Goal: Find contact information: Find contact information

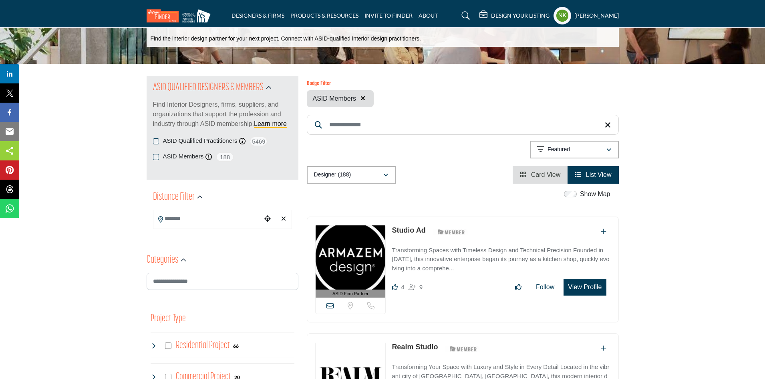
scroll to position [43, 0]
click at [158, 153] on div "ASID Members ASID Member who supports and impacts the Interior Design industry.…" at bounding box center [222, 157] width 139 height 10
click at [156, 161] on div "ASID Members ASID Member who supports and impacts the Interior Design industry.…" at bounding box center [222, 157] width 139 height 10
click at [365, 64] on div "SEARCH INTERIOR DESIGNERS & FIRMS Find the interior design partner for your nex…" at bounding box center [382, 23] width 765 height 79
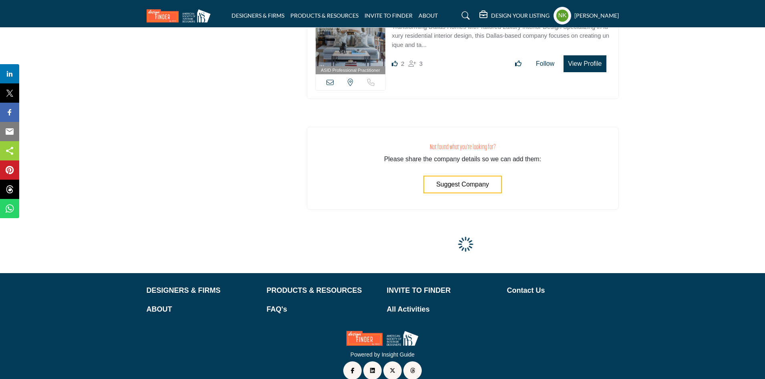
scroll to position [2605, 0]
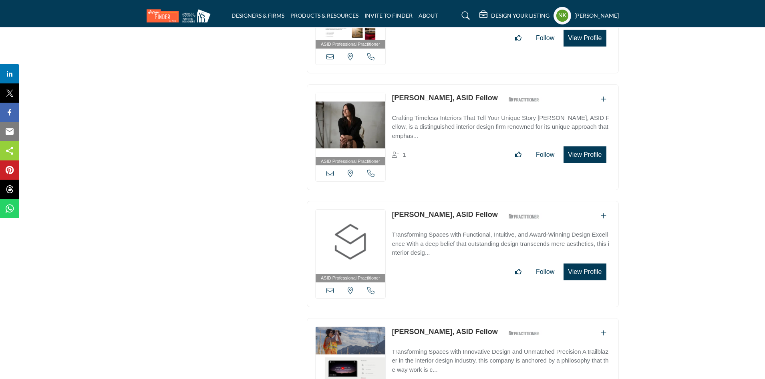
scroll to position [11603, 0]
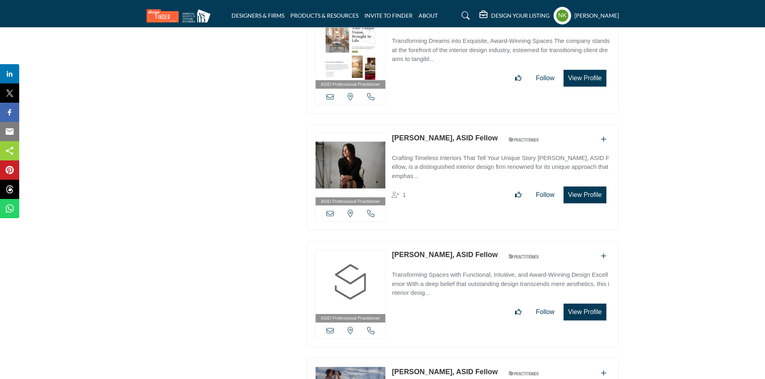
click at [407, 134] on link "Steffany Hollingsworth, ASID Fellow" at bounding box center [445, 138] width 106 height 8
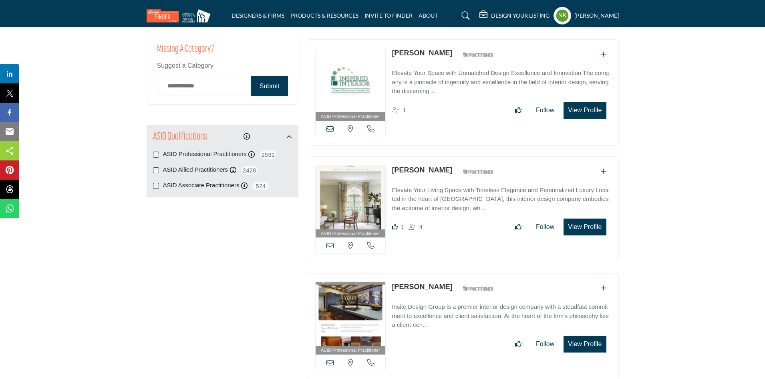
scroll to position [0, 0]
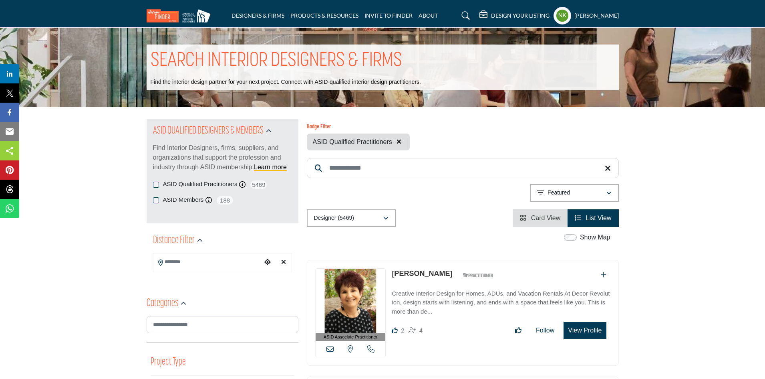
click at [375, 166] on input "Search Keyword" at bounding box center [463, 168] width 312 height 20
click at [397, 145] on button "button" at bounding box center [399, 142] width 10 height 10
click at [399, 158] on input "Search Keyword" at bounding box center [463, 168] width 312 height 20
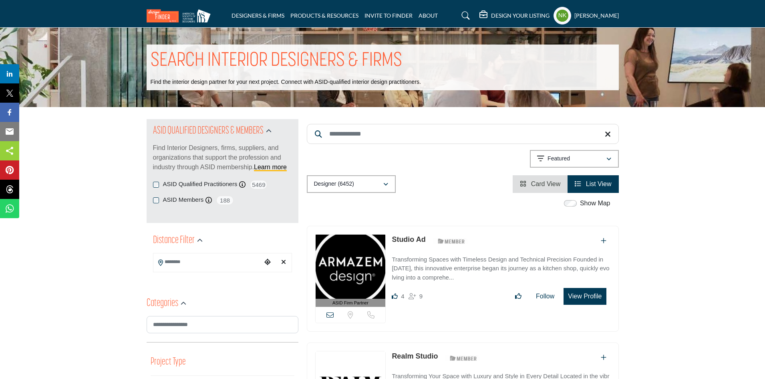
drag, startPoint x: 380, startPoint y: 132, endPoint x: 262, endPoint y: 132, distance: 117.4
paste input "**********"
type input "**********"
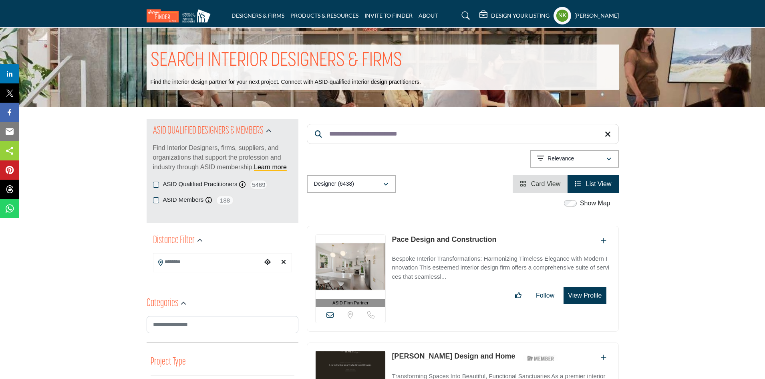
click at [462, 239] on link "Pace Design and Construction" at bounding box center [444, 239] width 105 height 8
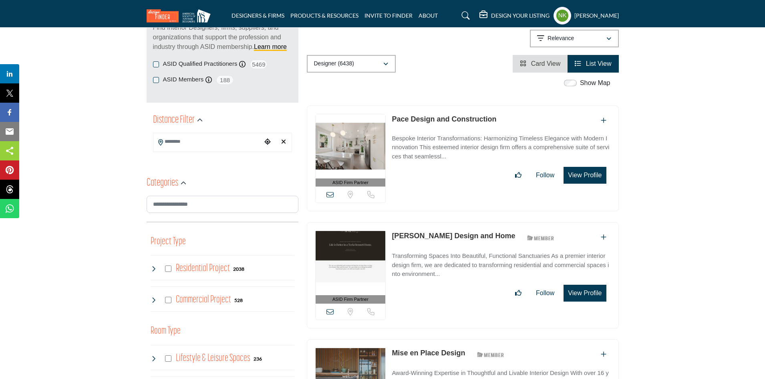
scroll to position [200, 0]
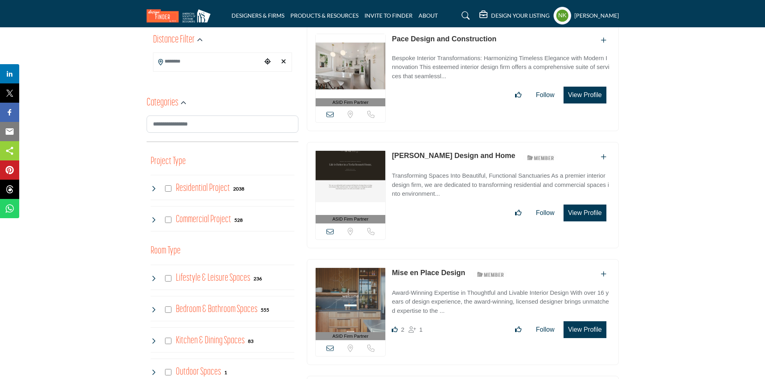
click at [429, 273] on link "Mise en Place Design" at bounding box center [428, 272] width 73 height 8
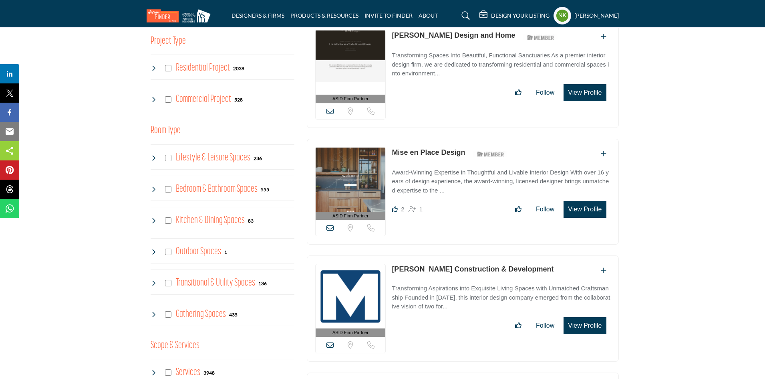
scroll to position [361, 0]
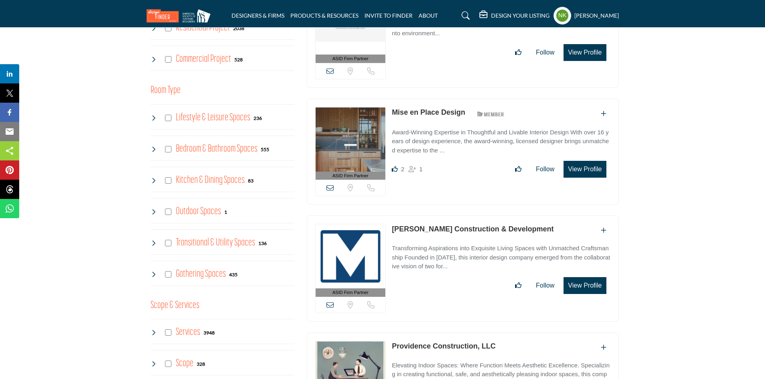
click at [429, 224] on p "Mazzarino Construction & Development" at bounding box center [473, 229] width 162 height 11
click at [431, 227] on link "Mazzarino Construction & Development" at bounding box center [473, 229] width 162 height 8
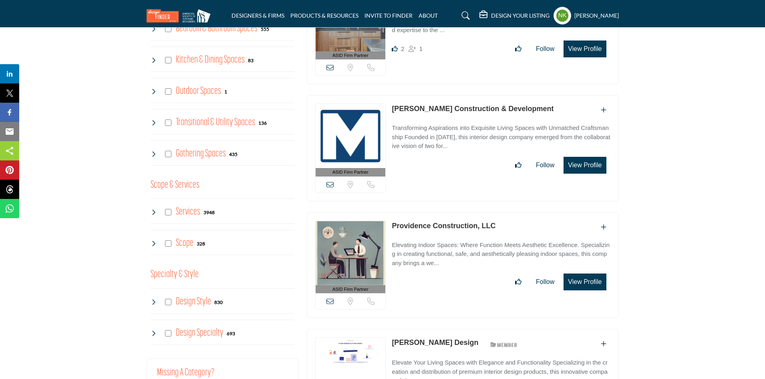
click at [444, 225] on link "Providence Construction, LLC" at bounding box center [444, 226] width 104 height 8
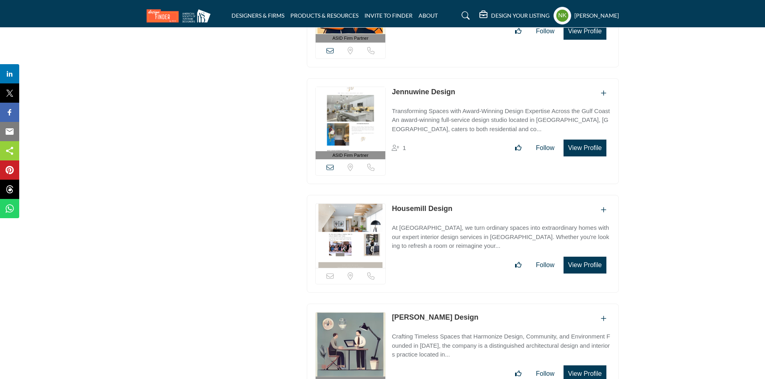
scroll to position [1122, 0]
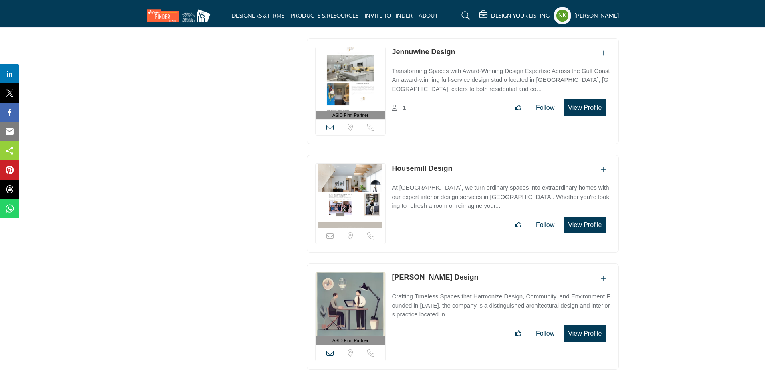
click at [413, 166] on link "Housemill Design" at bounding box center [422, 168] width 60 height 8
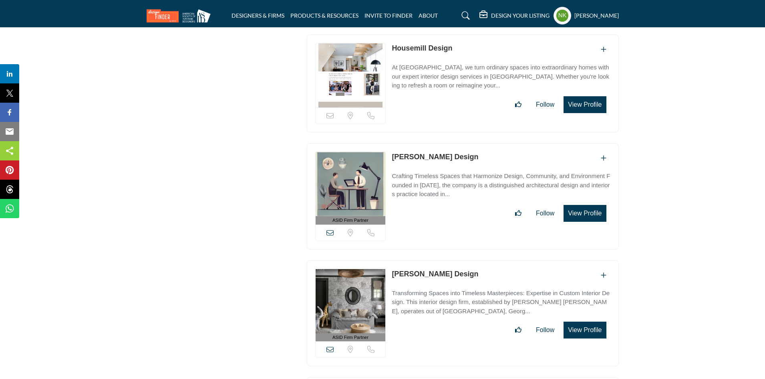
scroll to position [1322, 0]
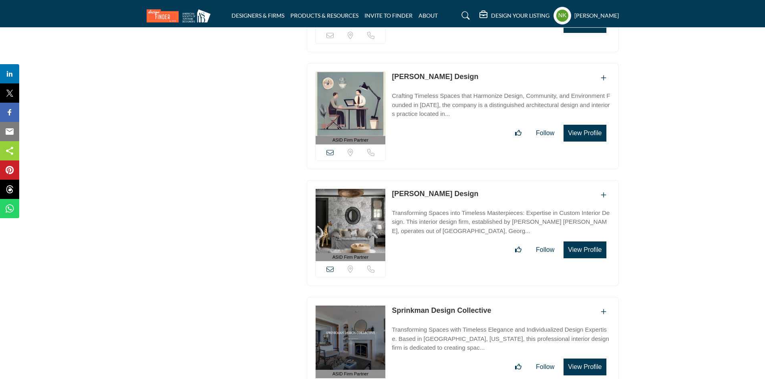
click at [427, 190] on link "Ryan Austin Design" at bounding box center [435, 194] width 87 height 8
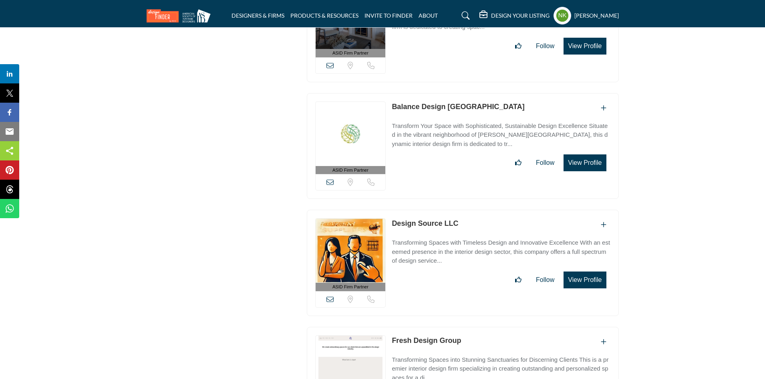
scroll to position [1723, 0]
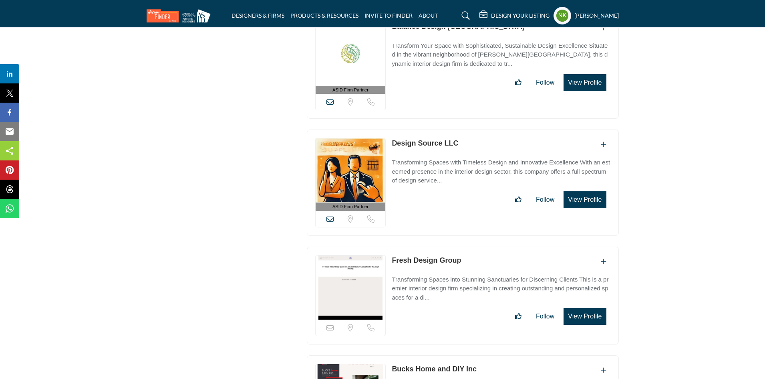
click at [409, 256] on link "Fresh Design Group" at bounding box center [426, 260] width 69 height 8
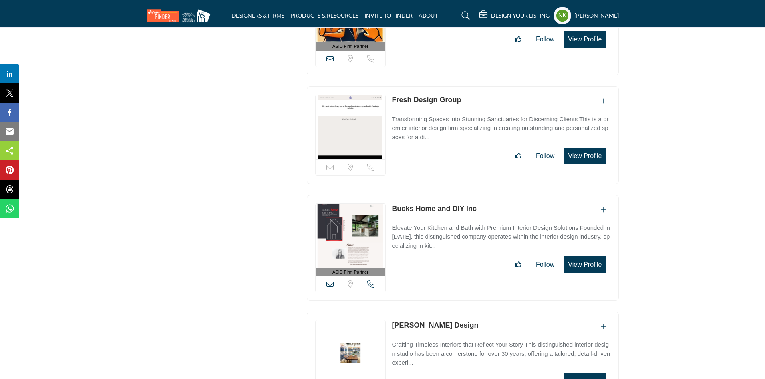
scroll to position [1923, 0]
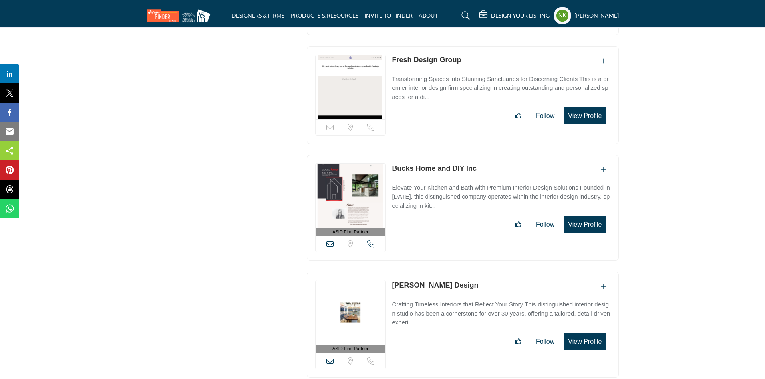
click at [409, 164] on link "Bucks Home and DIY Inc" at bounding box center [434, 168] width 85 height 8
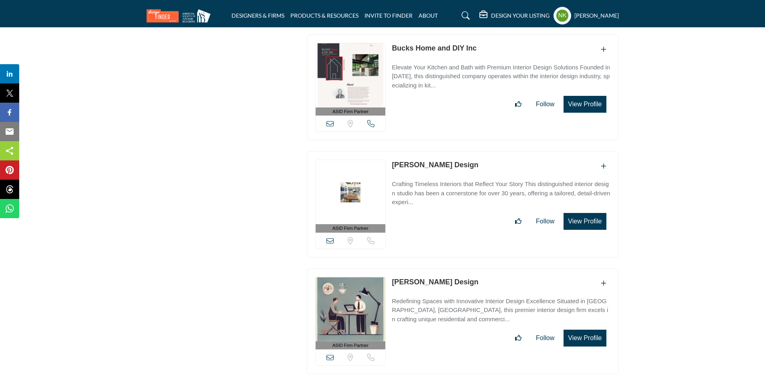
click at [417, 161] on link "Rutherford's Design" at bounding box center [435, 165] width 87 height 8
click at [427, 278] on link "Amy Friedberg Design" at bounding box center [435, 282] width 87 height 8
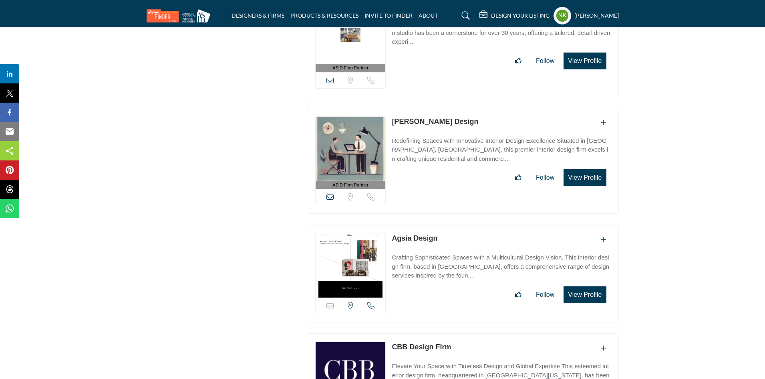
click at [410, 234] on link "Agsia Design" at bounding box center [415, 238] width 46 height 8
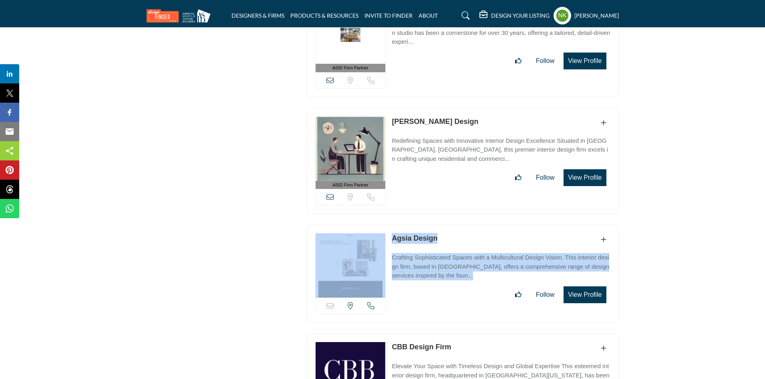
drag, startPoint x: 451, startPoint y: 298, endPoint x: 385, endPoint y: 246, distance: 84.3
click at [385, 246] on div "Sorry, but this listing is on a subscription plan which does not allow users to…" at bounding box center [463, 273] width 312 height 98
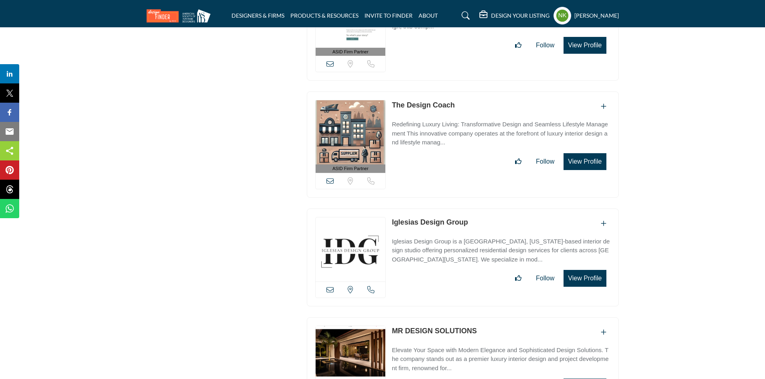
scroll to position [2724, 0]
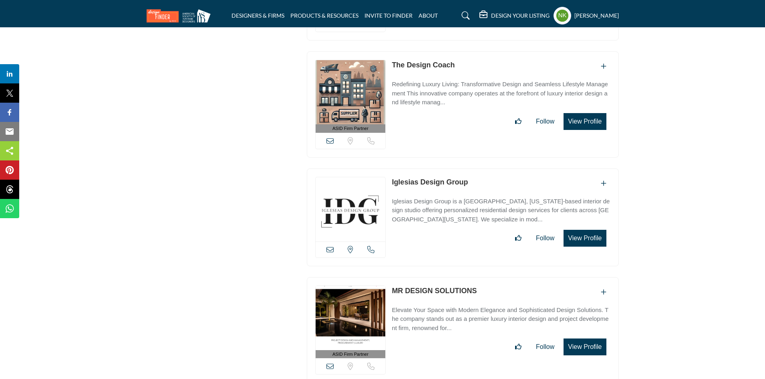
click at [432, 178] on link "Iglesias Design Group" at bounding box center [430, 182] width 76 height 8
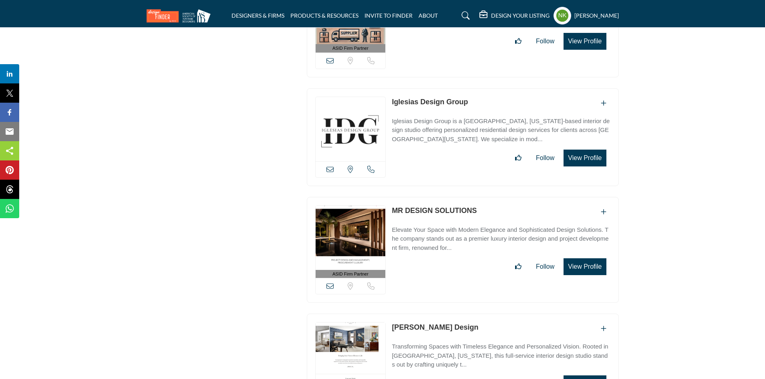
scroll to position [2845, 0]
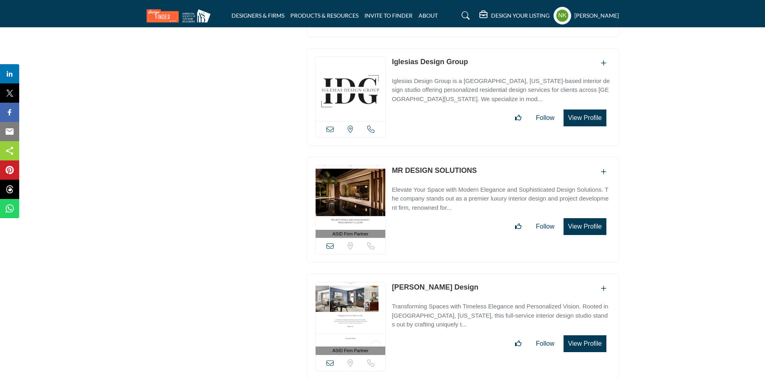
click at [419, 166] on link "MR DESIGN SOLUTIONS" at bounding box center [434, 170] width 85 height 8
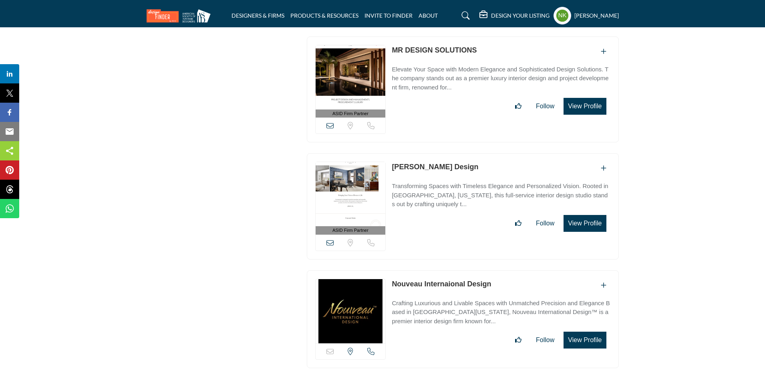
click at [419, 163] on link "Palmer Kay Design" at bounding box center [435, 167] width 87 height 8
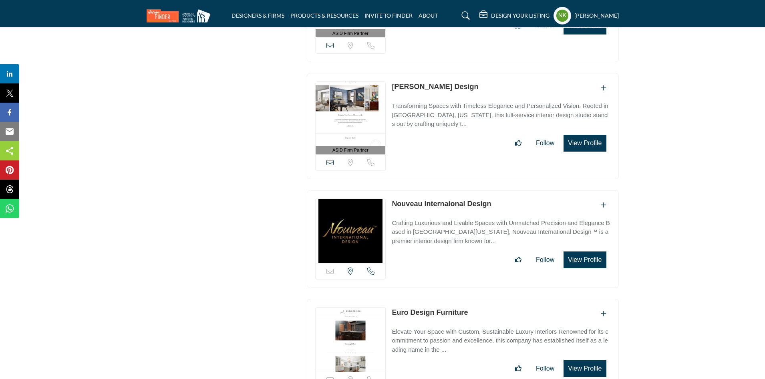
click at [440, 200] on link "Nouveau Internaional Design" at bounding box center [441, 204] width 99 height 8
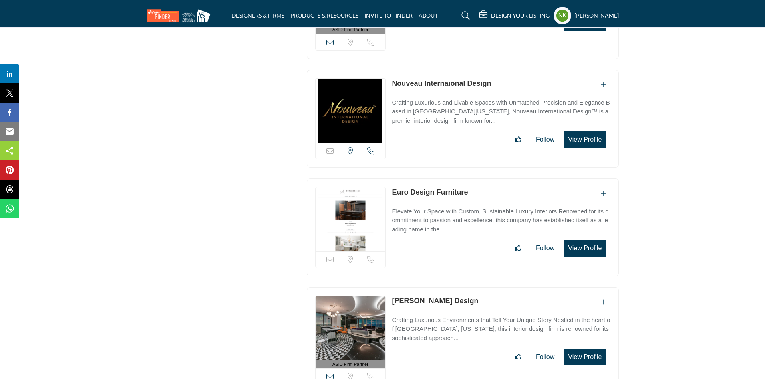
click at [423, 188] on link "Euro Design Furniture" at bounding box center [430, 192] width 76 height 8
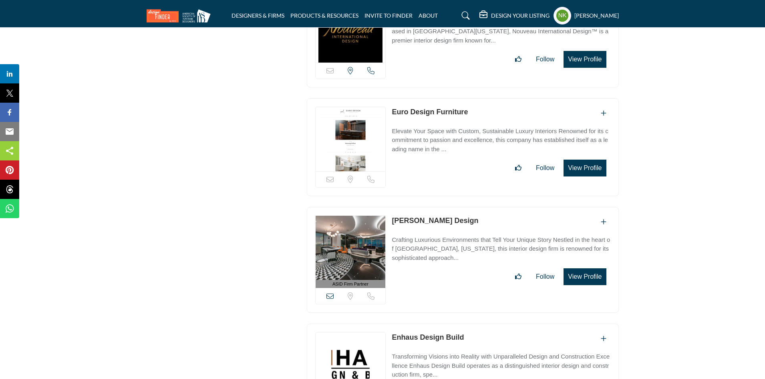
scroll to position [3285, 0]
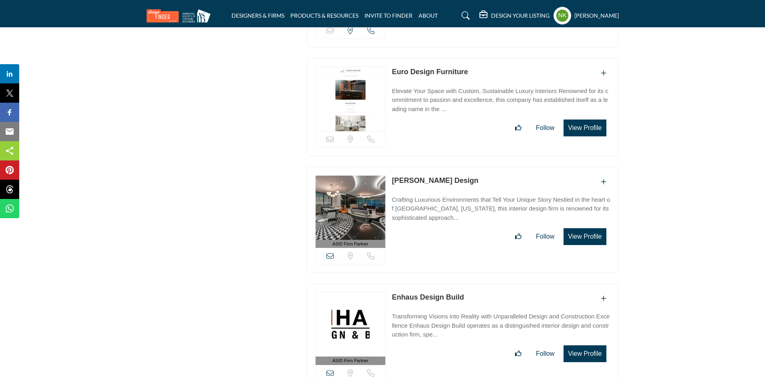
click at [419, 176] on link "[PERSON_NAME] Design" at bounding box center [435, 180] width 87 height 8
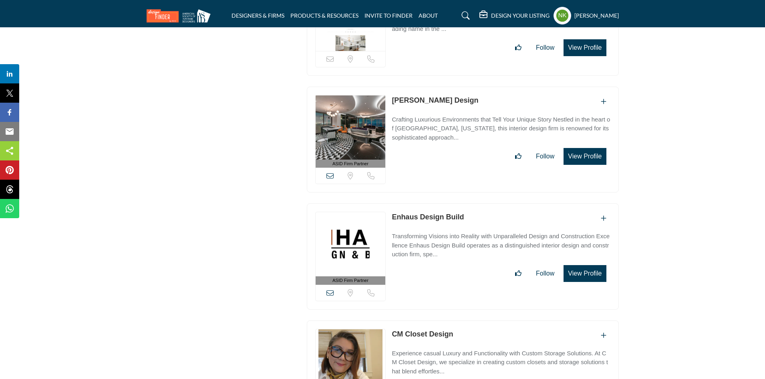
scroll to position [3405, 0]
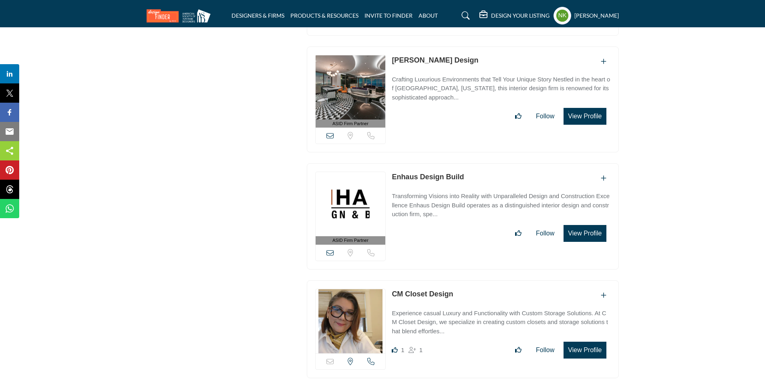
click at [428, 173] on link "Enhaus Design Build" at bounding box center [428, 177] width 72 height 8
click at [419, 290] on link "CM Closet Design" at bounding box center [422, 294] width 61 height 8
drag, startPoint x: 471, startPoint y: 281, endPoint x: 390, endPoint y: 273, distance: 81.3
click at [390, 280] on div "Sorry, but this listing is on a subscription plan which does not allow users to…" at bounding box center [463, 329] width 312 height 98
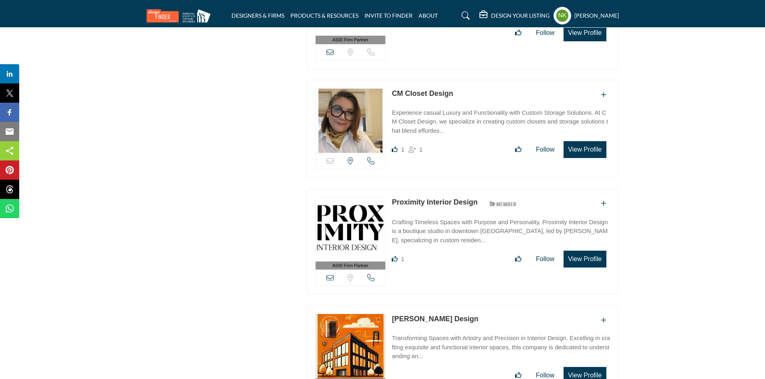
scroll to position [3726, 0]
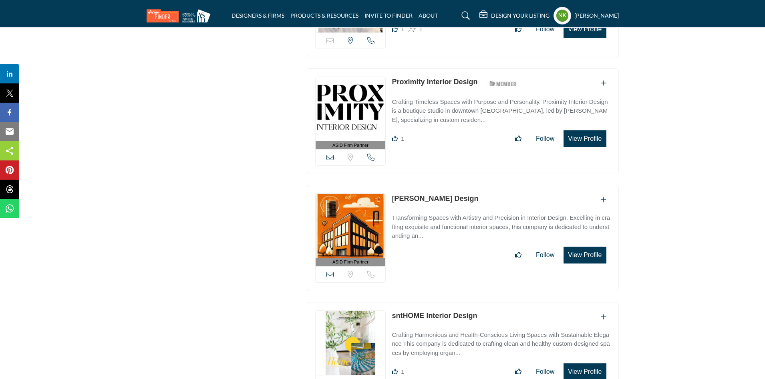
click at [404, 194] on link "Smith-Hall Design" at bounding box center [435, 198] width 87 height 8
click at [419, 311] on link "sntHOME Interior Design" at bounding box center [434, 315] width 85 height 8
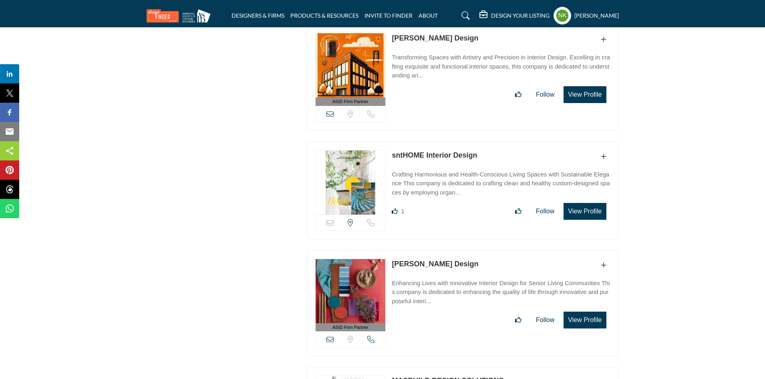
scroll to position [3926, 0]
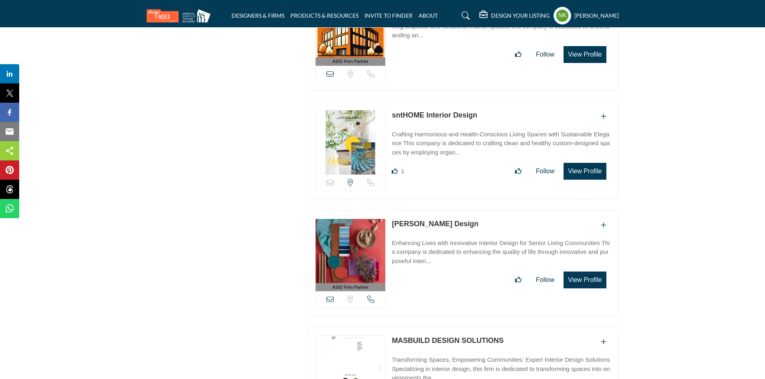
click at [404, 220] on link "Thoma-Holec Design" at bounding box center [435, 224] width 87 height 8
click at [435, 336] on link "MASBUILD DESIGN SOLUTIONS" at bounding box center [448, 340] width 112 height 8
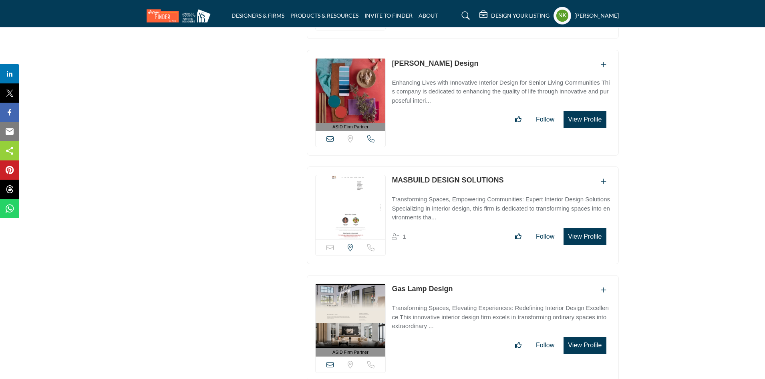
scroll to position [4127, 0]
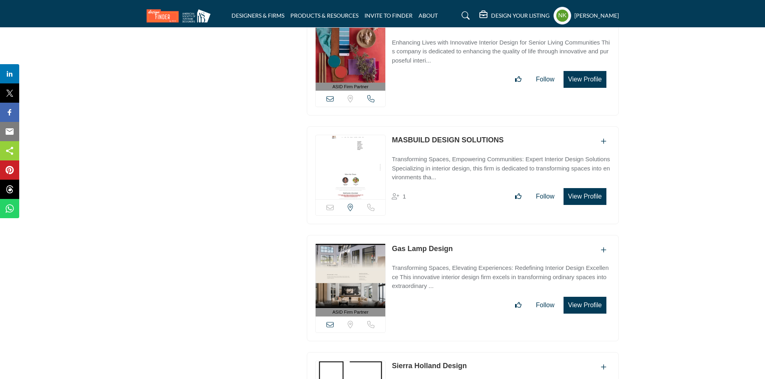
click at [416, 244] on link "Gas Lamp Design" at bounding box center [422, 248] width 61 height 8
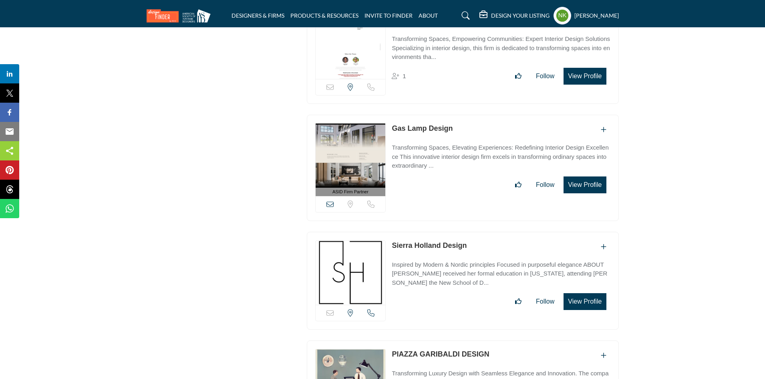
click at [431, 241] on link "Sierra Holland Design" at bounding box center [429, 245] width 75 height 8
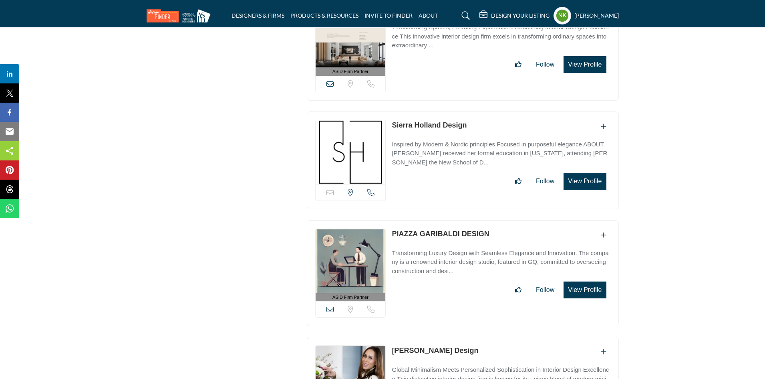
click at [435, 230] on link "PIAZZA GARIBALDI DESIGN" at bounding box center [440, 234] width 97 height 8
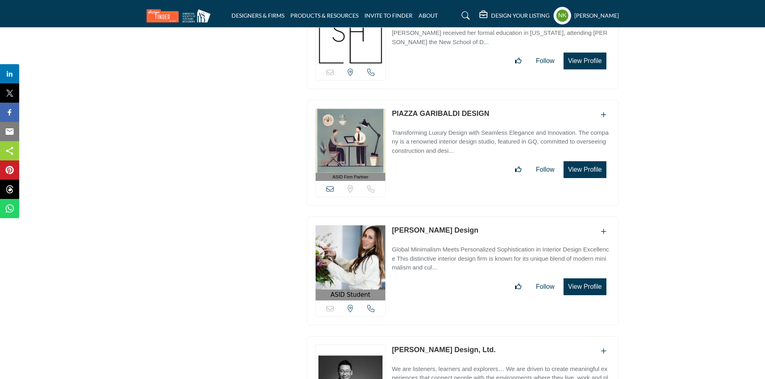
click at [425, 226] on link "Teana Wagner Design" at bounding box center [435, 230] width 87 height 8
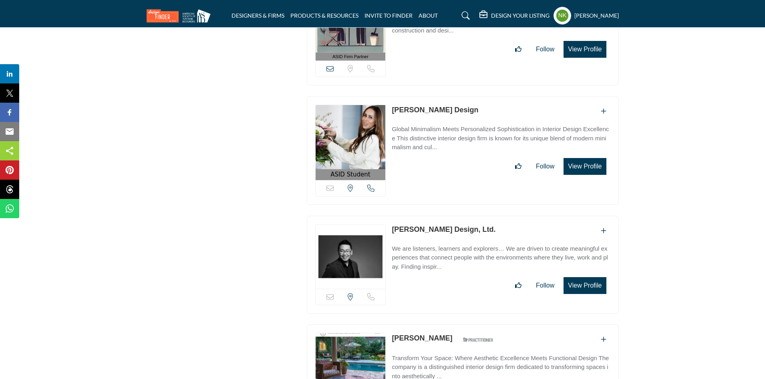
click at [420, 225] on link "Byun Design, Ltd." at bounding box center [444, 229] width 104 height 8
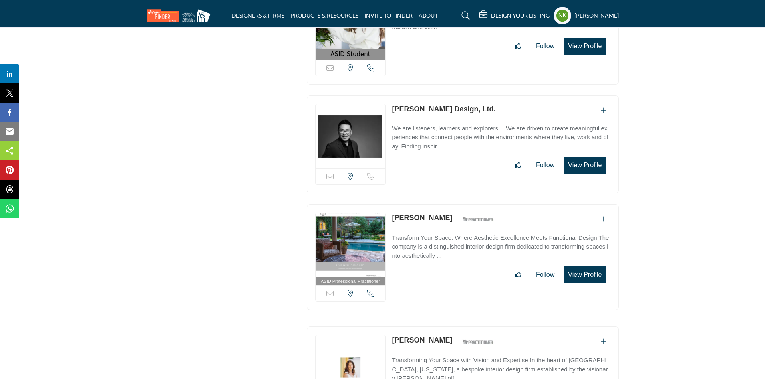
click at [406, 214] on link "Megan Pape" at bounding box center [422, 218] width 60 height 8
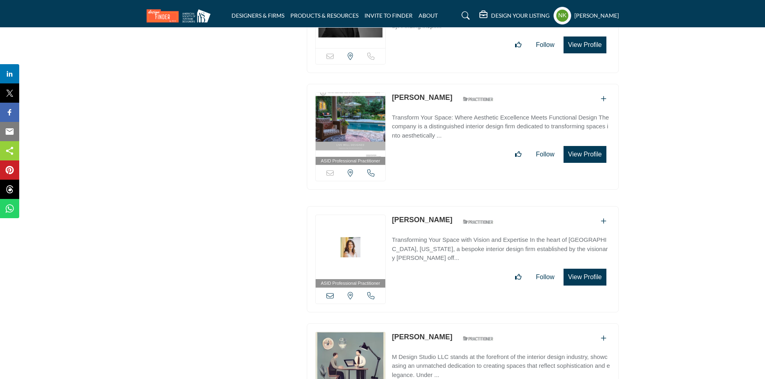
click at [406, 216] on link "Aubrey Pate" at bounding box center [422, 220] width 60 height 8
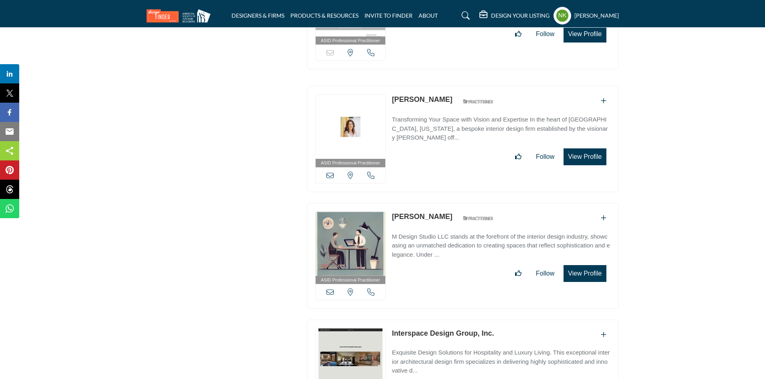
click at [406, 212] on link "Migena Gace" at bounding box center [422, 216] width 60 height 8
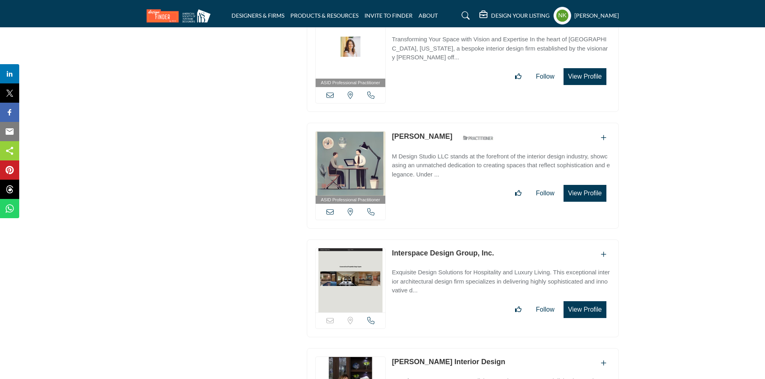
scroll to position [5088, 0]
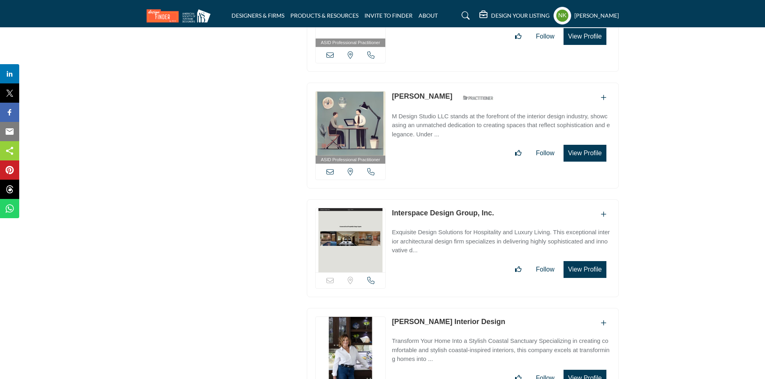
click at [406, 209] on link "Interspace Design Group, Inc." at bounding box center [443, 213] width 102 height 8
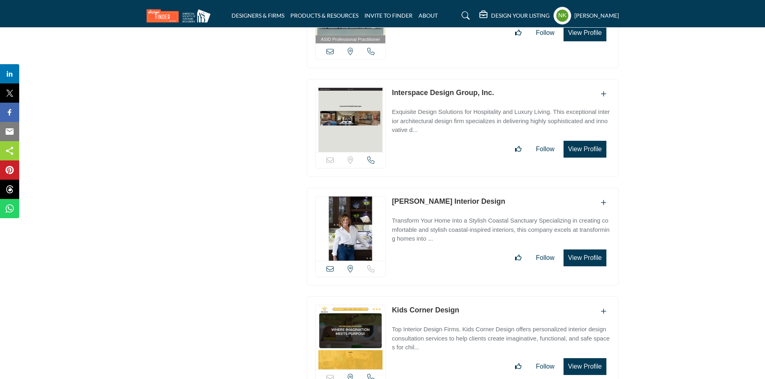
click at [408, 197] on link "Betsy Suposs Interior Design" at bounding box center [448, 201] width 113 height 8
click at [421, 306] on link "Kids Corner Design" at bounding box center [425, 310] width 67 height 8
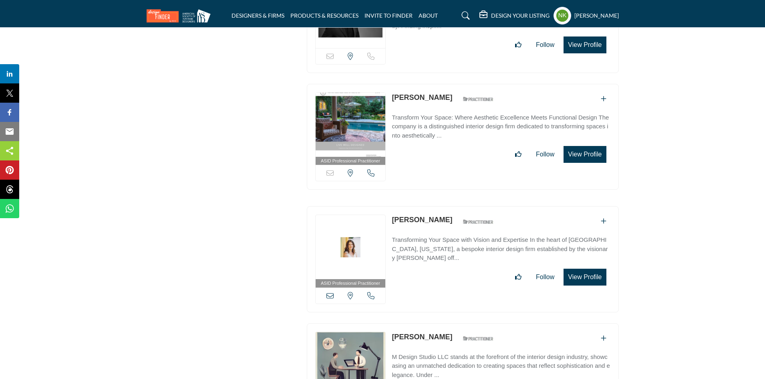
scroll to position [3947, 0]
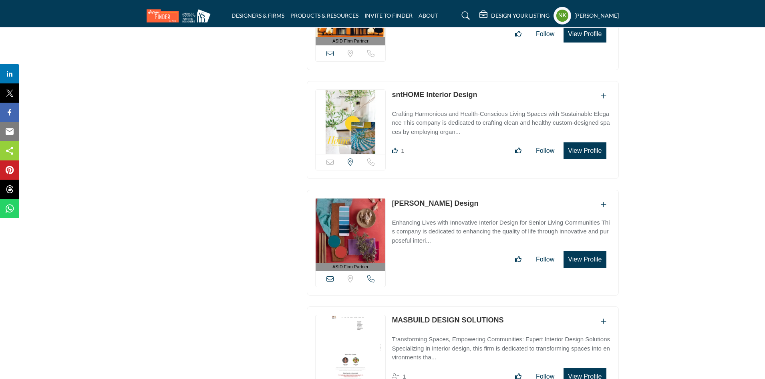
click at [403, 199] on link "Thoma-Holec Design" at bounding box center [435, 203] width 87 height 8
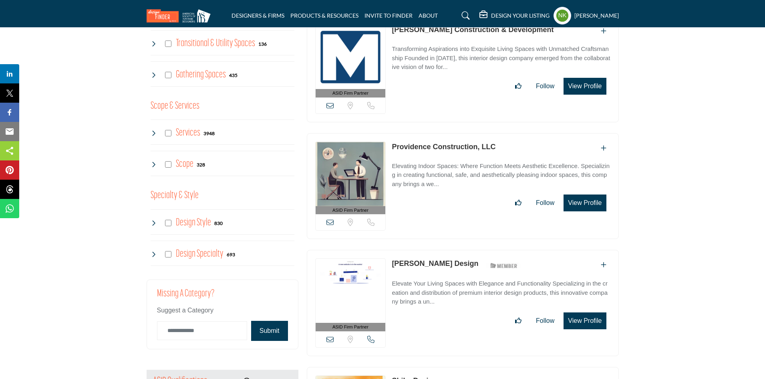
scroll to position [0, 0]
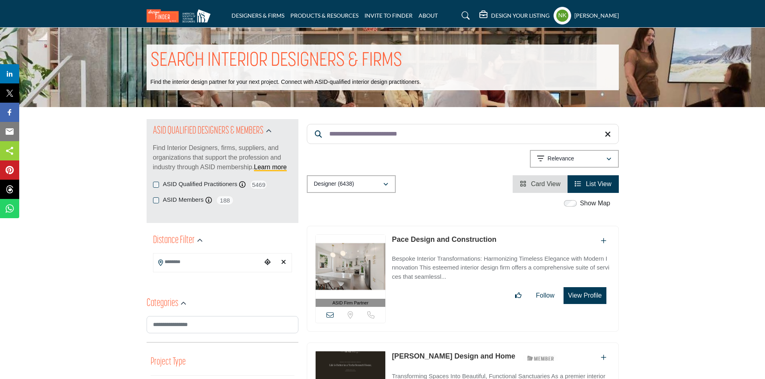
drag, startPoint x: 372, startPoint y: 129, endPoint x: 331, endPoint y: 131, distance: 41.3
click at [331, 131] on input "**********" at bounding box center [463, 134] width 312 height 20
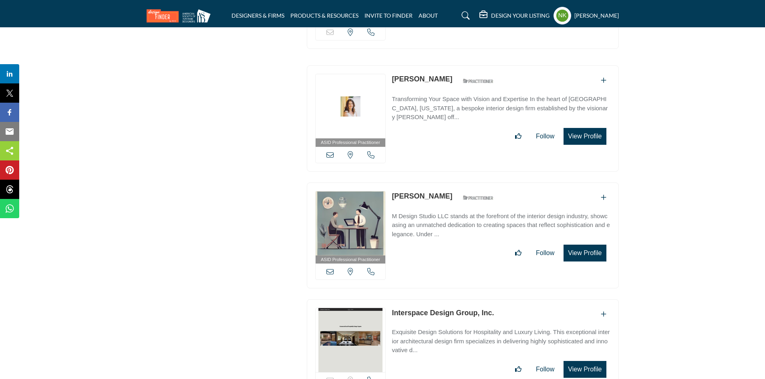
scroll to position [5029, 0]
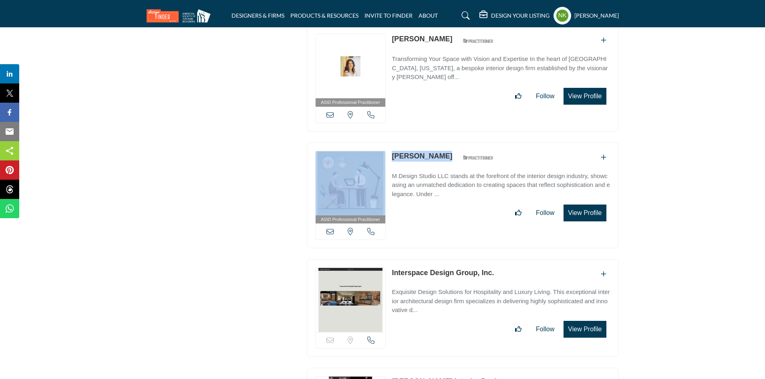
drag, startPoint x: 387, startPoint y: 131, endPoint x: 440, endPoint y: 143, distance: 54.2
click at [440, 143] on div "ASID Professional Practitioner ASID Professional Practitioners have successfull…" at bounding box center [463, 195] width 312 height 106
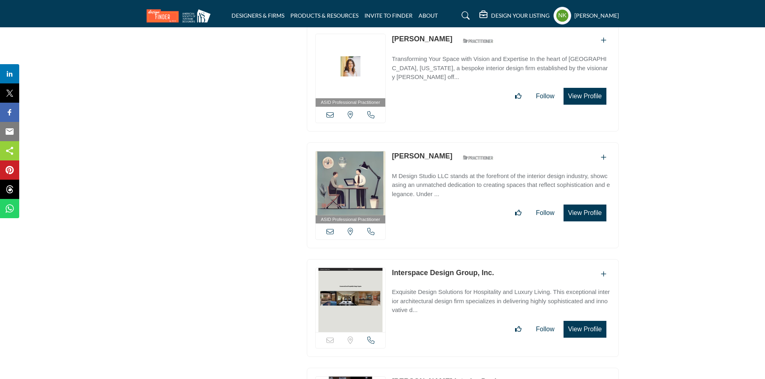
click at [433, 117] on div "ASID Professional Practitioner ASID Professional Practitioners have successfull…" at bounding box center [462, 82] width 321 height 114
drag, startPoint x: 436, startPoint y: 131, endPoint x: 393, endPoint y: 141, distance: 43.4
click at [393, 142] on div "ASID Professional Practitioner ASID Professional Practitioners have successfull…" at bounding box center [463, 195] width 312 height 106
copy link "Migena Gace"
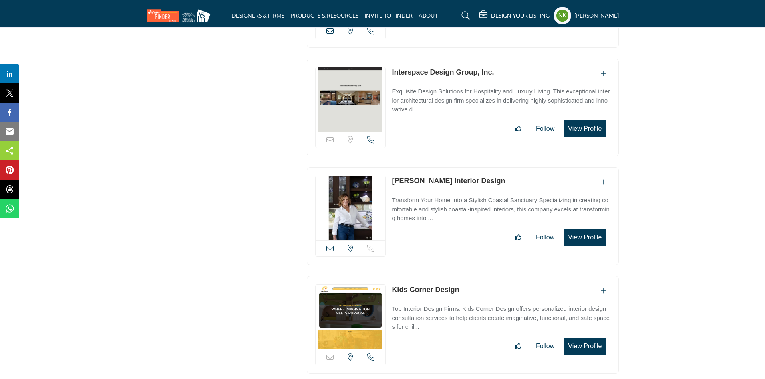
drag, startPoint x: 497, startPoint y: 163, endPoint x: 393, endPoint y: 164, distance: 103.8
click at [393, 175] on div "Betsy Suposs Interior Design" at bounding box center [501, 181] width 218 height 13
copy link "Betsy Suposs Interior Design"
click at [419, 177] on link "Betsy Suposs Interior Design" at bounding box center [448, 181] width 113 height 8
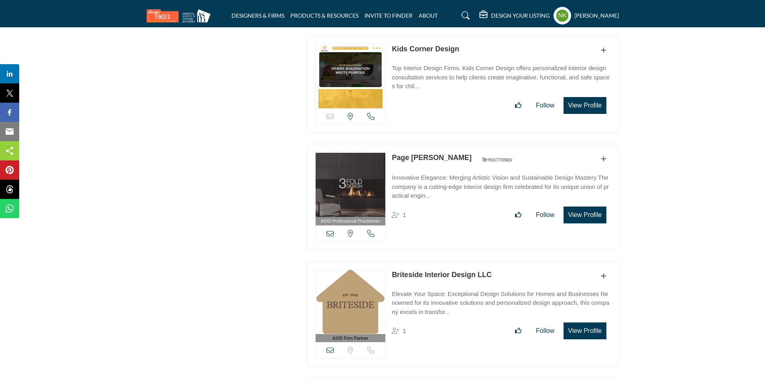
scroll to position [5629, 0]
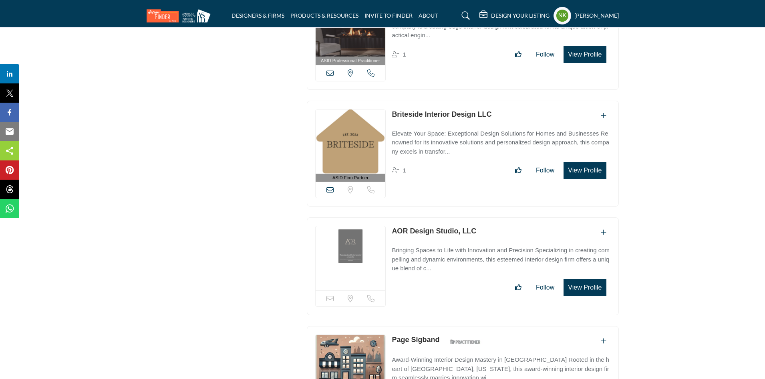
click at [433, 110] on link "Briteside Interior Design LLC" at bounding box center [442, 114] width 100 height 8
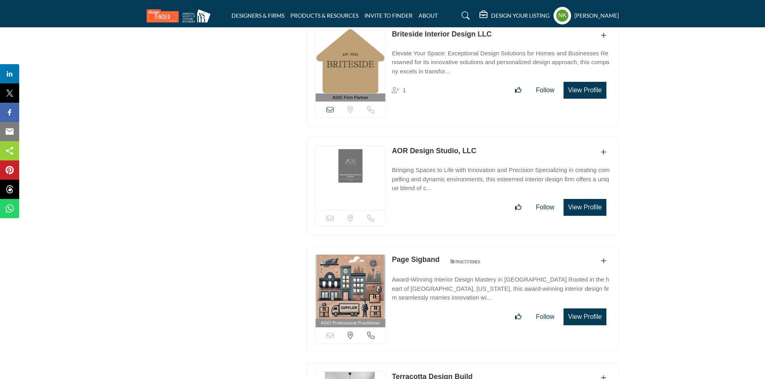
scroll to position [5750, 0]
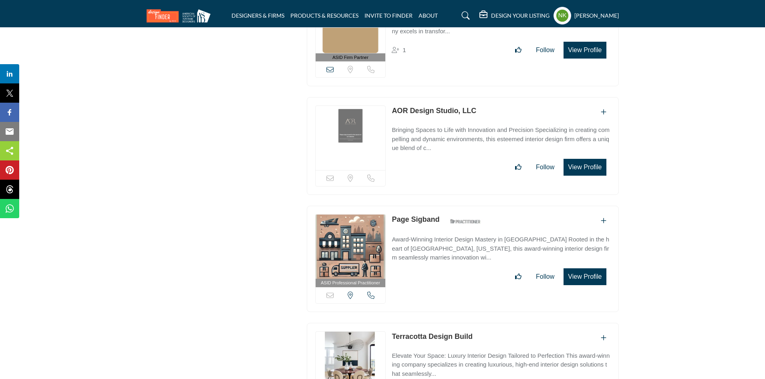
click at [423, 107] on link "AOR Design Studio, LLC" at bounding box center [434, 111] width 85 height 8
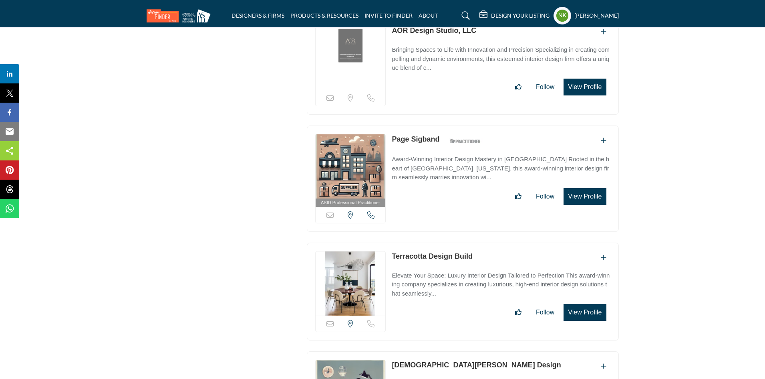
scroll to position [5870, 0]
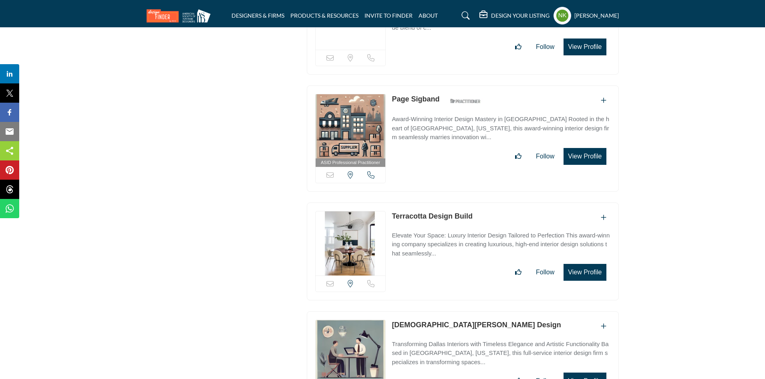
click at [415, 212] on link "Terracotta Design Build" at bounding box center [432, 216] width 81 height 8
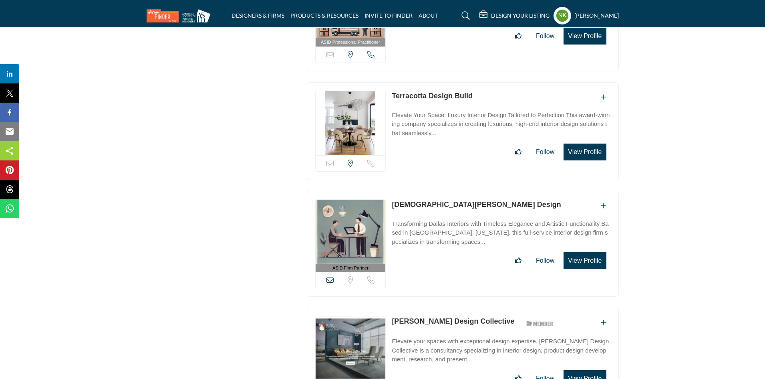
click at [429, 191] on div "ASID Firm Partner ASID Firm Partners are design companies with ASID-qualified i…" at bounding box center [463, 244] width 312 height 106
click at [429, 200] on link "Kristen Fagelman Design" at bounding box center [476, 204] width 169 height 8
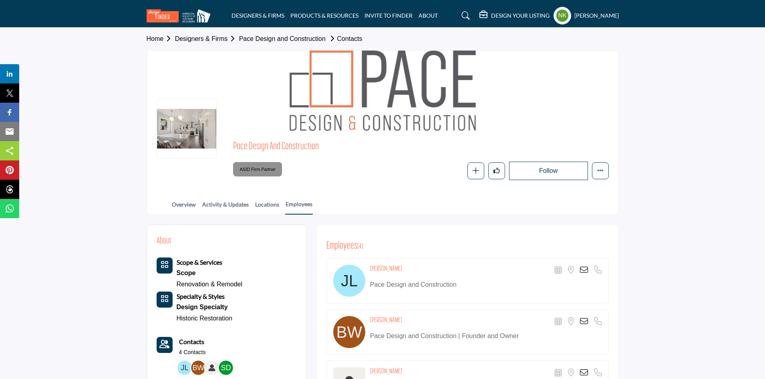
scroll to position [160, 0]
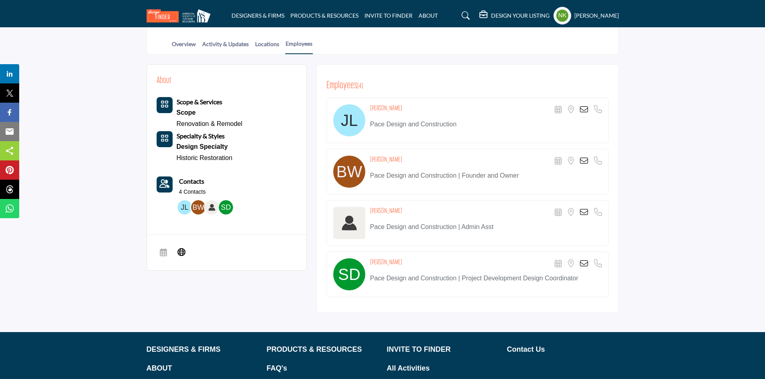
click at [585, 159] on icon at bounding box center [584, 161] width 8 height 8
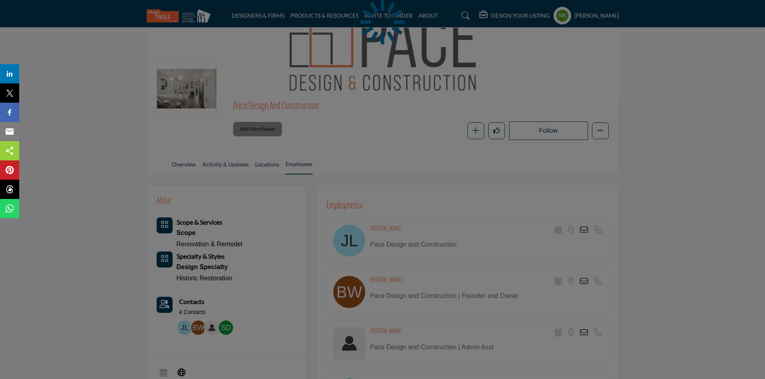
scroll to position [0, 0]
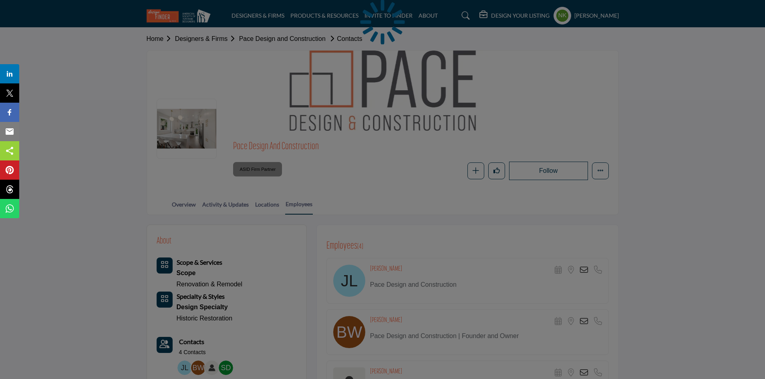
drag, startPoint x: 303, startPoint y: 143, endPoint x: 248, endPoint y: 144, distance: 54.9
click at [248, 144] on div at bounding box center [382, 189] width 765 height 379
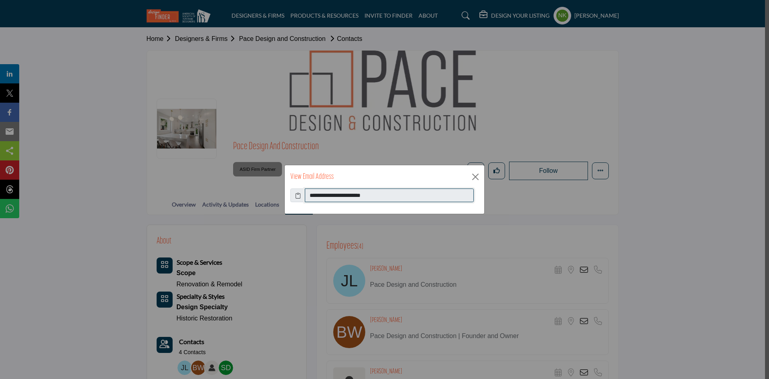
drag, startPoint x: 399, startPoint y: 192, endPoint x: 210, endPoint y: 191, distance: 189.5
click at [210, 191] on div "**********" at bounding box center [384, 189] width 769 height 379
click at [474, 178] on button "Close" at bounding box center [476, 177] width 12 height 12
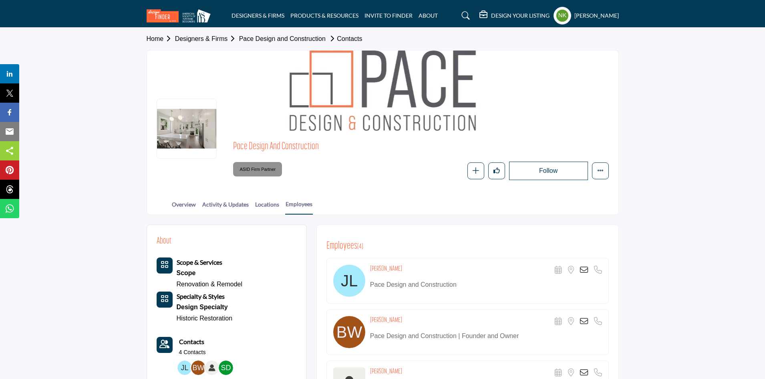
scroll to position [120, 0]
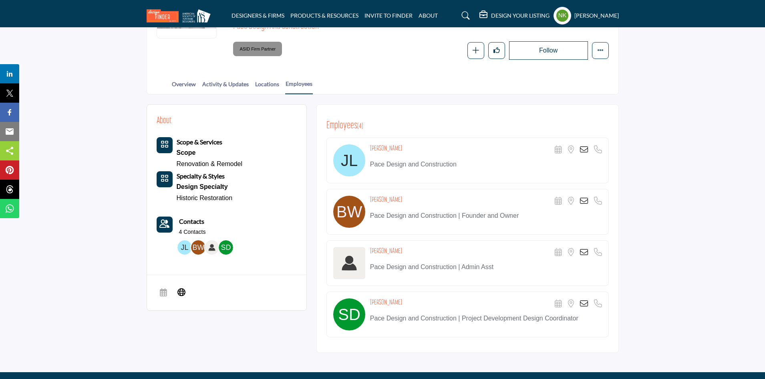
click at [581, 254] on icon at bounding box center [584, 252] width 8 height 8
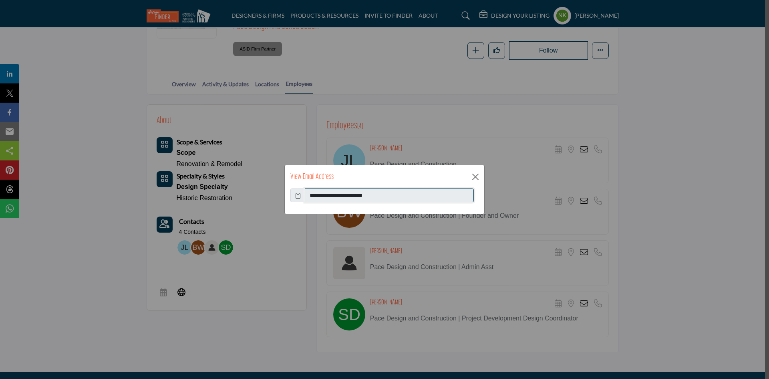
drag, startPoint x: 388, startPoint y: 196, endPoint x: 159, endPoint y: 137, distance: 236.3
click at [190, 192] on div "**********" at bounding box center [384, 189] width 769 height 379
click at [472, 175] on button "Close" at bounding box center [476, 177] width 12 height 12
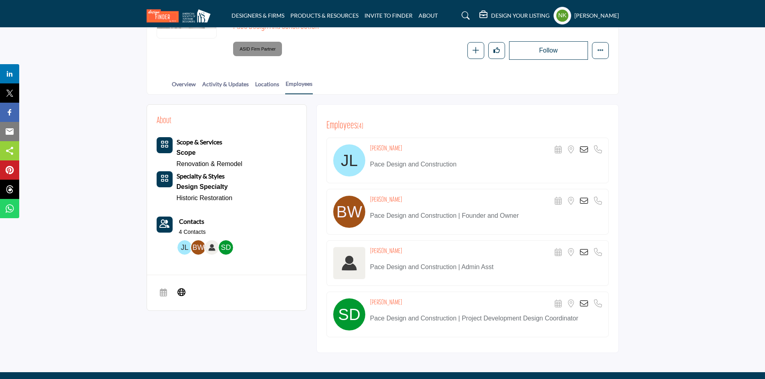
click at [584, 304] on icon at bounding box center [584, 303] width 8 height 8
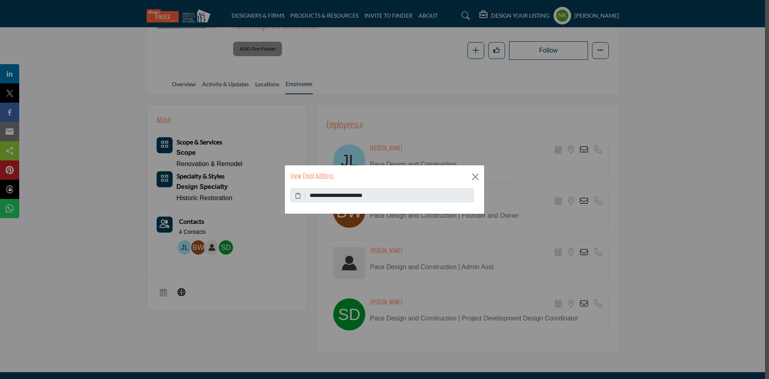
drag, startPoint x: 400, startPoint y: 186, endPoint x: 202, endPoint y: 190, distance: 197.6
click at [202, 190] on div "**********" at bounding box center [384, 189] width 769 height 379
drag, startPoint x: 395, startPoint y: 192, endPoint x: 174, endPoint y: 205, distance: 222.0
click at [175, 206] on div "**********" at bounding box center [384, 189] width 769 height 379
click at [476, 182] on button "Close" at bounding box center [476, 177] width 12 height 12
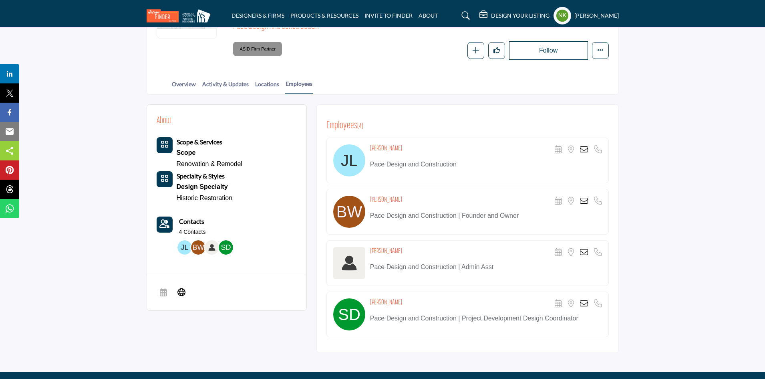
scroll to position [0, 0]
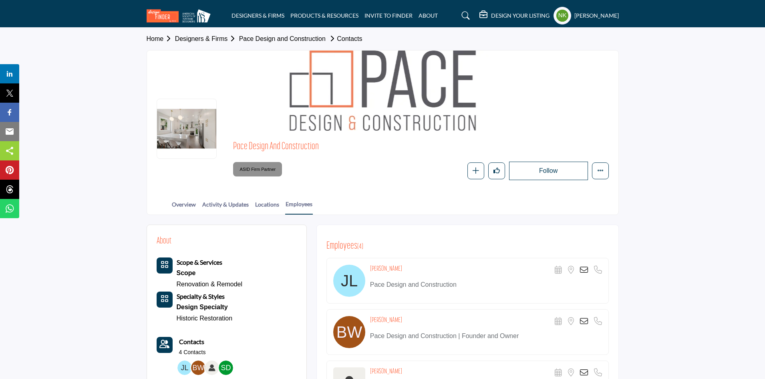
drag, startPoint x: 327, startPoint y: 148, endPoint x: 228, endPoint y: 150, distance: 98.6
click at [228, 150] on div "Pace Design and Construction ASID Firm Partner ASID Firm Partners are design co…" at bounding box center [383, 160] width 452 height 40
copy span "Pace Design and Construction"
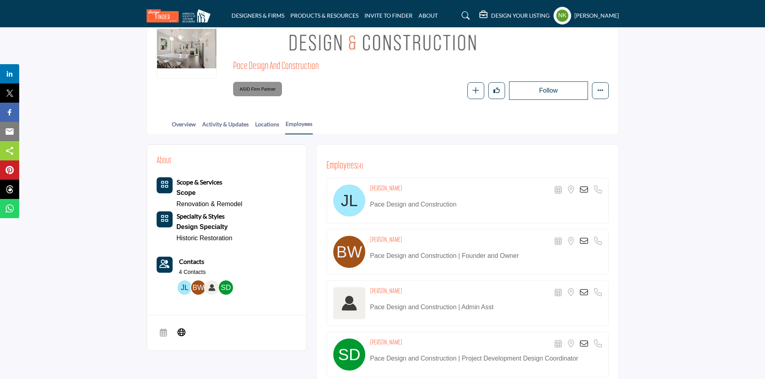
scroll to position [40, 0]
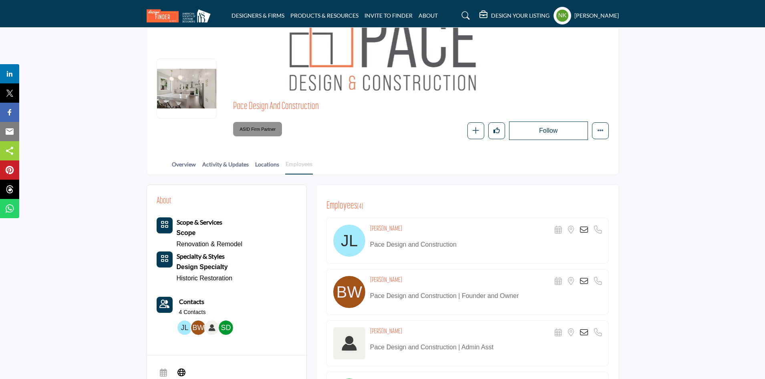
copy span "Pace Design and Construction"
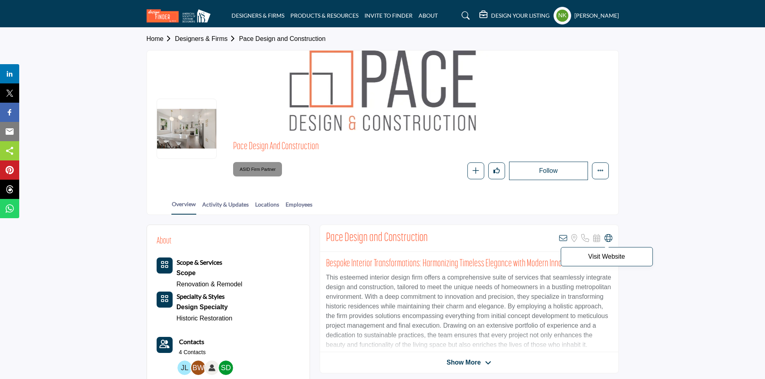
click at [609, 237] on icon at bounding box center [609, 238] width 8 height 8
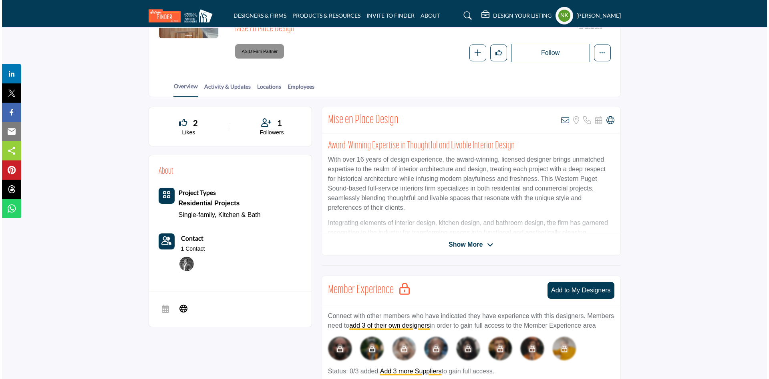
scroll to position [80, 0]
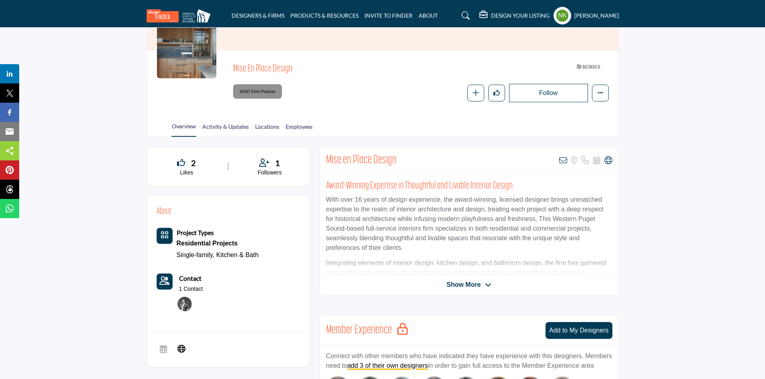
click at [181, 306] on img at bounding box center [184, 303] width 14 height 14
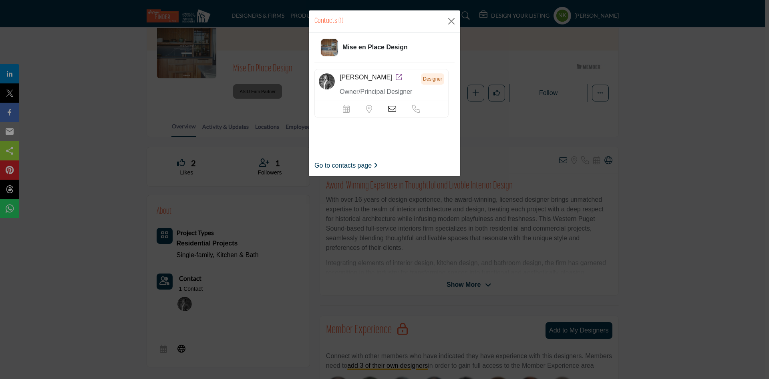
drag, startPoint x: 336, startPoint y: 75, endPoint x: 382, endPoint y: 75, distance: 46.5
click at [382, 75] on div "Jennifer McLinko Designer Owner/Principal Designer" at bounding box center [382, 85] width 134 height 32
copy div "Jennifer McLinko"
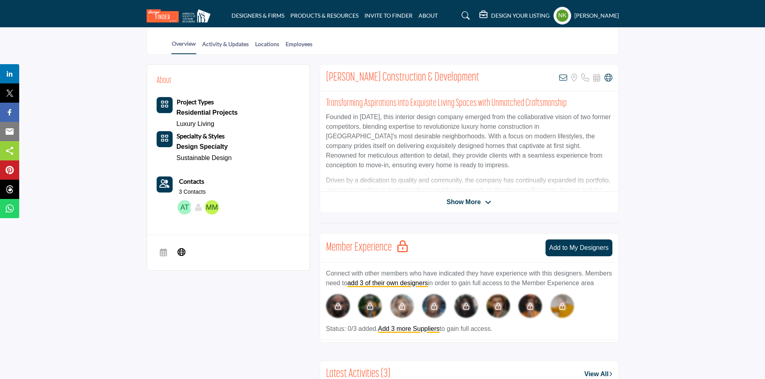
scroll to position [40, 0]
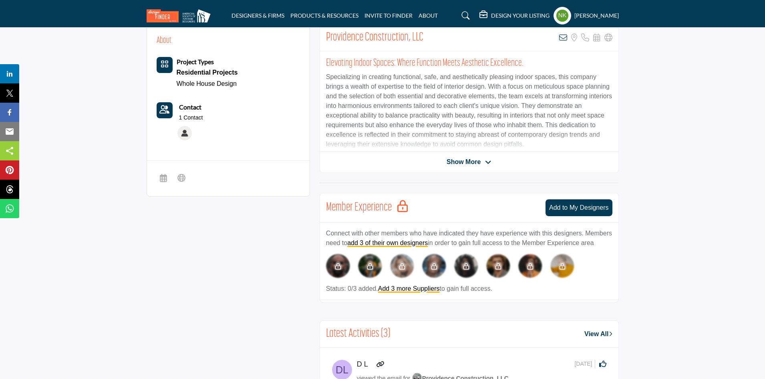
scroll to position [40, 0]
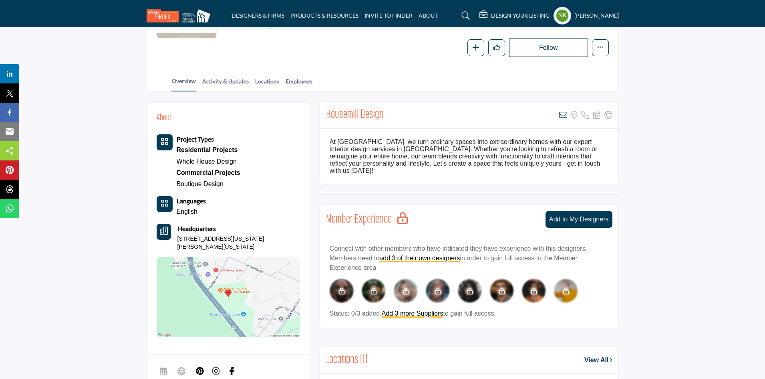
scroll to position [80, 0]
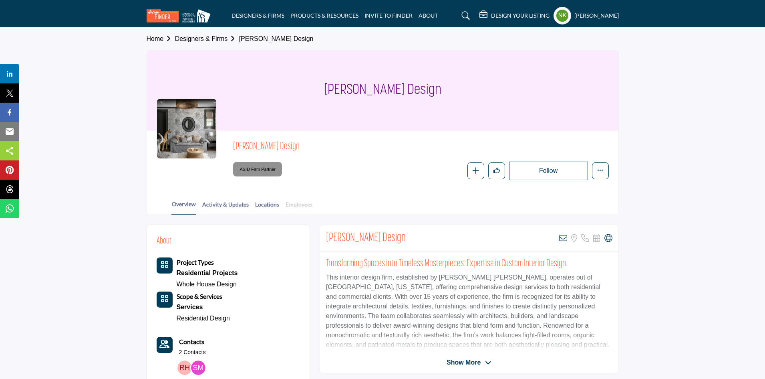
click at [285, 204] on link "Employees" at bounding box center [299, 207] width 28 height 14
click at [295, 203] on link "Employees" at bounding box center [299, 207] width 28 height 14
click at [607, 236] on icon at bounding box center [609, 238] width 8 height 8
drag, startPoint x: 260, startPoint y: 141, endPoint x: 214, endPoint y: 142, distance: 46.9
click at [214, 142] on div "Ryan Austin Design ASID Firm Partner ASID Firm Partners are design companies wi…" at bounding box center [383, 160] width 452 height 40
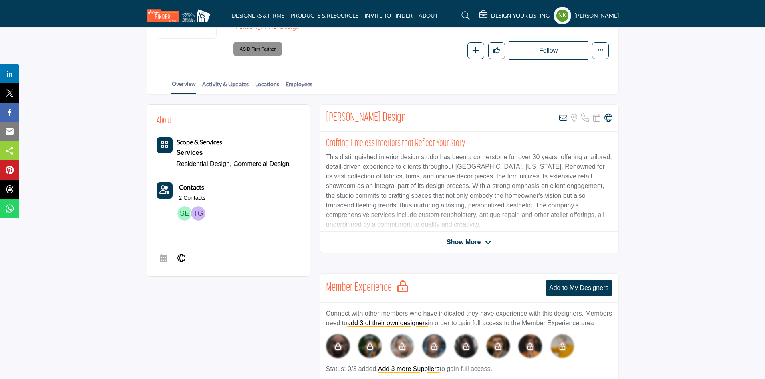
scroll to position [40, 0]
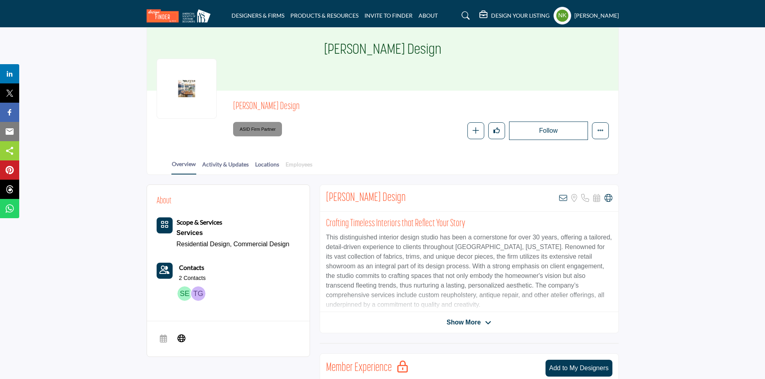
click at [300, 167] on link "Employees" at bounding box center [299, 167] width 28 height 14
drag, startPoint x: 296, startPoint y: 111, endPoint x: 229, endPoint y: 93, distance: 69.9
click at [229, 93] on div "[PERSON_NAME] Design ASID Firm Partner ASID Firm Partners are design companies …" at bounding box center [383, 120] width 472 height 59
copy span "[PERSON_NAME] Design"
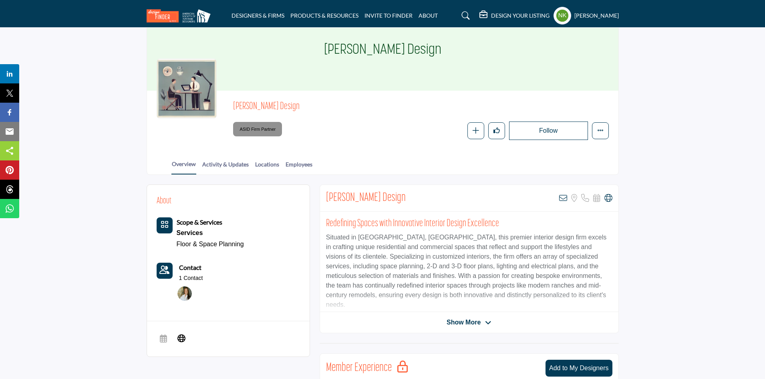
scroll to position [80, 0]
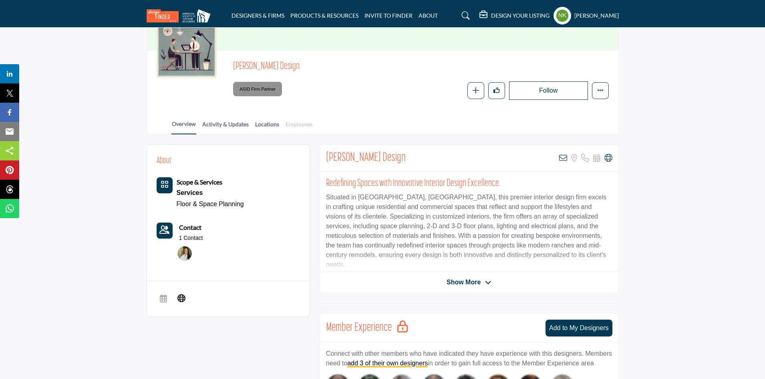
click at [294, 125] on link "Employees" at bounding box center [299, 127] width 28 height 14
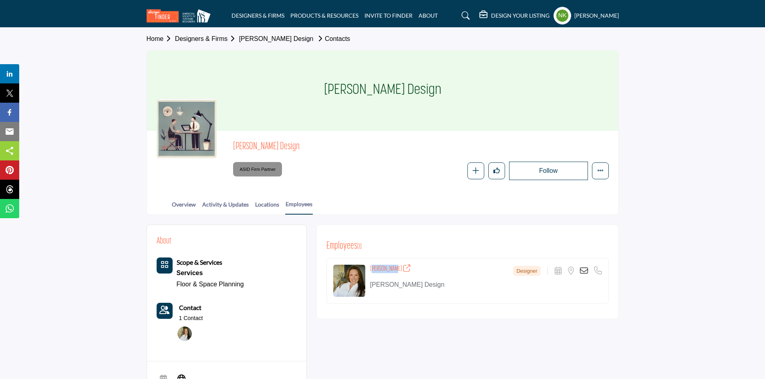
drag, startPoint x: 371, startPoint y: 266, endPoint x: 389, endPoint y: 269, distance: 18.2
click at [390, 269] on div "[PERSON_NAME] Designer Scheduler URL is currently unavailable for this contact.…" at bounding box center [468, 281] width 282 height 46
copy h4 "Amy Friedberg"
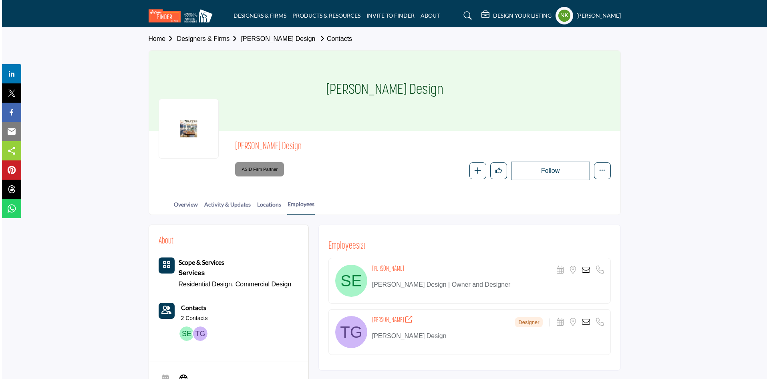
scroll to position [120, 0]
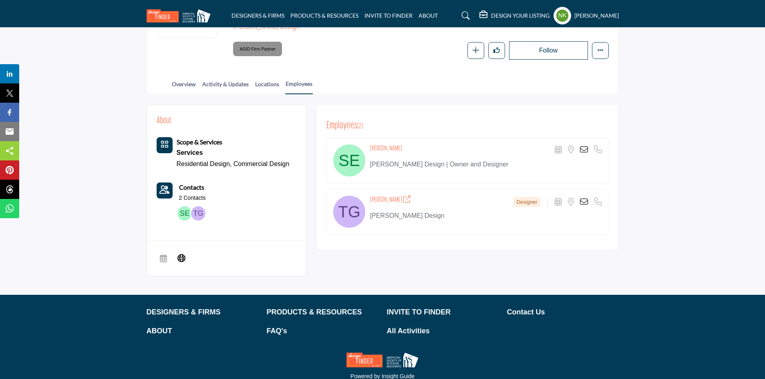
click at [582, 149] on icon at bounding box center [584, 149] width 8 height 8
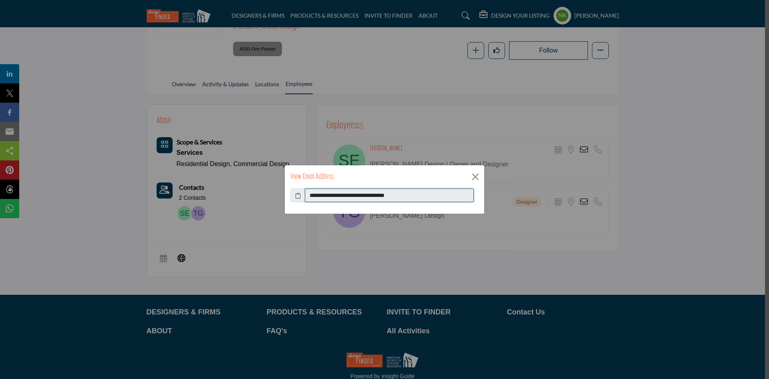
drag, startPoint x: 422, startPoint y: 195, endPoint x: 155, endPoint y: 198, distance: 267.6
click at [158, 200] on div "**********" at bounding box center [384, 189] width 769 height 379
click at [476, 173] on div "View Email Address" at bounding box center [385, 176] width 200 height 23
click at [476, 173] on button "Close" at bounding box center [476, 177] width 12 height 12
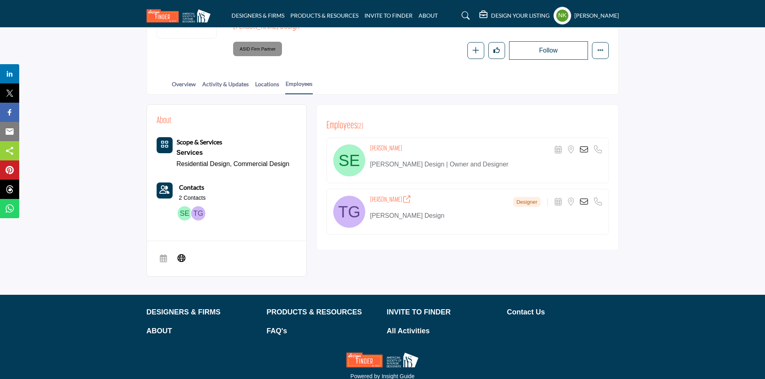
click at [588, 201] on icon at bounding box center [584, 202] width 8 height 8
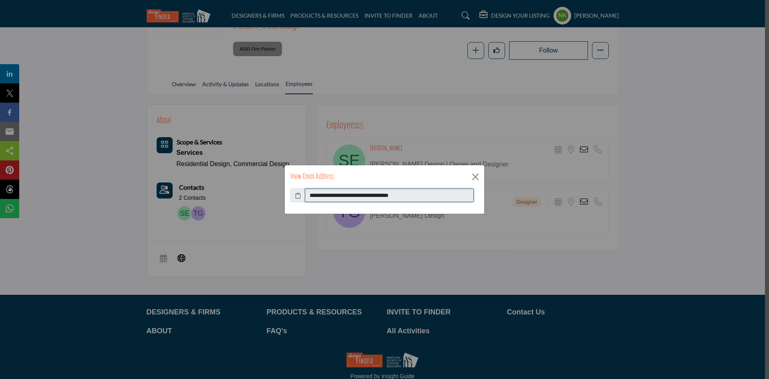
drag, startPoint x: 428, startPoint y: 192, endPoint x: 261, endPoint y: 170, distance: 168.4
click at [263, 170] on div "**********" at bounding box center [384, 189] width 769 height 379
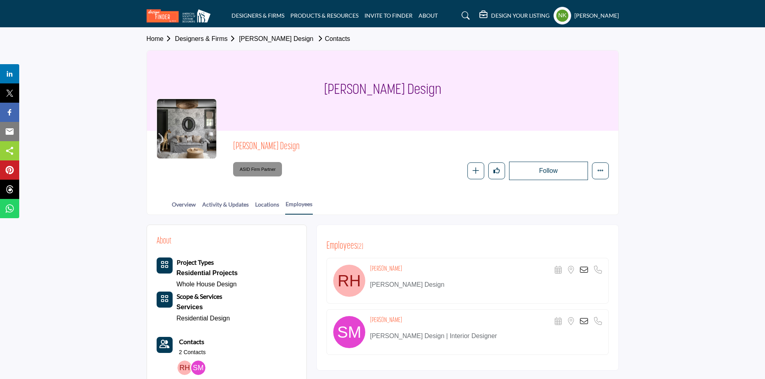
click at [582, 269] on icon at bounding box center [584, 270] width 8 height 8
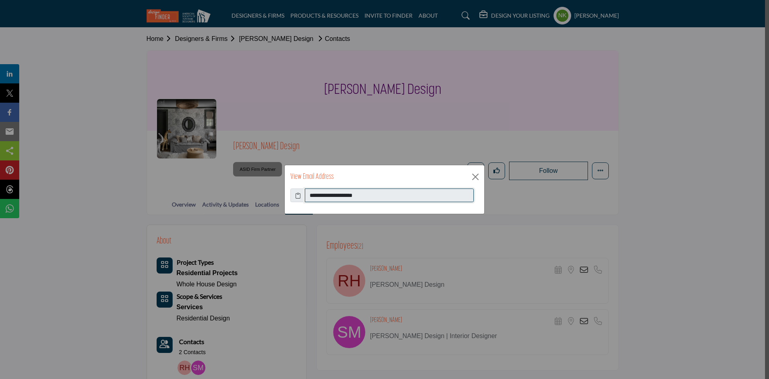
drag, startPoint x: 370, startPoint y: 194, endPoint x: 133, endPoint y: 191, distance: 236.4
click at [136, 192] on div "**********" at bounding box center [384, 189] width 769 height 379
click at [476, 177] on button "Close" at bounding box center [476, 177] width 12 height 12
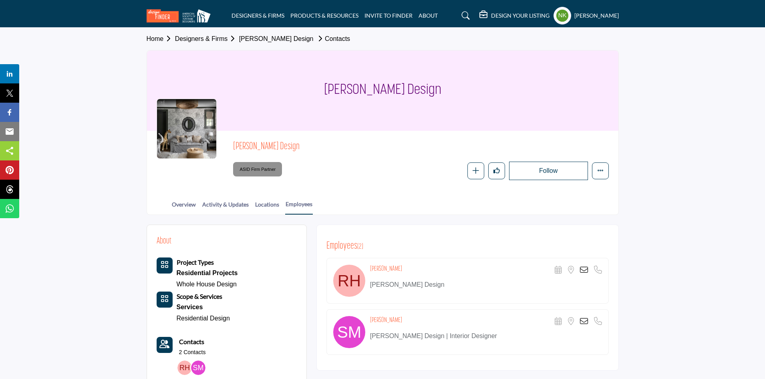
click at [583, 318] on icon at bounding box center [584, 321] width 8 height 8
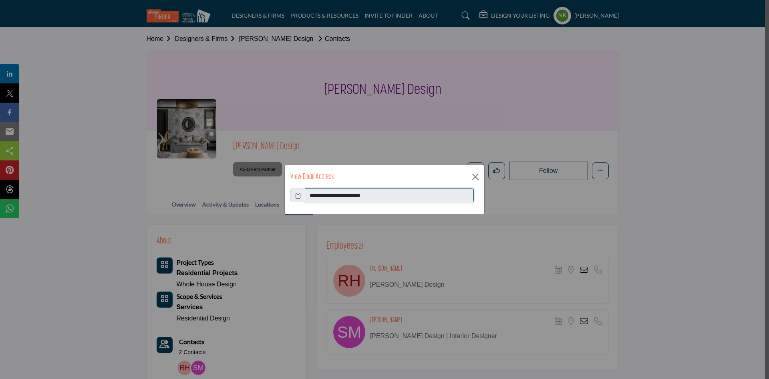
click at [113, 169] on div "**********" at bounding box center [384, 189] width 769 height 379
click at [474, 171] on button "Close" at bounding box center [476, 177] width 12 height 12
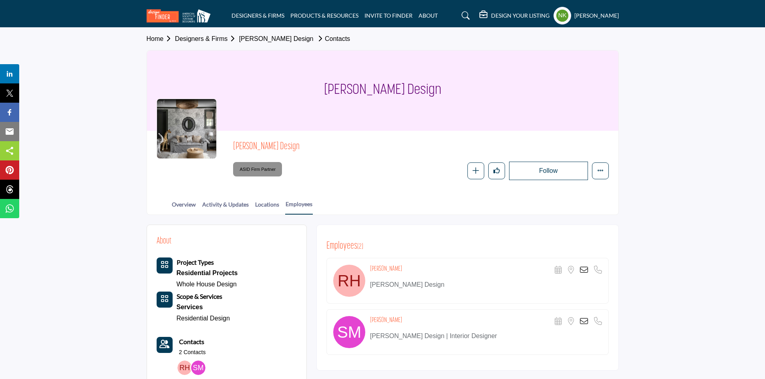
click at [583, 270] on icon at bounding box center [584, 270] width 8 height 8
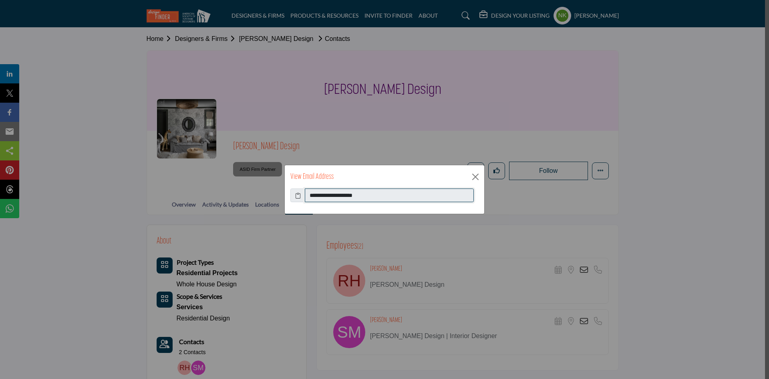
drag, startPoint x: 382, startPoint y: 197, endPoint x: 286, endPoint y: 178, distance: 98.4
click at [286, 178] on div "**********" at bounding box center [384, 189] width 200 height 49
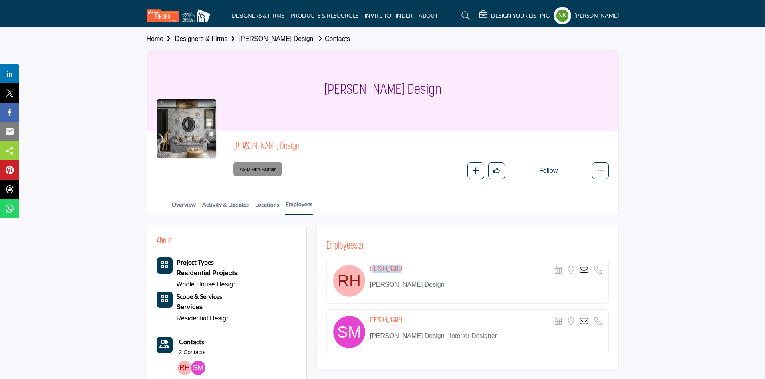
drag, startPoint x: 397, startPoint y: 266, endPoint x: 371, endPoint y: 266, distance: 26.9
click at [371, 266] on div "[PERSON_NAME] Scheduler URL is currently unavailable for this contact. Location…" at bounding box center [486, 269] width 232 height 11
copy h4 "[PERSON_NAME]"
drag, startPoint x: 421, startPoint y: 315, endPoint x: 369, endPoint y: 312, distance: 52.5
click at [369, 312] on div "[PERSON_NAME] Scheduler URL is currently unavailable for this contact. Location…" at bounding box center [468, 332] width 282 height 46
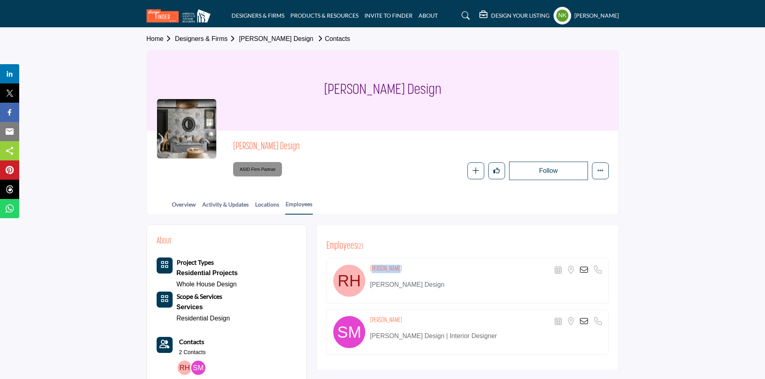
copy h4 "[PERSON_NAME]"
drag, startPoint x: 305, startPoint y: 134, endPoint x: 430, endPoint y: 167, distance: 129.7
click at [236, 139] on div "[PERSON_NAME] Design ASID Firm Partner ASID Firm Partners are design companies …" at bounding box center [383, 160] width 472 height 59
copy span "[PERSON_NAME] Design"
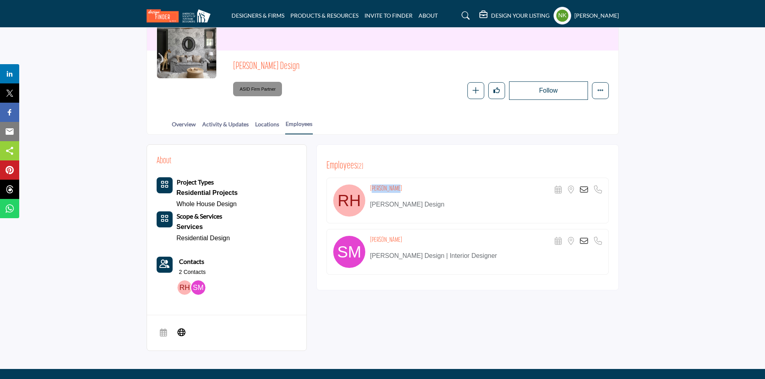
scroll to position [40, 0]
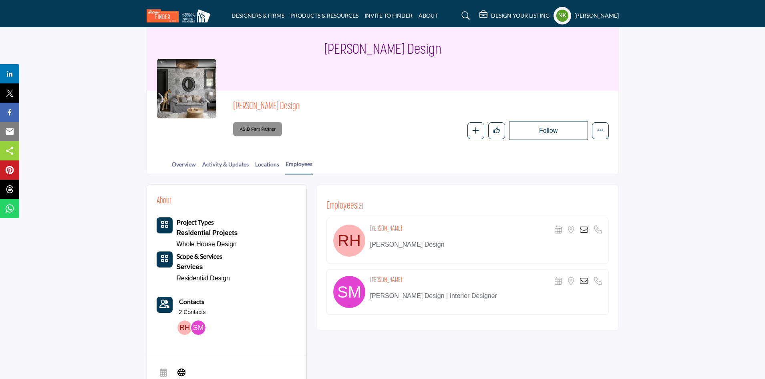
click at [579, 227] on div "Scheduler URL is currently unavailable for this contact. Location is currently …" at bounding box center [578, 230] width 47 height 8
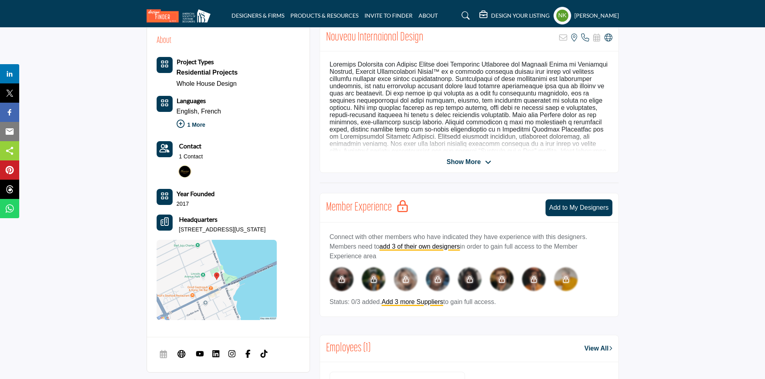
scroll to position [280, 0]
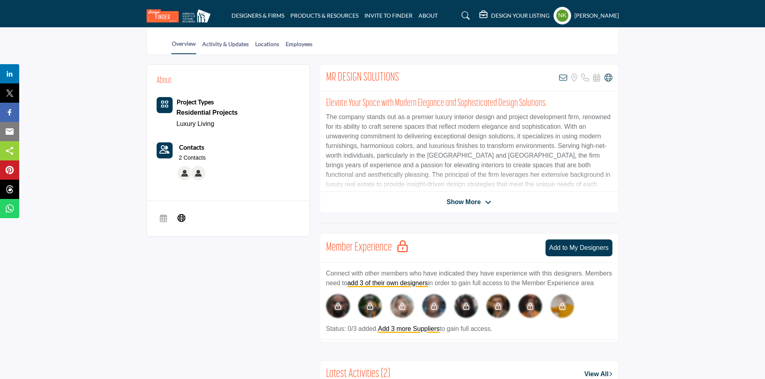
scroll to position [80, 0]
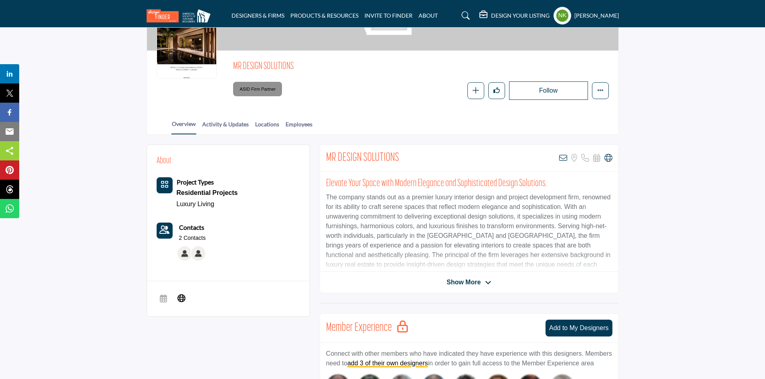
click at [293, 119] on div "Overview Activity & Updates Locations Employees" at bounding box center [393, 121] width 452 height 25
click at [293, 126] on link "Employees" at bounding box center [299, 127] width 28 height 14
drag, startPoint x: 274, startPoint y: 53, endPoint x: 230, endPoint y: 46, distance: 45.0
click at [230, 46] on div "MR DESIGN SOLUTIONS MR DESIGN SOLUTIONS ASID Firm Partner ASID Firm Partners ar…" at bounding box center [383, 52] width 472 height 165
copy div "MR DESIGN SOLUTIONS MR DESIGN SOLUTIONS"
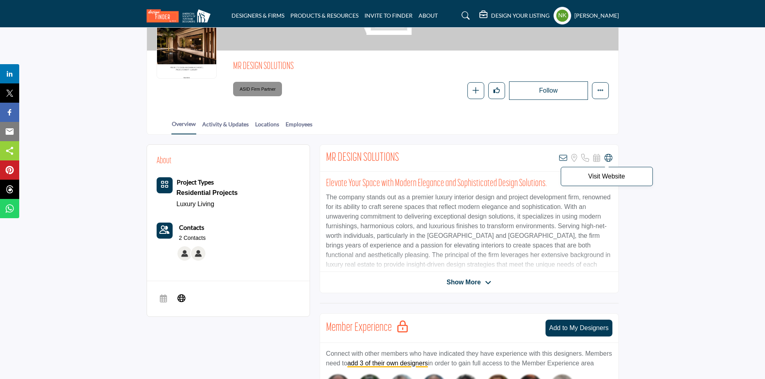
click at [609, 155] on icon at bounding box center [609, 158] width 8 height 8
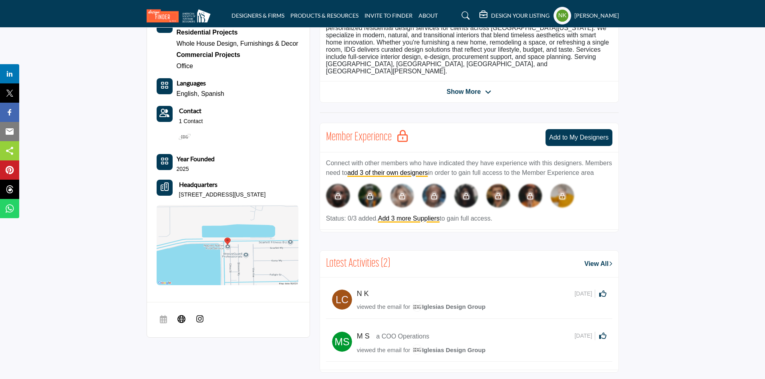
scroll to position [80, 0]
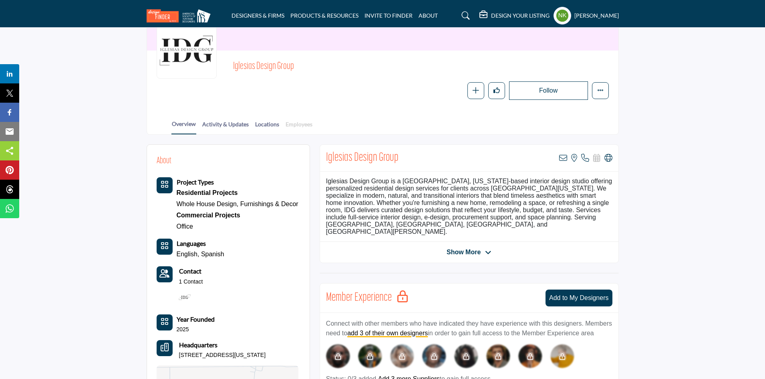
click at [290, 127] on link "Employees" at bounding box center [299, 127] width 28 height 14
click at [606, 159] on icon at bounding box center [609, 158] width 8 height 8
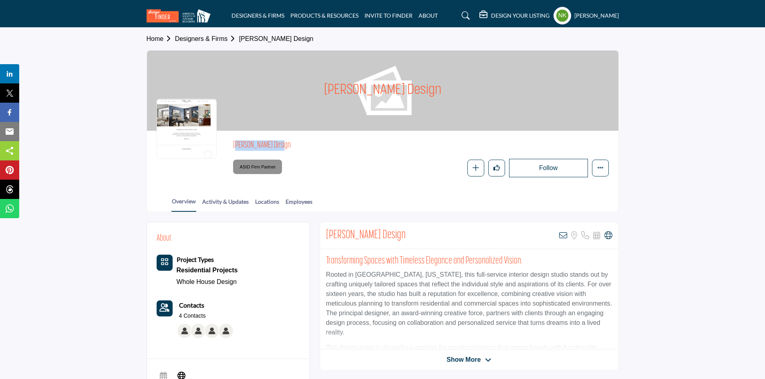
drag, startPoint x: 284, startPoint y: 143, endPoint x: 233, endPoint y: 142, distance: 50.9
click at [233, 142] on h2 "Palmer Kay Design" at bounding box center [343, 145] width 220 height 10
copy h2 "Palmer Kay Design"
click at [302, 202] on link "Employees" at bounding box center [299, 204] width 28 height 14
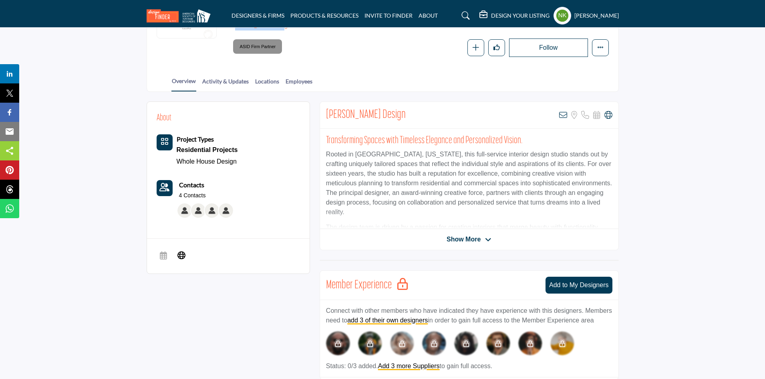
scroll to position [160, 0]
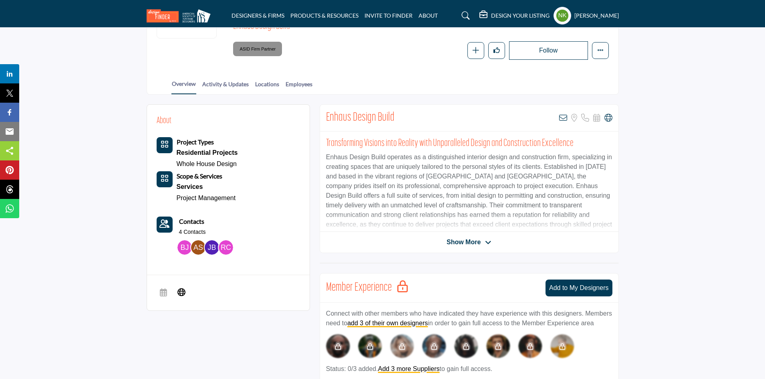
scroll to position [80, 0]
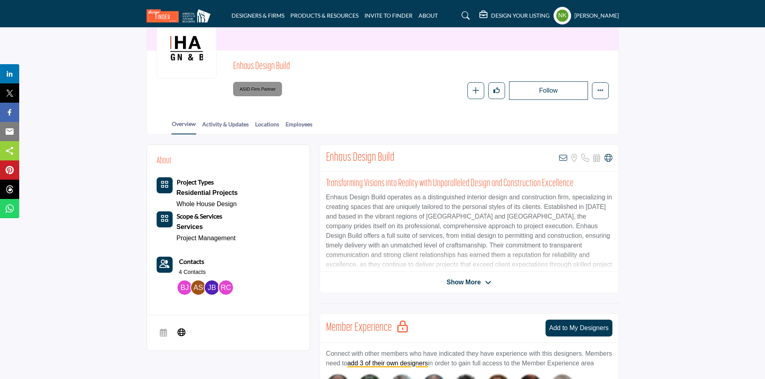
drag, startPoint x: 289, startPoint y: 58, endPoint x: 226, endPoint y: 60, distance: 63.0
click at [226, 60] on div "Enhaus Design Build ASID Firm Partner ASID Firm Partners are design companies w…" at bounding box center [383, 79] width 472 height 59
copy span "Enhaus Design Build"
click at [292, 127] on link "Employees" at bounding box center [299, 127] width 28 height 14
click at [607, 161] on icon at bounding box center [609, 158] width 8 height 8
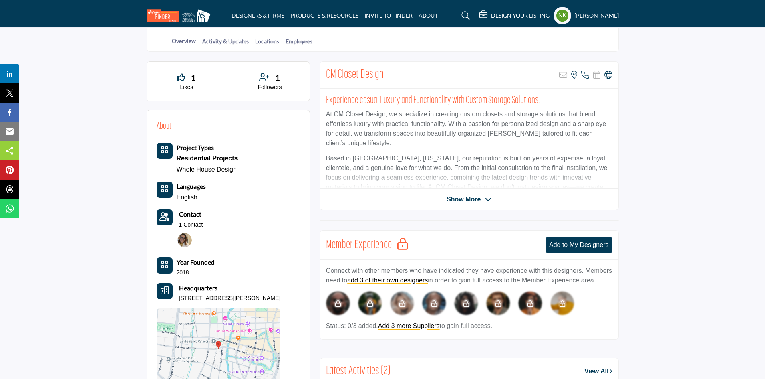
scroll to position [240, 0]
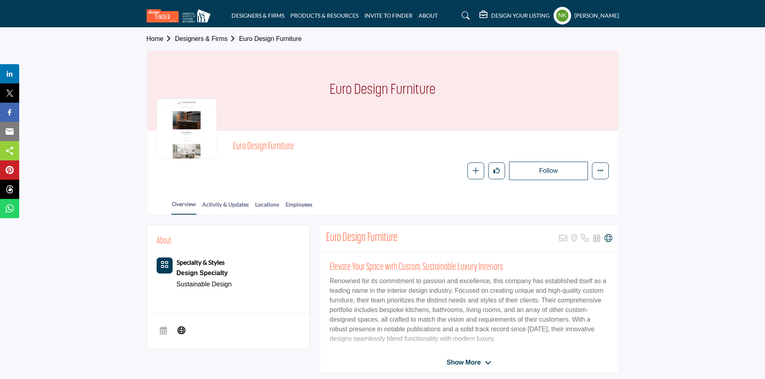
drag, startPoint x: 277, startPoint y: 145, endPoint x: 224, endPoint y: 147, distance: 53.7
click at [224, 147] on div "Euro Design Furniture Follow Following Message Recommend Add to My Suppliers Cl…" at bounding box center [383, 160] width 452 height 40
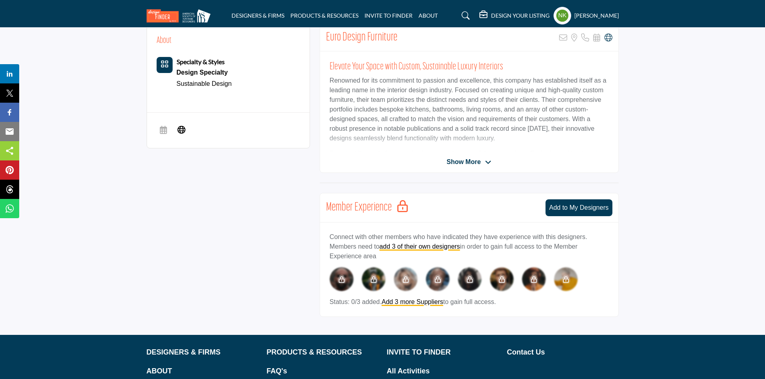
scroll to position [40, 0]
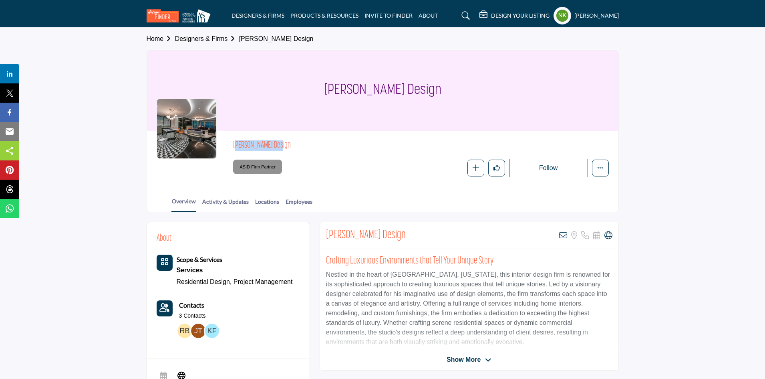
drag, startPoint x: 258, startPoint y: 141, endPoint x: 229, endPoint y: 140, distance: 29.2
click at [229, 140] on div "[PERSON_NAME] Design ASID Firm Partner ASID Firm Partners are design companies …" at bounding box center [383, 158] width 452 height 37
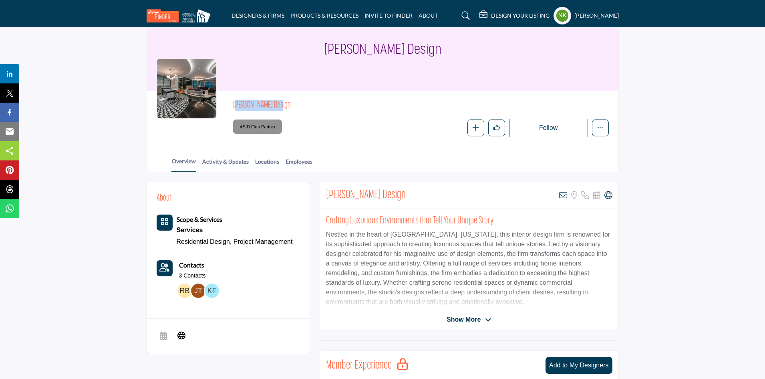
scroll to position [80, 0]
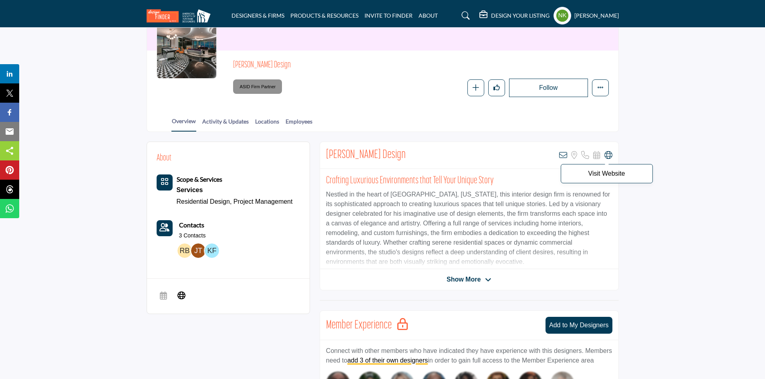
click at [608, 153] on icon at bounding box center [609, 155] width 8 height 8
click at [295, 122] on link "Employees" at bounding box center [299, 124] width 28 height 14
drag, startPoint x: 397, startPoint y: 146, endPoint x: 319, endPoint y: 149, distance: 78.2
click at [320, 149] on div "Rob Bowen Design View email address of this listing Sorry, but we don't have a …" at bounding box center [469, 215] width 299 height 149
copy h2 "Rob Bowen Design"
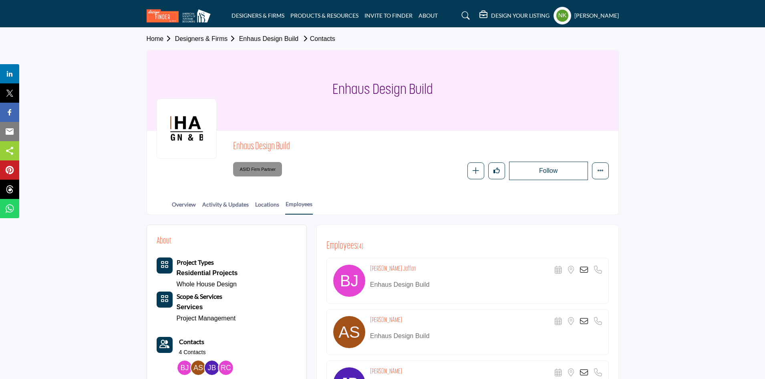
scroll to position [80, 0]
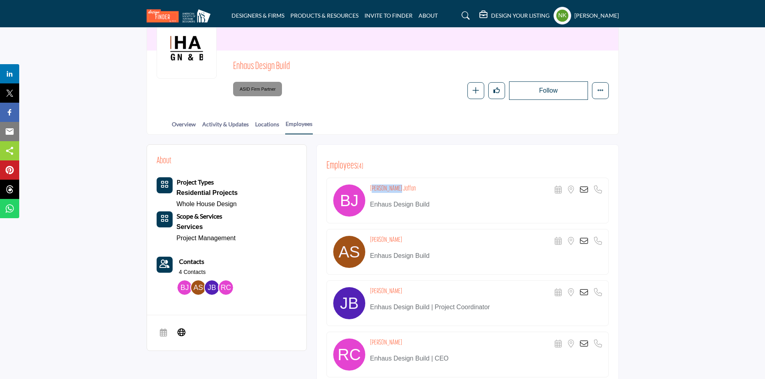
drag, startPoint x: 409, startPoint y: 188, endPoint x: 433, endPoint y: 184, distance: 24.3
click at [371, 186] on div "Bader Jaffan Scheduler URL is currently unavailable for this contact. Location …" at bounding box center [486, 189] width 232 height 11
copy h4 "Bader Jaffan"
drag, startPoint x: 390, startPoint y: 238, endPoint x: 377, endPoint y: 236, distance: 13.4
click at [371, 238] on div "Adriana Stark Scheduler URL is currently unavailable for this contact. Location…" at bounding box center [486, 241] width 232 height 11
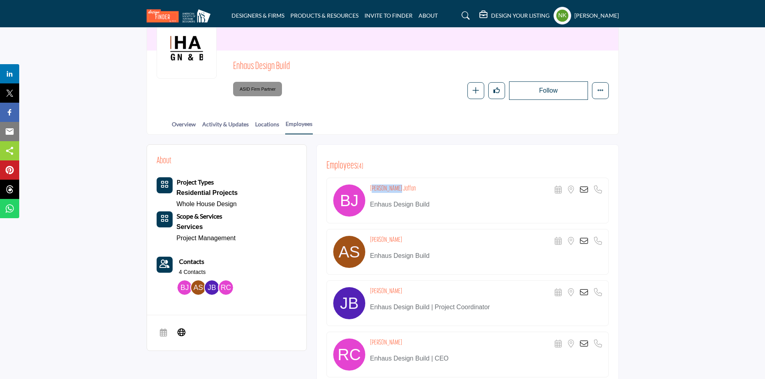
copy h4 "Adriana Stark"
drag, startPoint x: 368, startPoint y: 287, endPoint x: 363, endPoint y: 287, distance: 5.2
click at [363, 287] on div "James Bahman Scheduler URL is currently unavailable for this contact. Location …" at bounding box center [468, 303] width 282 height 46
copy div "James Bahman"
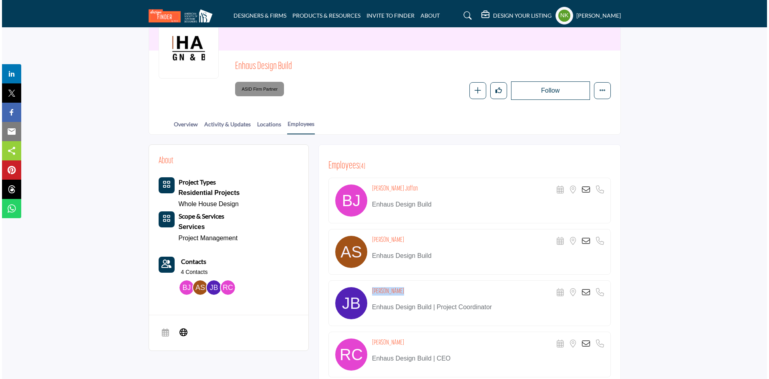
scroll to position [200, 0]
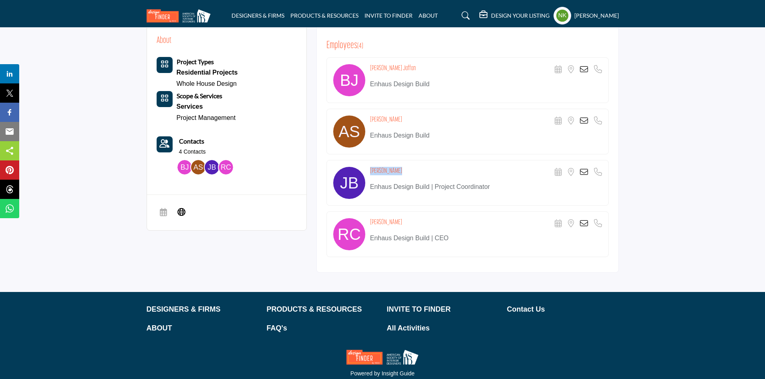
drag, startPoint x: 405, startPoint y: 221, endPoint x: 373, endPoint y: 216, distance: 32.4
click at [373, 216] on div "Robert Chuang Scheduler URL is currently unavailable for this contact. Location…" at bounding box center [468, 234] width 282 height 46
copy h4 "Robert Chuang"
click at [582, 117] on icon at bounding box center [584, 121] width 8 height 8
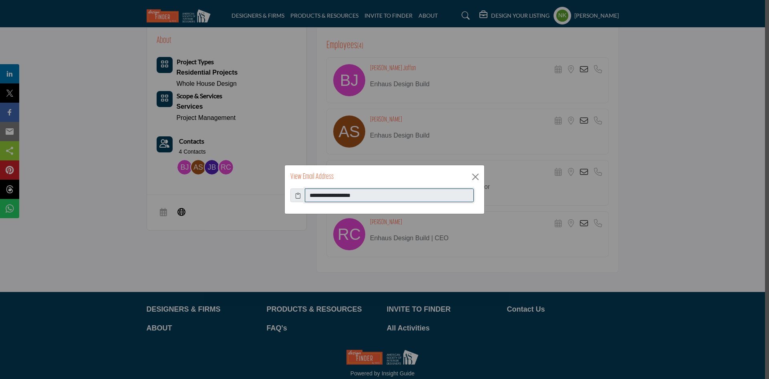
drag, startPoint x: 383, startPoint y: 195, endPoint x: 193, endPoint y: 188, distance: 190.8
click at [194, 189] on div "**********" at bounding box center [384, 189] width 769 height 379
click at [470, 180] on button "Close" at bounding box center [476, 177] width 12 height 12
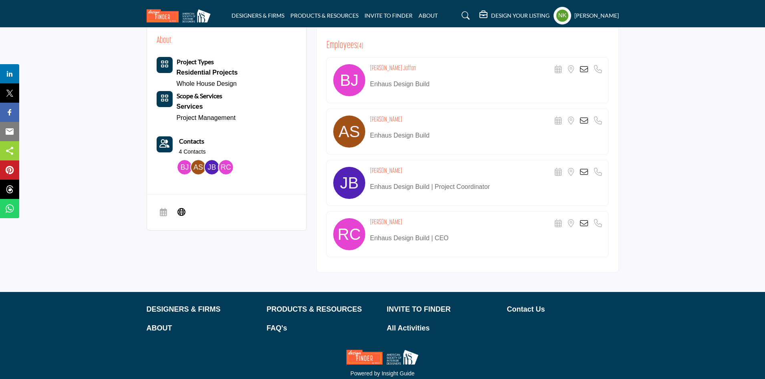
click at [585, 169] on icon at bounding box center [584, 172] width 8 height 8
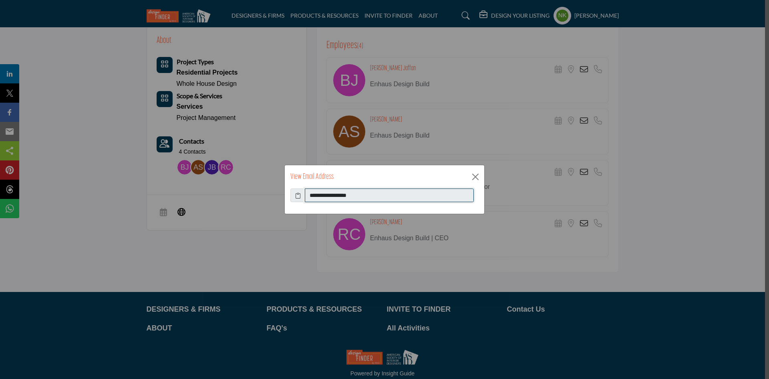
drag, startPoint x: 382, startPoint y: 192, endPoint x: 135, endPoint y: 191, distance: 247.2
click at [135, 191] on div "**********" at bounding box center [384, 189] width 769 height 379
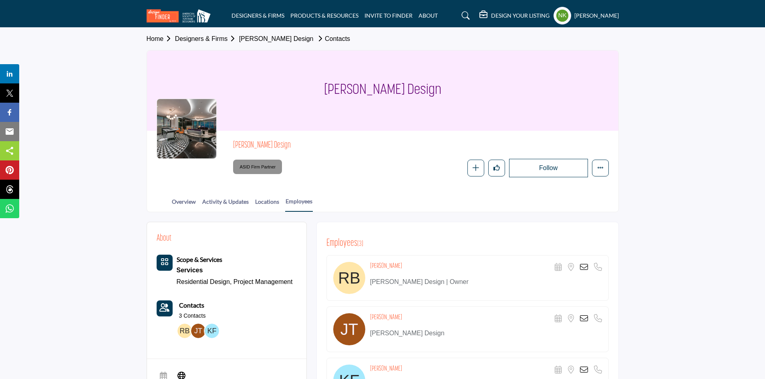
scroll to position [80, 0]
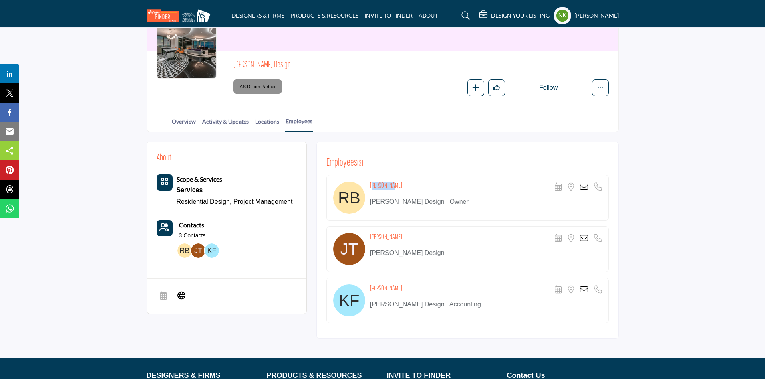
drag, startPoint x: 397, startPoint y: 189, endPoint x: 369, endPoint y: 184, distance: 28.1
click at [369, 184] on div "[PERSON_NAME] Scheduler URL is currently unavailable for this contact. Location…" at bounding box center [468, 198] width 282 height 46
copy h4 "[PERSON_NAME]"
drag, startPoint x: 401, startPoint y: 236, endPoint x: 370, endPoint y: 236, distance: 31.3
click at [370, 236] on div "[PERSON_NAME] Scheduler URL is currently unavailable for this contact. Location…" at bounding box center [486, 238] width 232 height 11
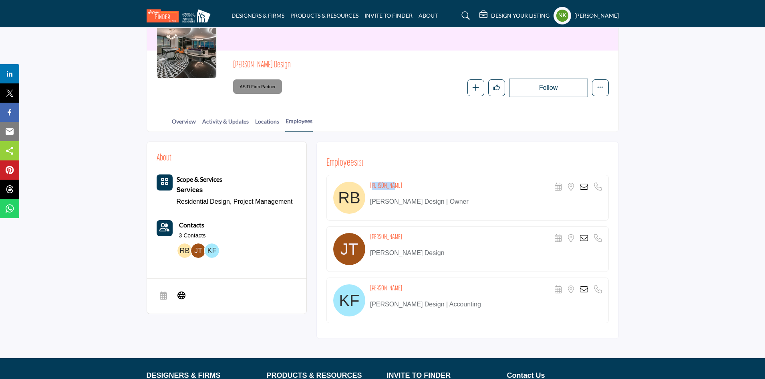
copy h4 "[PERSON_NAME]"
drag, startPoint x: 399, startPoint y: 286, endPoint x: 368, endPoint y: 281, distance: 31.7
click at [368, 281] on div "[PERSON_NAME] Scheduler URL is currently unavailable for this contact. Location…" at bounding box center [468, 300] width 282 height 46
copy h4 "[PERSON_NAME]"
click at [585, 238] on icon at bounding box center [584, 238] width 8 height 8
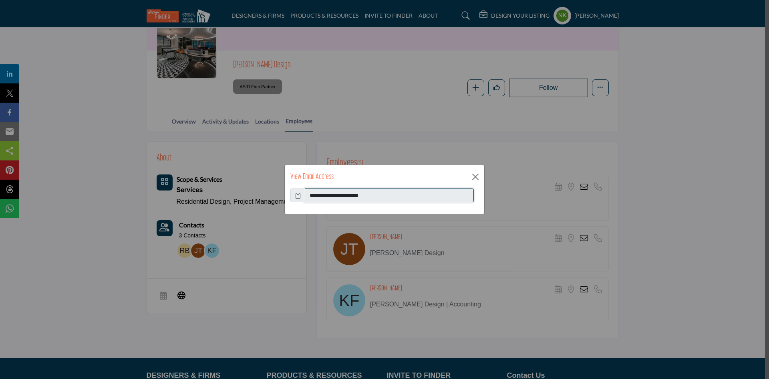
drag, startPoint x: 415, startPoint y: 196, endPoint x: 207, endPoint y: 194, distance: 208.7
click at [207, 194] on div "**********" at bounding box center [384, 189] width 769 height 379
click at [474, 177] on button "Close" at bounding box center [476, 177] width 12 height 12
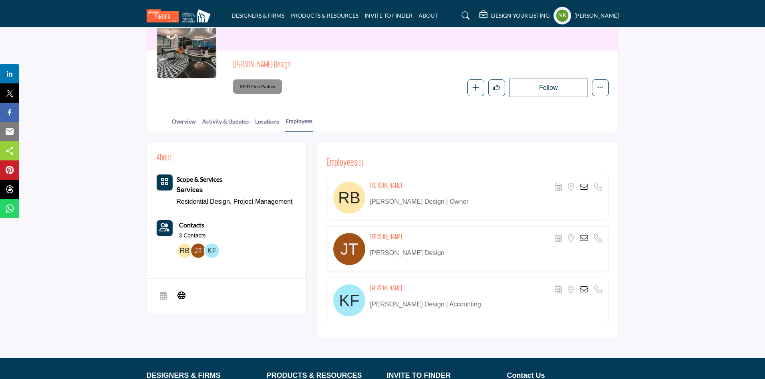
drag, startPoint x: 583, startPoint y: 294, endPoint x: 584, endPoint y: 290, distance: 4.8
click at [584, 294] on div "Kristin Fisher Scheduler URL is currently unavailable for this contact. Locatio…" at bounding box center [486, 289] width 232 height 11
click at [584, 289] on icon at bounding box center [584, 289] width 8 height 8
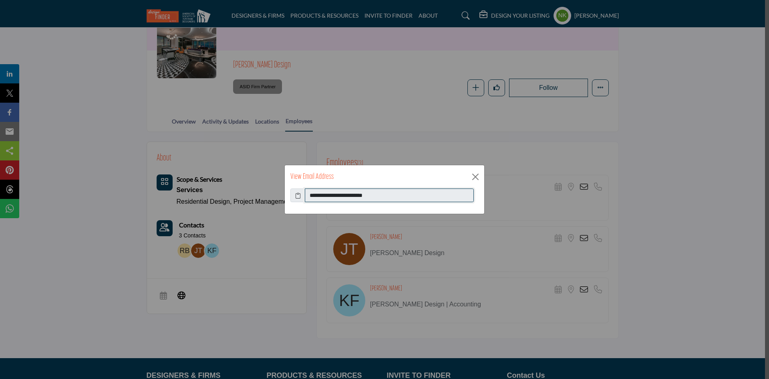
drag, startPoint x: 315, startPoint y: 190, endPoint x: 196, endPoint y: 198, distance: 120.1
click at [196, 198] on div "**********" at bounding box center [384, 189] width 769 height 379
click at [474, 177] on button "Close" at bounding box center [476, 177] width 12 height 12
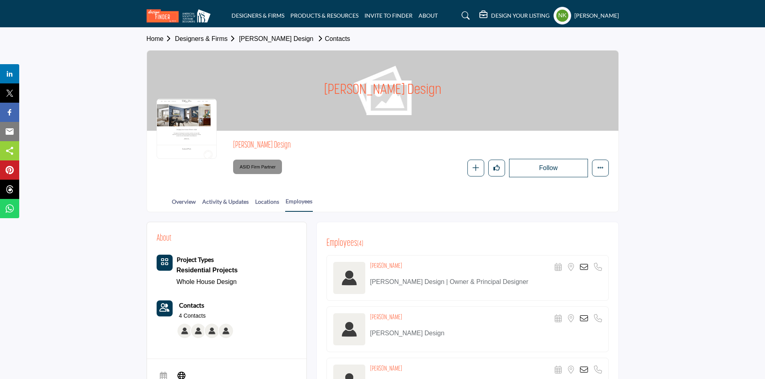
drag, startPoint x: 385, startPoint y: 264, endPoint x: 372, endPoint y: 265, distance: 12.8
click at [372, 265] on div "[PERSON_NAME] Scheduler URL is currently unavailable for this contact. Location…" at bounding box center [486, 267] width 232 height 11
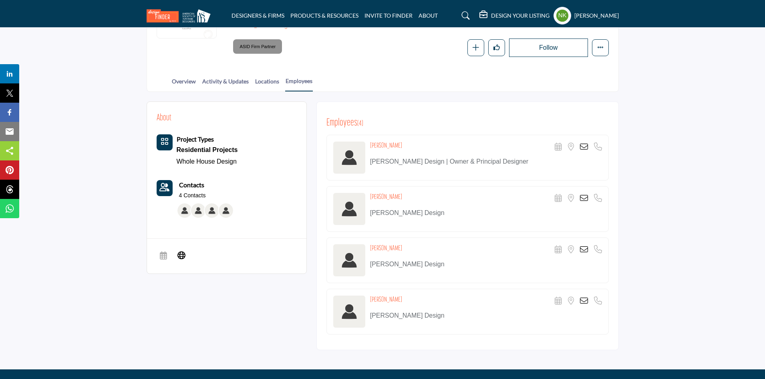
drag, startPoint x: 407, startPoint y: 194, endPoint x: 363, endPoint y: 193, distance: 44.1
click at [363, 193] on div "[PERSON_NAME] Scheduler URL is currently unavailable for this contact. Location…" at bounding box center [468, 209] width 282 height 46
copy h4 "[PERSON_NAME]"
drag, startPoint x: 405, startPoint y: 246, endPoint x: 374, endPoint y: 242, distance: 30.8
click at [374, 242] on div "[PERSON_NAME] Scheduler URL is currently unavailable for this contact. Location…" at bounding box center [468, 260] width 282 height 46
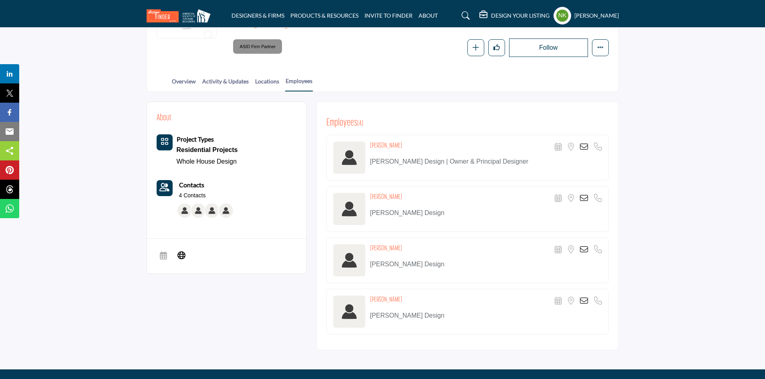
copy h4 "[PERSON_NAME]"
drag, startPoint x: 408, startPoint y: 296, endPoint x: 373, endPoint y: 297, distance: 34.5
click at [373, 297] on div "[PERSON_NAME] Scheduler URL is currently unavailable for this contact. Location…" at bounding box center [486, 300] width 232 height 11
copy h4 "[PERSON_NAME]"
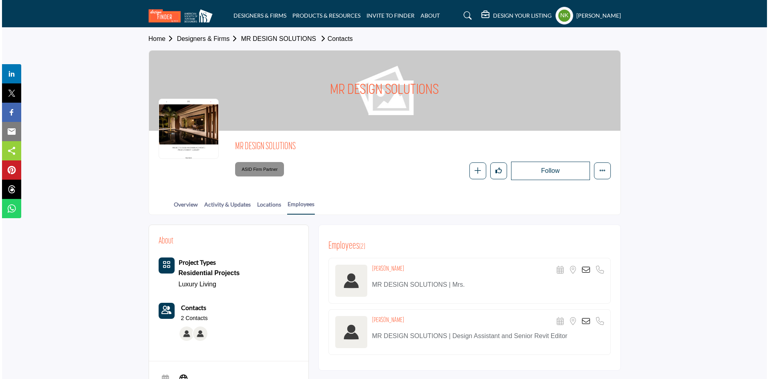
scroll to position [120, 0]
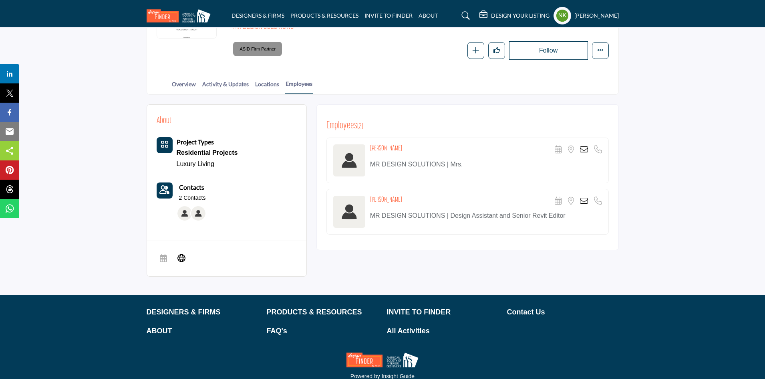
drag, startPoint x: 398, startPoint y: 144, endPoint x: 372, endPoint y: 146, distance: 26.6
click at [372, 146] on div "[PERSON_NAME] Scheduler URL is currently unavailable for this contact. Location…" at bounding box center [486, 149] width 232 height 11
copy h4 "[PERSON_NAME]"
drag, startPoint x: 406, startPoint y: 194, endPoint x: 369, endPoint y: 197, distance: 37.4
click at [369, 197] on div "[PERSON_NAME] Scheduler URL is currently unavailable for this contact. Location…" at bounding box center [468, 212] width 282 height 46
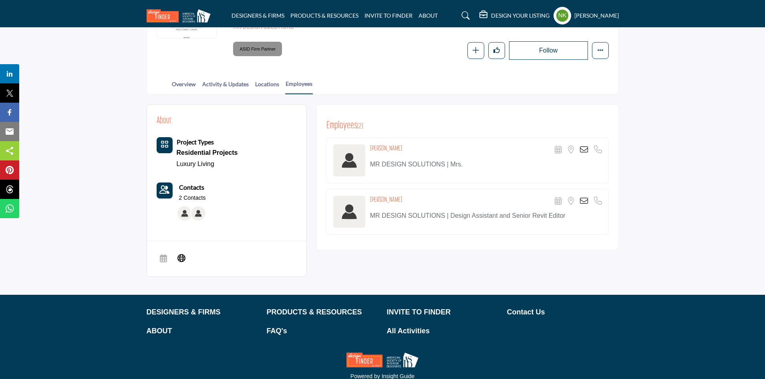
copy h4 "[PERSON_NAME]"
click at [581, 202] on icon at bounding box center [584, 201] width 8 height 8
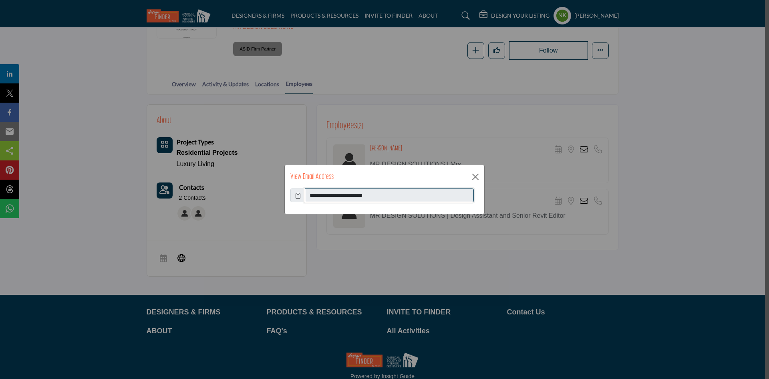
drag, startPoint x: 387, startPoint y: 194, endPoint x: 136, endPoint y: 165, distance: 252.4
click at [143, 167] on div "**********" at bounding box center [384, 189] width 769 height 379
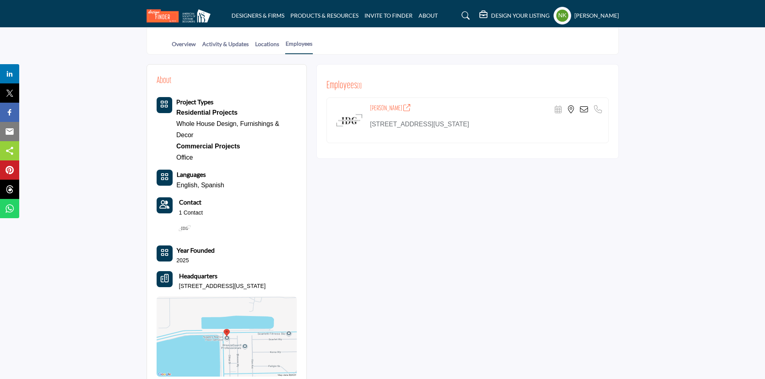
scroll to position [200, 0]
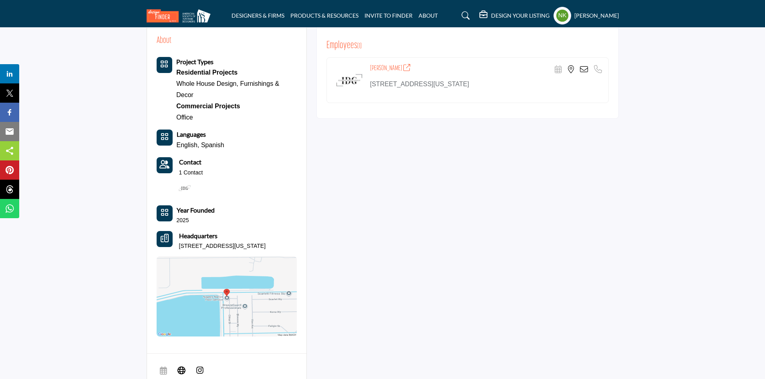
drag, startPoint x: 378, startPoint y: 65, endPoint x: 398, endPoint y: 65, distance: 20.4
click at [398, 65] on div "[PERSON_NAME] Scheduler URL is currently unavailable for this contact." at bounding box center [468, 80] width 282 height 46
copy h4 "[PERSON_NAME]"
click at [583, 71] on icon at bounding box center [584, 69] width 8 height 8
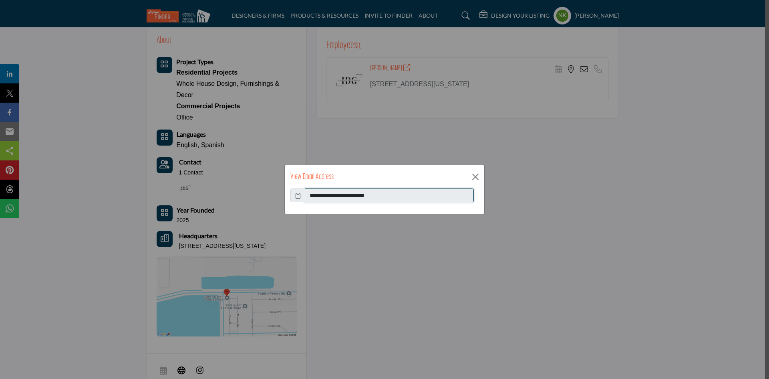
drag, startPoint x: 393, startPoint y: 198, endPoint x: 229, endPoint y: 175, distance: 165.5
click at [229, 175] on div "**********" at bounding box center [384, 189] width 769 height 379
drag, startPoint x: 476, startPoint y: 174, endPoint x: 453, endPoint y: 132, distance: 48.2
click at [476, 175] on button "Close" at bounding box center [476, 177] width 12 height 12
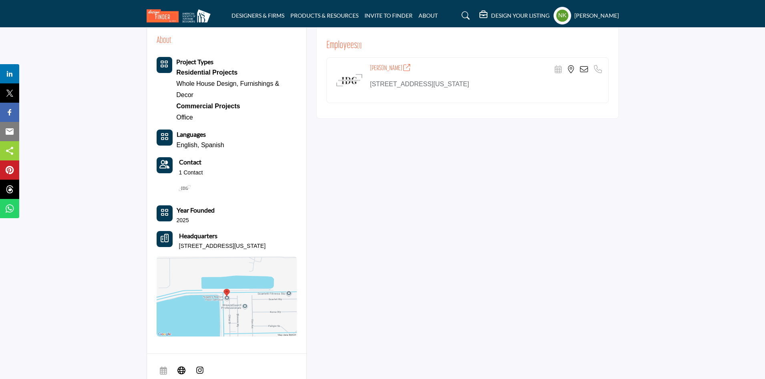
drag, startPoint x: 371, startPoint y: 67, endPoint x: 401, endPoint y: 69, distance: 30.6
click at [401, 69] on h4 "Isabella Iglesias" at bounding box center [390, 68] width 41 height 8
copy h4 "Isabella Iglesias"
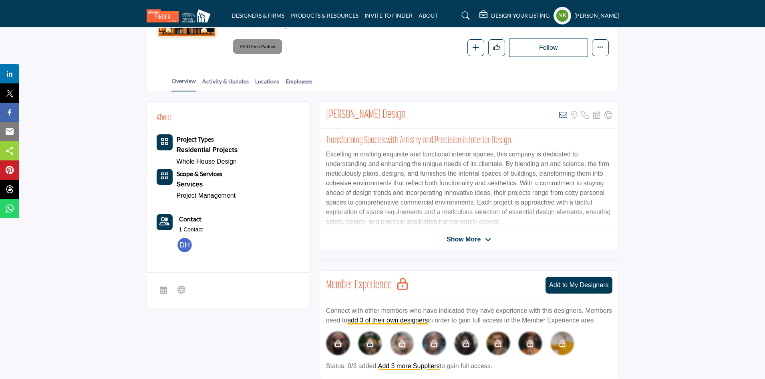
scroll to position [40, 0]
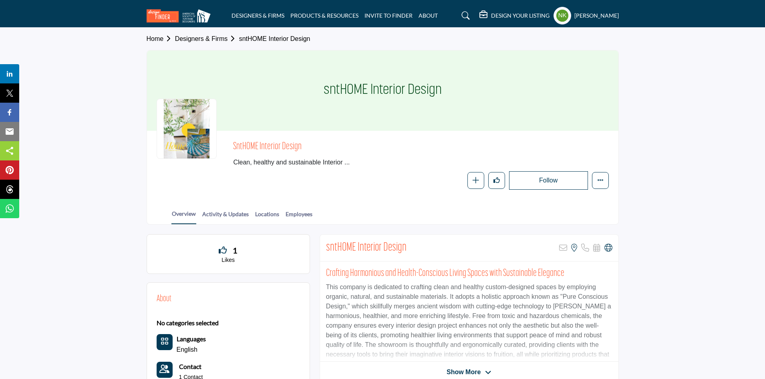
drag, startPoint x: 282, startPoint y: 137, endPoint x: 234, endPoint y: 142, distance: 48.4
click at [234, 142] on div "sntHOME Interior Design Clean, healthy and sustainable Interior ... Follow Foll…" at bounding box center [383, 165] width 472 height 69
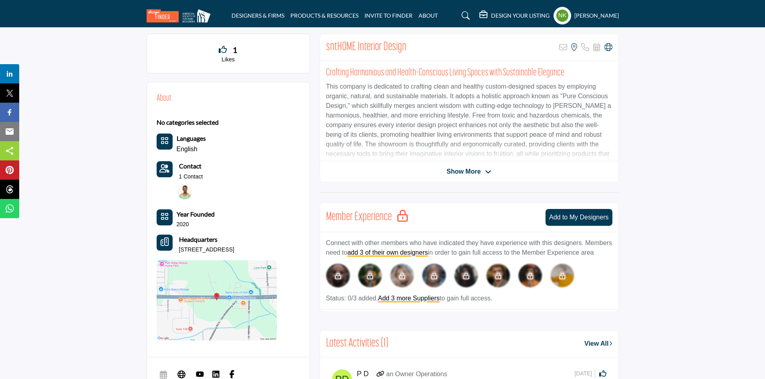
scroll to position [240, 0]
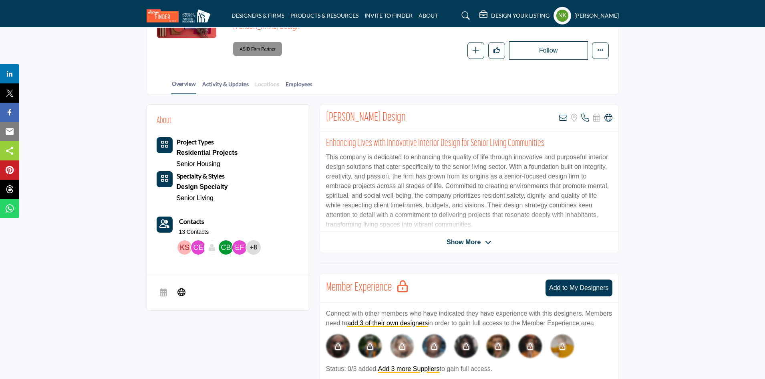
scroll to position [40, 0]
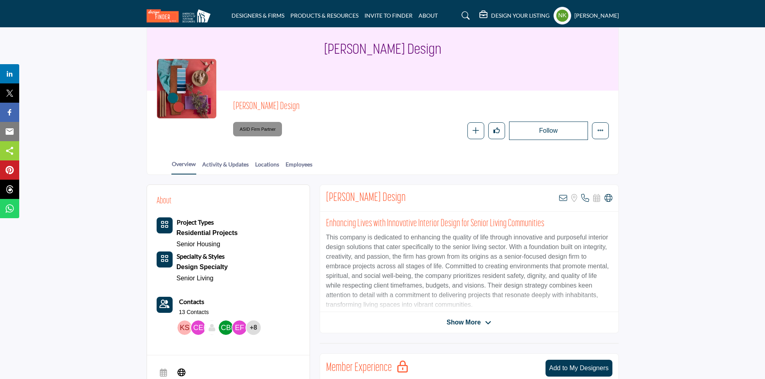
drag, startPoint x: 296, startPoint y: 106, endPoint x: 221, endPoint y: 105, distance: 75.3
click at [221, 105] on div "Thoma-Holec Design ASID Firm Partner ASID Firm Partners are design companies wi…" at bounding box center [383, 120] width 452 height 40
copy span "Thoma-Holec Design"
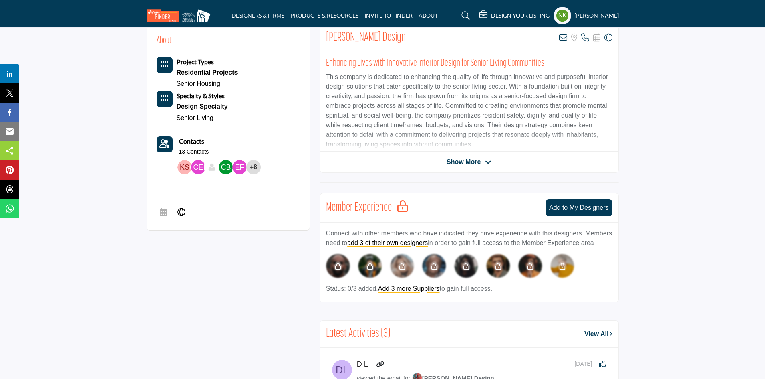
scroll to position [80, 0]
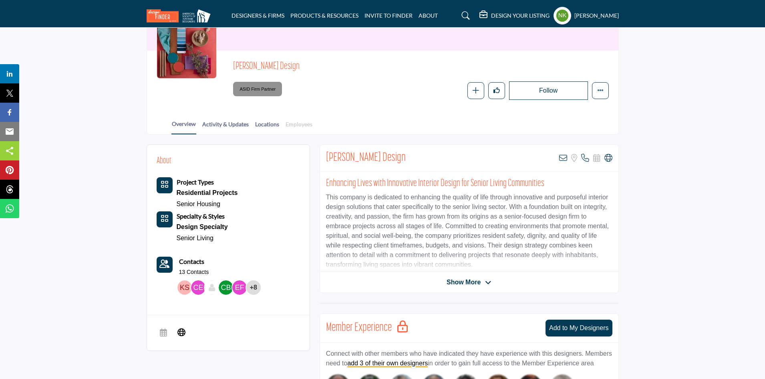
click at [298, 125] on link "Employees" at bounding box center [299, 127] width 28 height 14
click at [610, 155] on icon at bounding box center [609, 158] width 8 height 8
drag, startPoint x: 234, startPoint y: 61, endPoint x: 298, endPoint y: 60, distance: 64.1
click at [298, 60] on span "Thoma-Holec Design" at bounding box center [323, 66] width 181 height 13
copy span "Thoma-Holec Design"
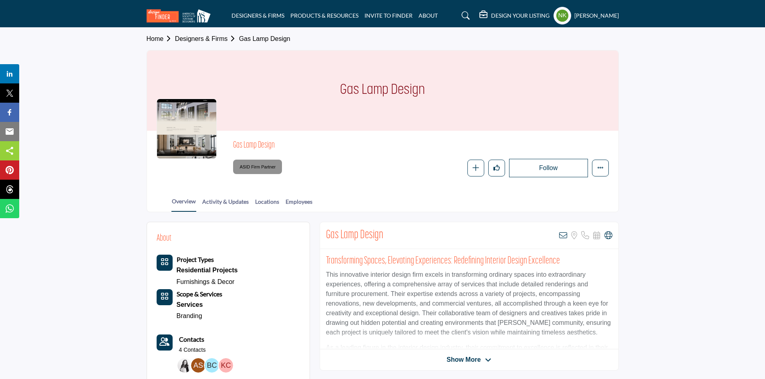
drag, startPoint x: 282, startPoint y: 143, endPoint x: 216, endPoint y: 136, distance: 66.0
click at [216, 140] on div "Gas Lamp Design ASID Firm Partner ASID Firm Partners are design companies with …" at bounding box center [383, 158] width 452 height 37
copy div "Gas Lamp Design"
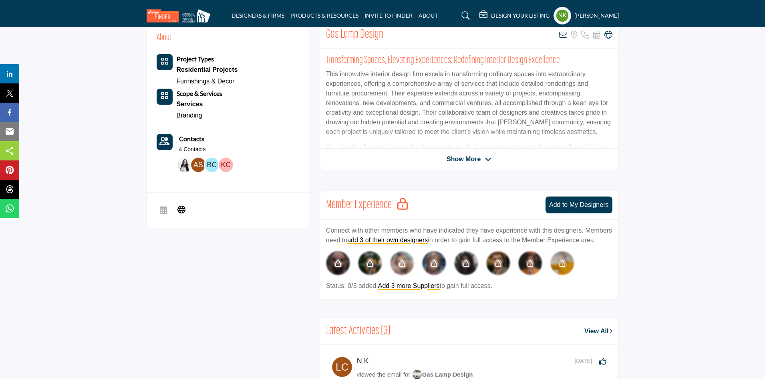
scroll to position [40, 0]
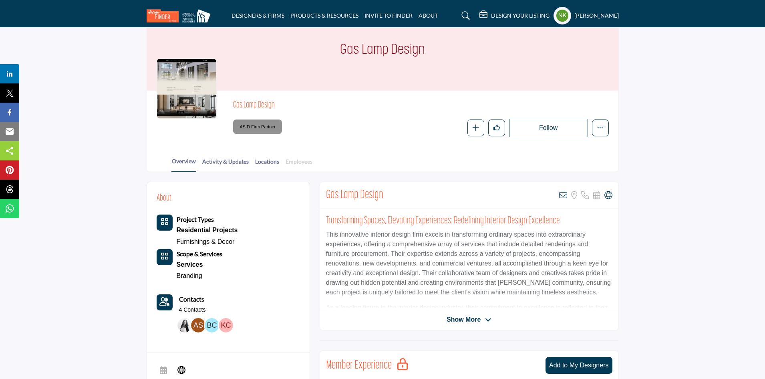
click at [302, 161] on link "Employees" at bounding box center [299, 164] width 28 height 14
click at [609, 194] on icon at bounding box center [609, 195] width 8 height 8
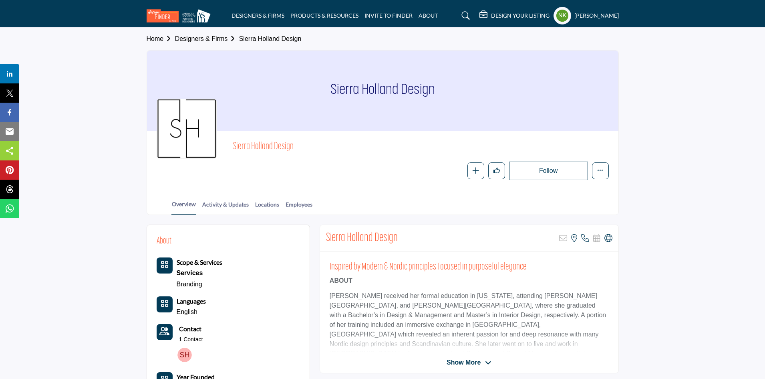
drag, startPoint x: 296, startPoint y: 144, endPoint x: 222, endPoint y: 143, distance: 74.5
click at [222, 143] on div "Sierra Holland Design Follow Following Message Recommend Add to My Suppliers Ph…" at bounding box center [383, 160] width 452 height 40
copy span "Sierra Holland Design"
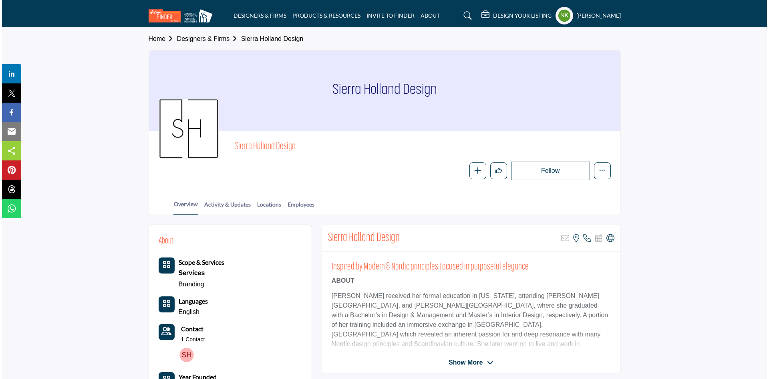
scroll to position [120, 0]
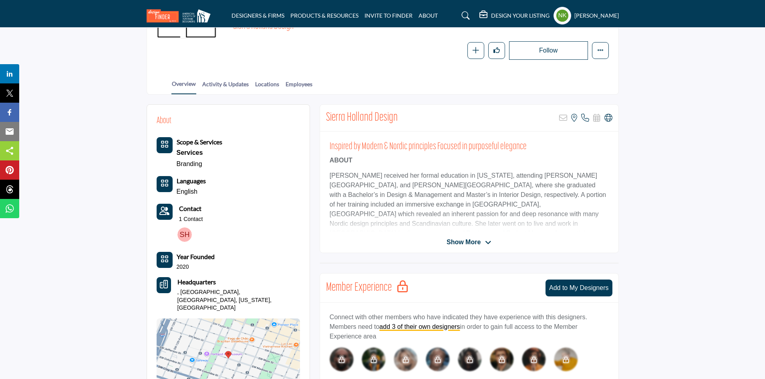
click at [183, 236] on img at bounding box center [184, 234] width 14 height 14
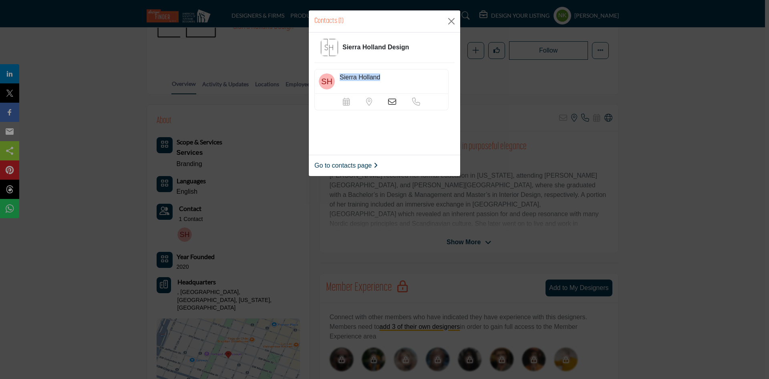
drag, startPoint x: 382, startPoint y: 74, endPoint x: 342, endPoint y: 73, distance: 40.1
click at [342, 73] on div "Sierra Holland" at bounding box center [382, 81] width 134 height 25
copy span "Sierra Holland"
click at [397, 100] on div "Scheduler url is currently unavailable for this contact. Location is currently …" at bounding box center [381, 102] width 77 height 8
click at [393, 101] on icon at bounding box center [392, 102] width 8 height 8
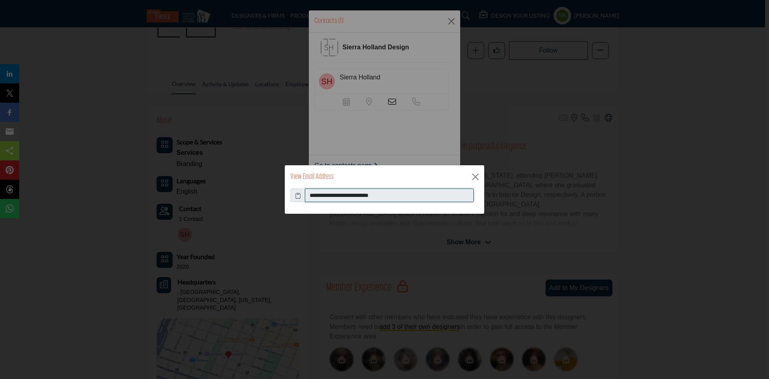
drag, startPoint x: 345, startPoint y: 192, endPoint x: 286, endPoint y: 189, distance: 58.9
click at [286, 189] on div "**********" at bounding box center [385, 200] width 200 height 25
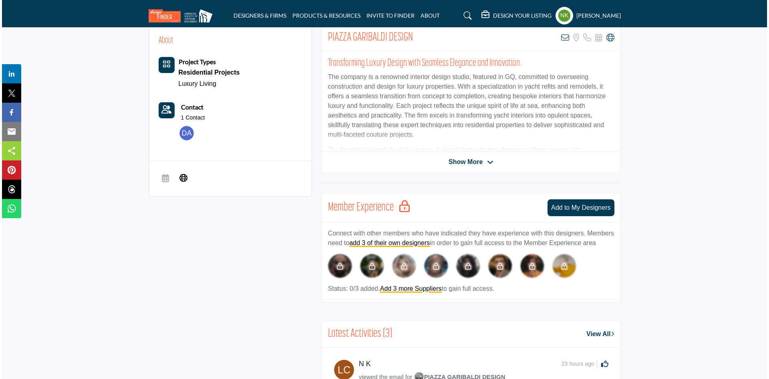
scroll to position [40, 0]
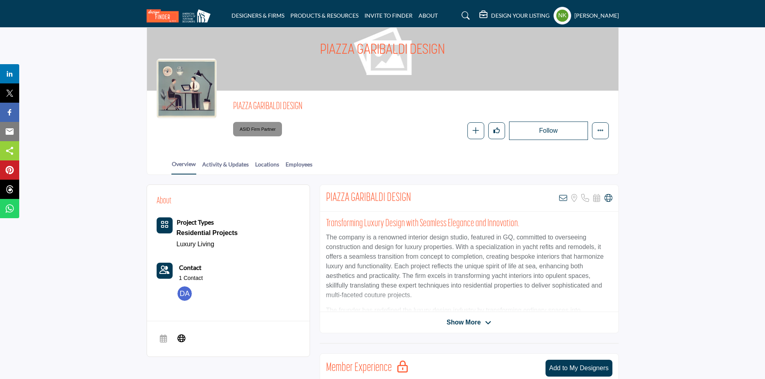
drag, startPoint x: 291, startPoint y: 101, endPoint x: 224, endPoint y: 97, distance: 67.8
click at [224, 97] on div "PIAZZA GARIBALDI DESIGN ASID Firm Partner ASID Firm Partners are design compani…" at bounding box center [383, 120] width 472 height 59
click at [183, 296] on img at bounding box center [184, 293] width 14 height 14
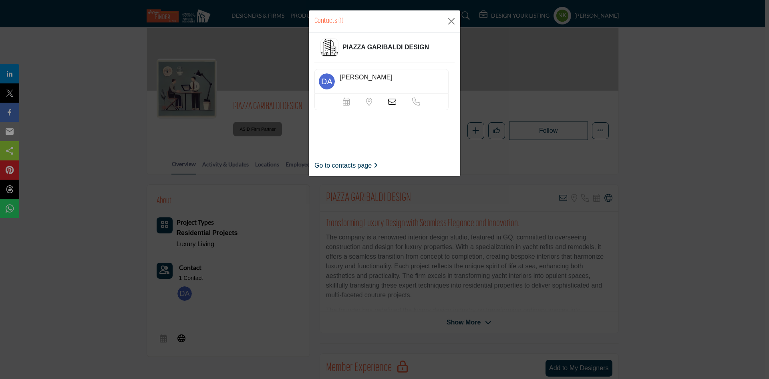
click at [392, 102] on icon at bounding box center [392, 102] width 8 height 8
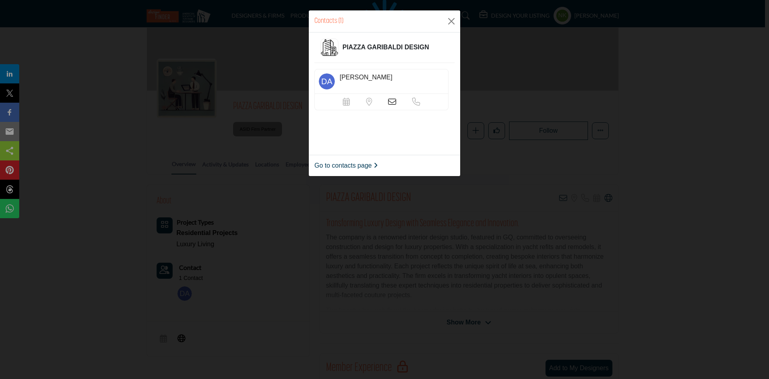
click at [392, 99] on icon at bounding box center [392, 102] width 8 height 8
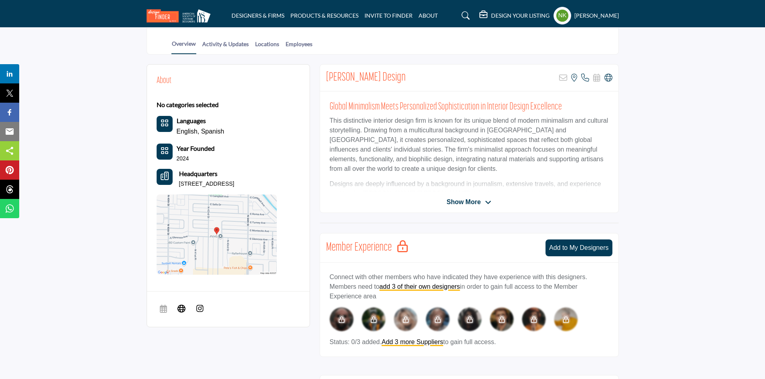
scroll to position [321, 0]
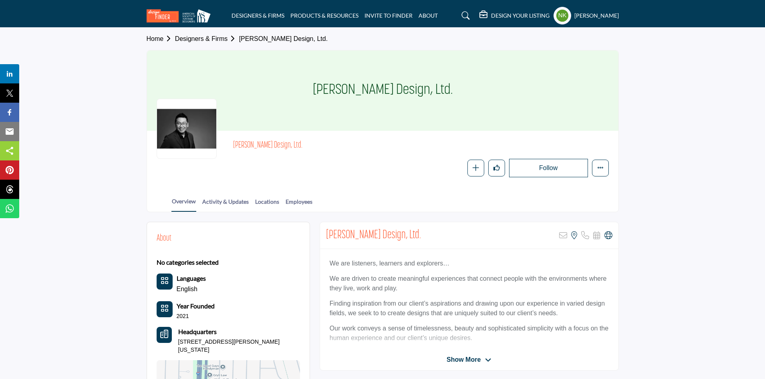
scroll to position [160, 0]
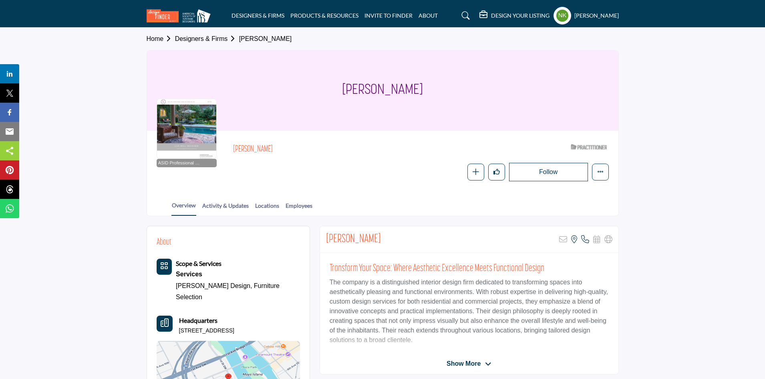
scroll to position [160, 0]
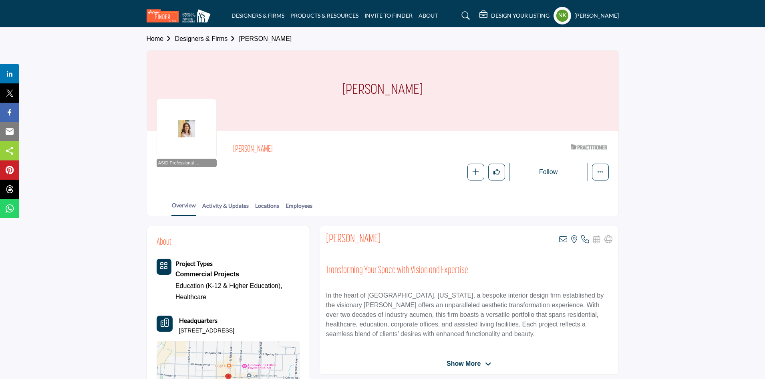
scroll to position [200, 0]
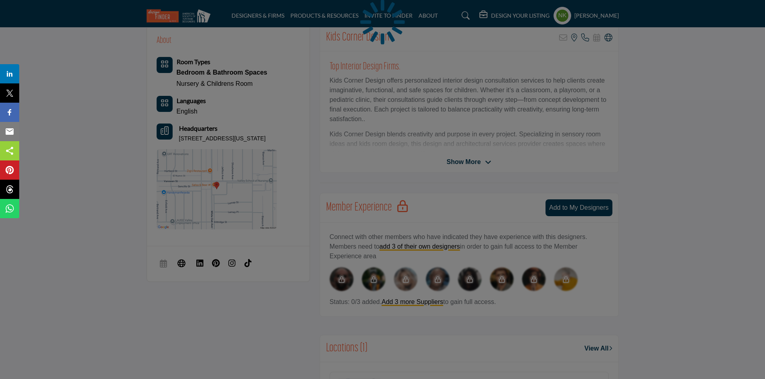
scroll to position [40, 0]
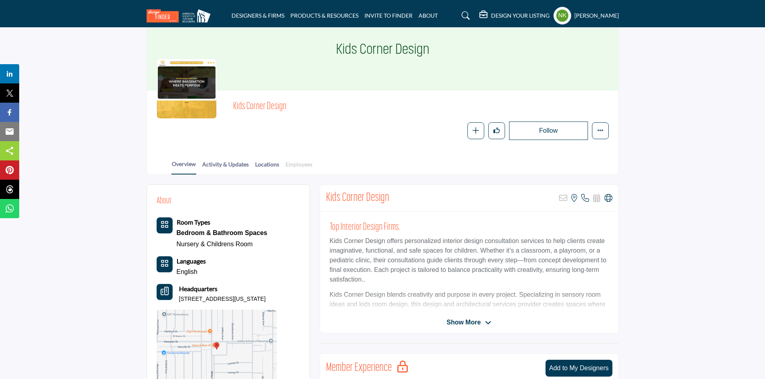
click at [295, 167] on link "Employees" at bounding box center [299, 167] width 28 height 14
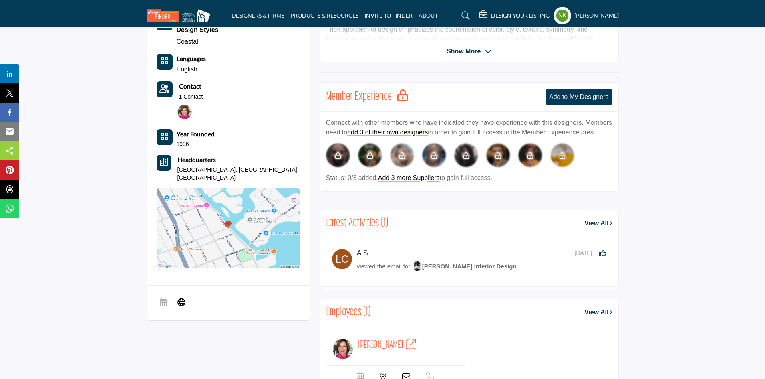
scroll to position [160, 0]
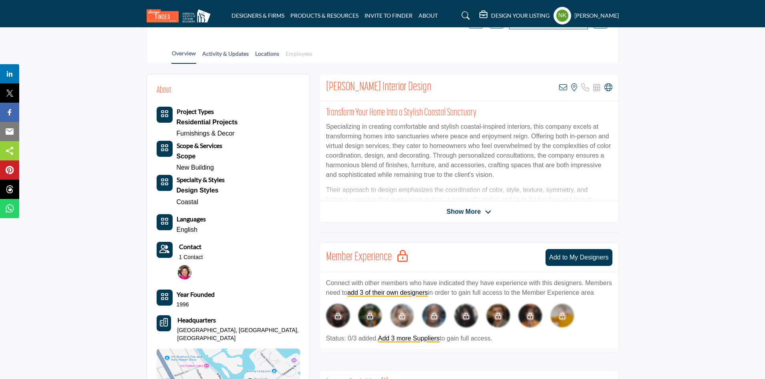
click at [296, 54] on link "Employees" at bounding box center [299, 56] width 28 height 14
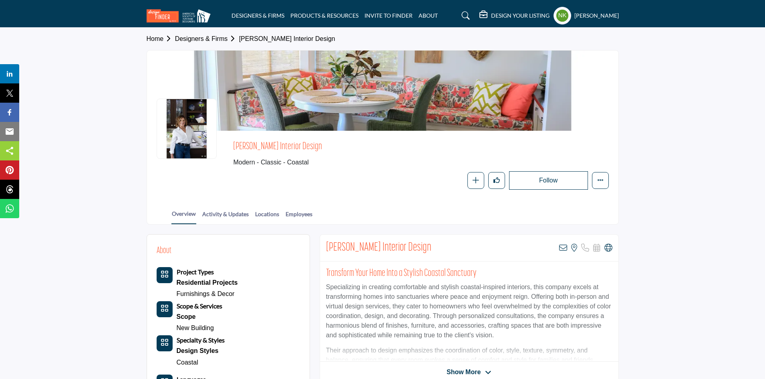
drag, startPoint x: 326, startPoint y: 142, endPoint x: 231, endPoint y: 149, distance: 95.2
click at [231, 149] on div "Betsy Suposs Interior Design Modern - Classic - Coastal Follow Following Messag…" at bounding box center [383, 164] width 452 height 49
copy span "Betsy Suposs Interior Design"
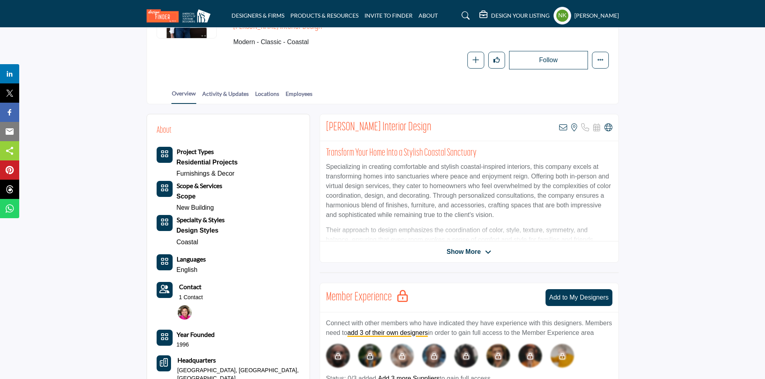
scroll to position [160, 0]
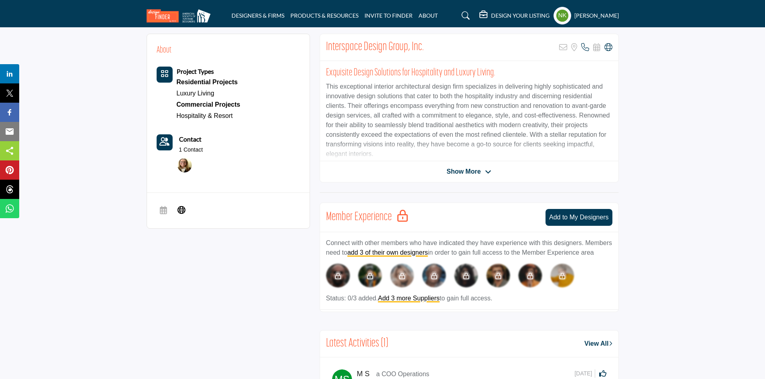
scroll to position [40, 0]
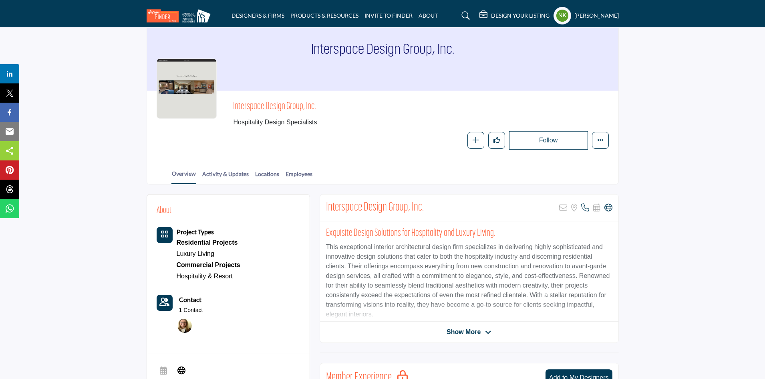
click at [183, 325] on img at bounding box center [184, 325] width 14 height 14
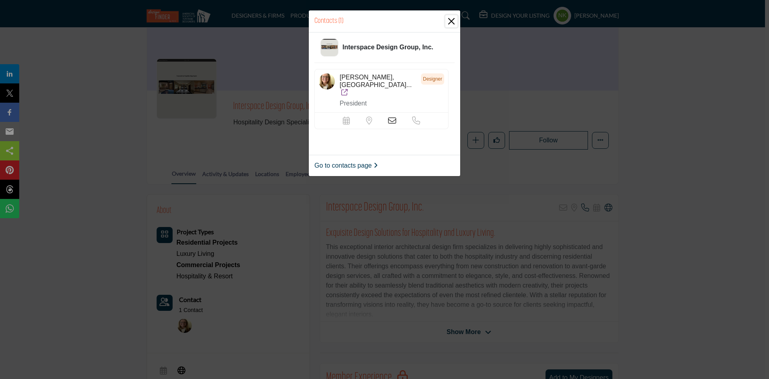
click at [450, 18] on button "Close" at bounding box center [452, 21] width 12 height 12
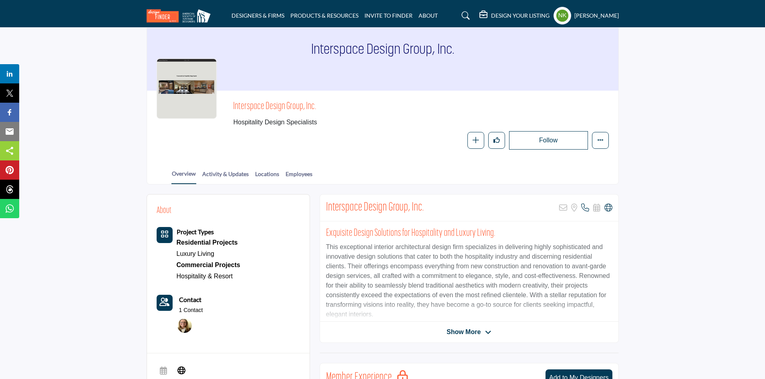
drag, startPoint x: 331, startPoint y: 98, endPoint x: 232, endPoint y: 107, distance: 99.8
click at [232, 107] on div "Interspace Design Group, Inc. Hospitality Design Specialists Follow Following M…" at bounding box center [383, 125] width 472 height 69
copy span "Interspace Design Group, Inc."
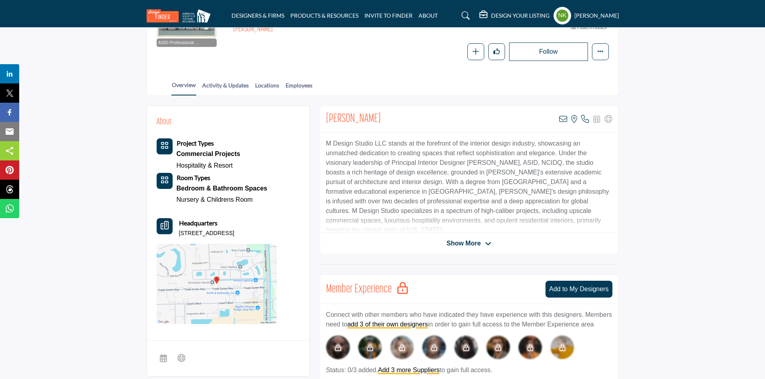
scroll to position [280, 0]
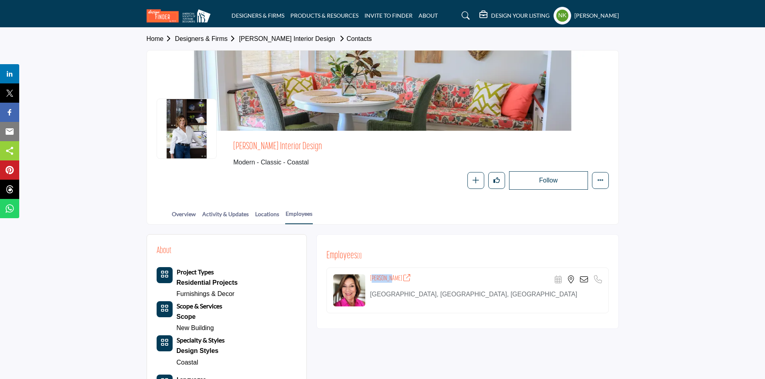
drag, startPoint x: 368, startPoint y: 279, endPoint x: 387, endPoint y: 278, distance: 19.6
click at [387, 278] on div "Betsy Suposs Scheduler URL is currently unavailable for this contact." at bounding box center [468, 290] width 282 height 46
copy h4 "Betsy Supos"
copy h4 "Betsy Suposs"
click at [583, 280] on icon at bounding box center [584, 279] width 8 height 8
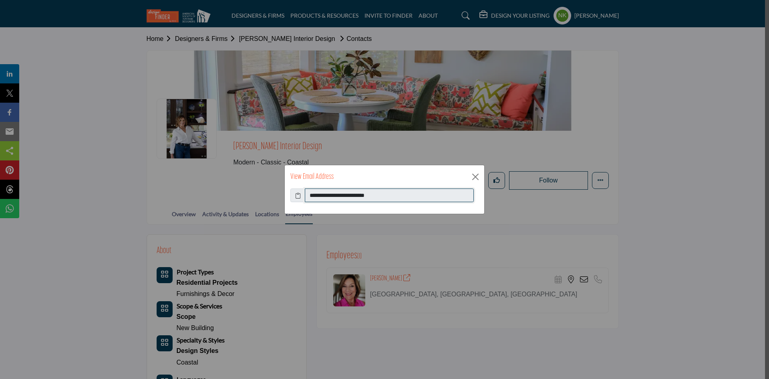
drag, startPoint x: 313, startPoint y: 183, endPoint x: 119, endPoint y: 174, distance: 194.5
click at [119, 174] on div "**********" at bounding box center [384, 189] width 769 height 379
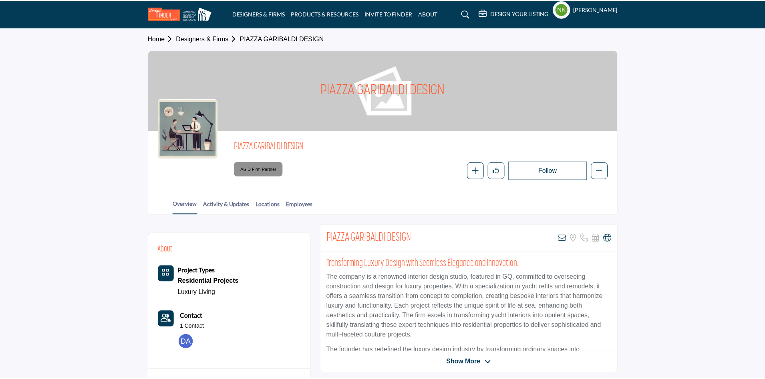
scroll to position [40, 0]
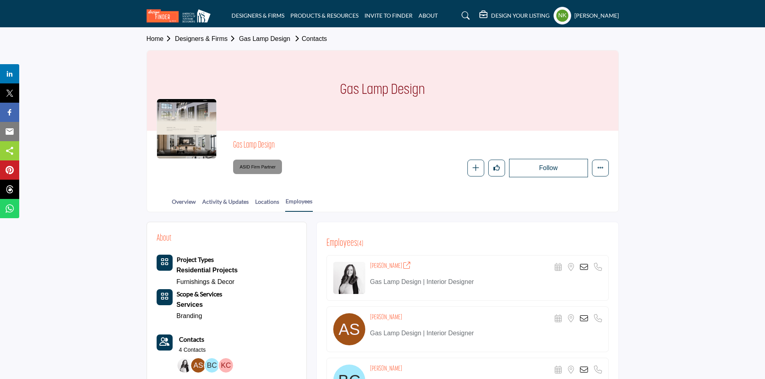
scroll to position [40, 0]
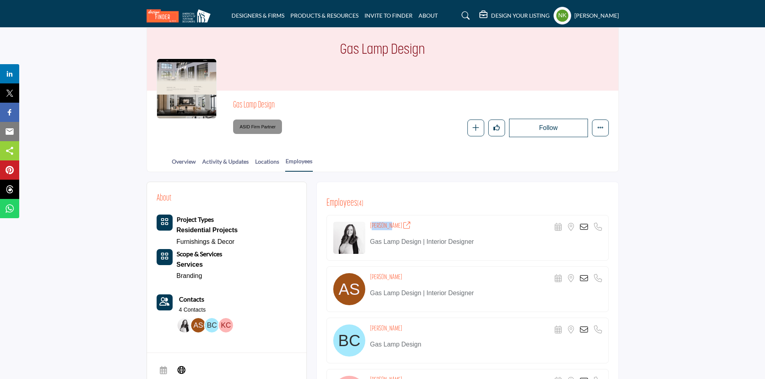
drag, startPoint x: 369, startPoint y: 224, endPoint x: 386, endPoint y: 223, distance: 17.2
click at [386, 223] on div "[PERSON_NAME] Scheduler URL is currently unavailable for this contact. Location…" at bounding box center [468, 238] width 282 height 46
copy h4 "[PERSON_NAME]"
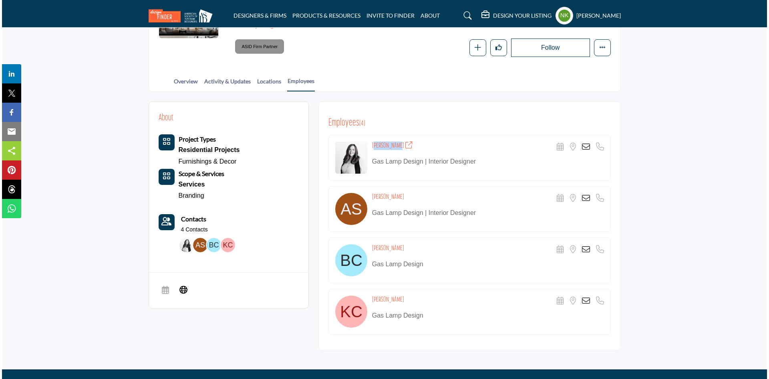
scroll to position [160, 0]
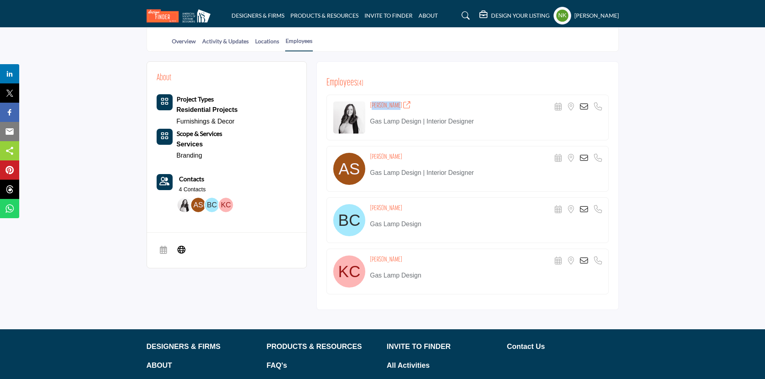
drag, startPoint x: 404, startPoint y: 149, endPoint x: 367, endPoint y: 154, distance: 37.6
click at [367, 154] on div "Ashlyn Saunders Scheduler URL is currently unavailable for this contact. Locati…" at bounding box center [468, 169] width 282 height 46
copy div "Ashlyn Saunders"
drag, startPoint x: 410, startPoint y: 205, endPoint x: 371, endPoint y: 209, distance: 39.1
click at [371, 209] on div "Brittany Cavallotti Scheduler URL is currently unavailable for this contact. Lo…" at bounding box center [486, 209] width 232 height 11
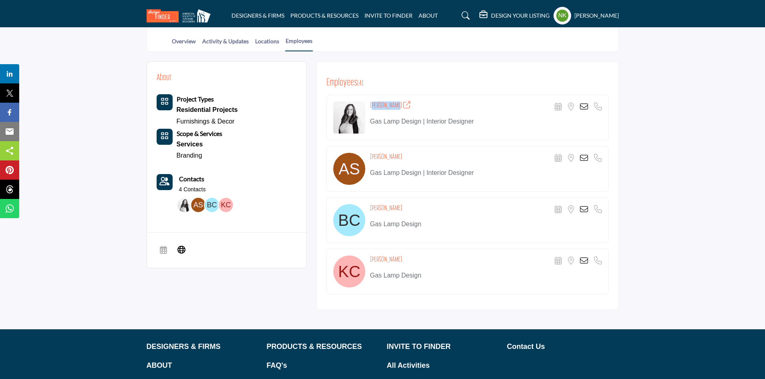
copy h4 "Brittany Cavallotti"
drag, startPoint x: 404, startPoint y: 258, endPoint x: 373, endPoint y: 256, distance: 31.3
click at [373, 256] on div "Katelyn Conklin Scheduler URL is currently unavailable for this contact. Locati…" at bounding box center [486, 260] width 232 height 11
copy h4 "Katelyn Conklin"
click at [584, 105] on icon at bounding box center [584, 107] width 8 height 8
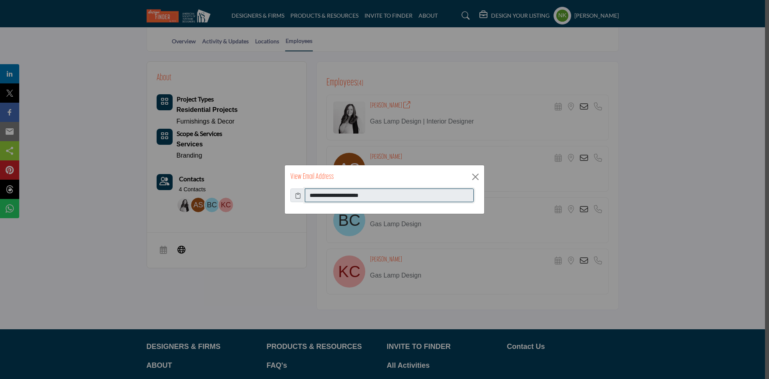
drag, startPoint x: 395, startPoint y: 195, endPoint x: 252, endPoint y: 214, distance: 144.0
click at [252, 214] on div "**********" at bounding box center [384, 189] width 769 height 379
click at [479, 179] on button "Close" at bounding box center [476, 177] width 12 height 12
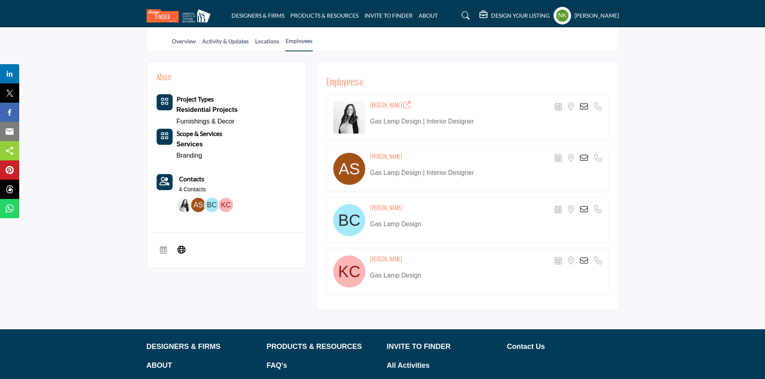
click at [581, 157] on icon at bounding box center [584, 158] width 8 height 8
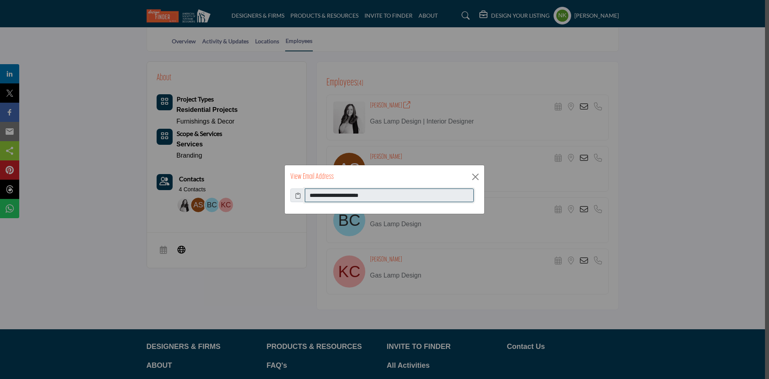
drag, startPoint x: 398, startPoint y: 196, endPoint x: 53, endPoint y: 185, distance: 344.8
click at [55, 186] on div "**********" at bounding box center [384, 189] width 769 height 379
click at [474, 175] on button "Close" at bounding box center [476, 177] width 12 height 12
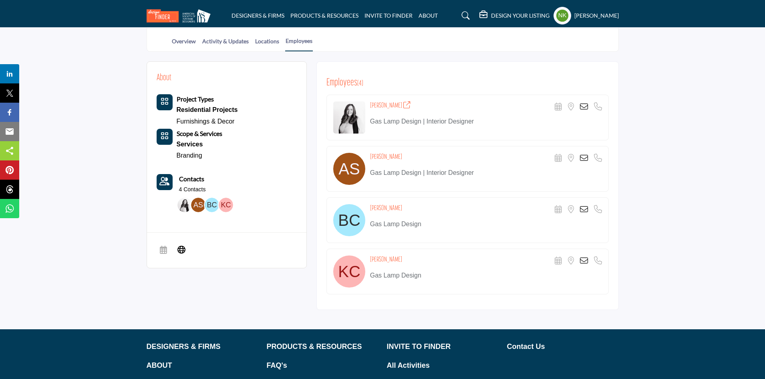
click at [583, 212] on icon at bounding box center [584, 209] width 8 height 8
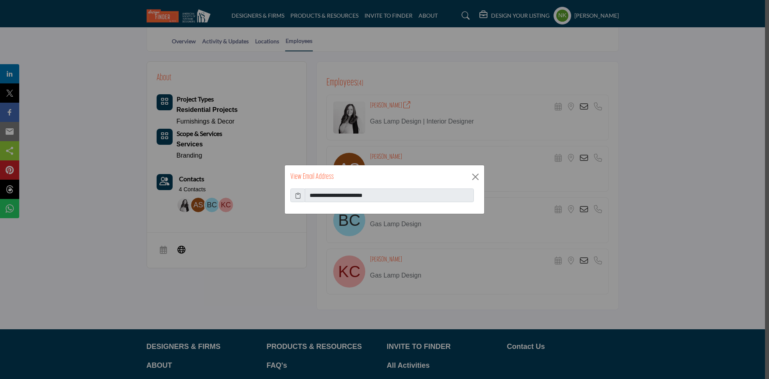
drag, startPoint x: 384, startPoint y: 205, endPoint x: 123, endPoint y: 185, distance: 261.9
click at [121, 185] on div "**********" at bounding box center [384, 189] width 769 height 379
click at [474, 179] on button "Close" at bounding box center [476, 177] width 12 height 12
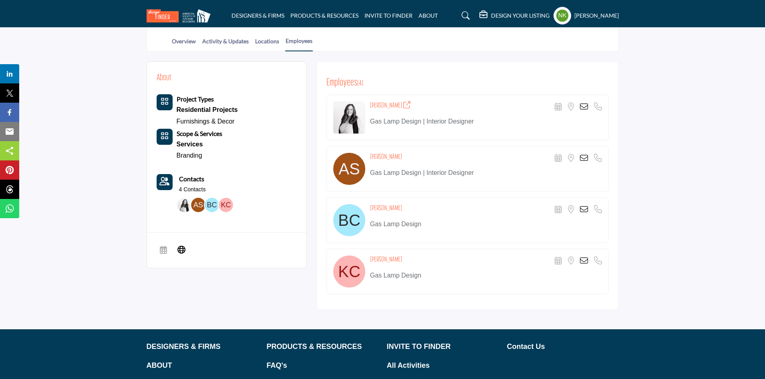
click at [581, 263] on icon at bounding box center [584, 260] width 8 height 8
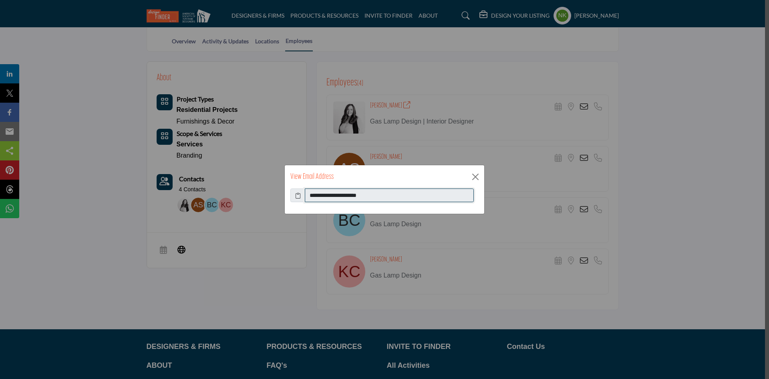
drag, startPoint x: 406, startPoint y: 200, endPoint x: 117, endPoint y: 231, distance: 290.2
click at [117, 231] on div "**********" at bounding box center [384, 189] width 769 height 379
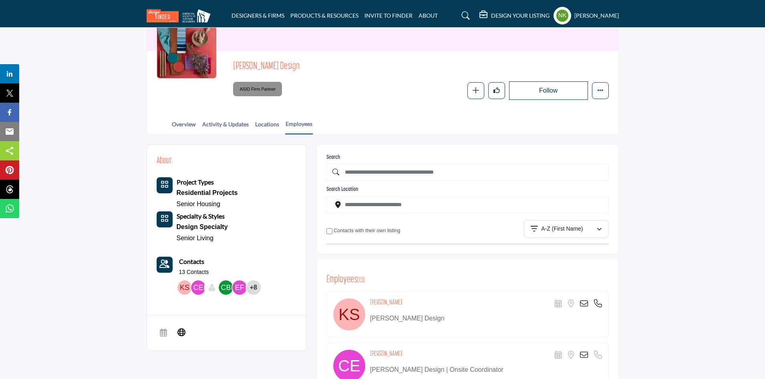
scroll to position [160, 0]
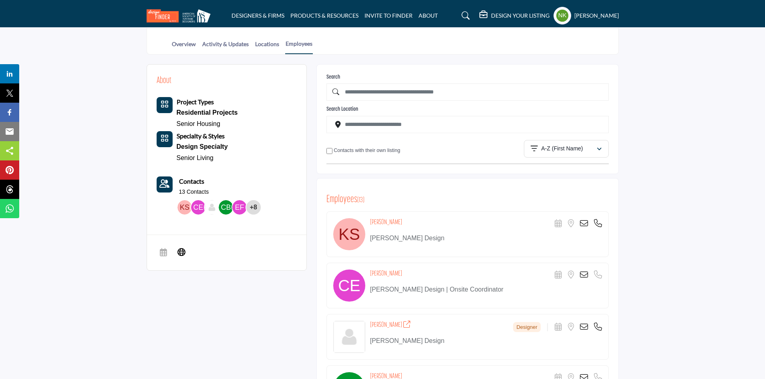
drag, startPoint x: 399, startPoint y: 222, endPoint x: 367, endPoint y: 221, distance: 32.5
click at [367, 221] on div "[PERSON_NAME] Scheduler URL is currently unavailable for this contact. Location…" at bounding box center [468, 234] width 282 height 46
copy div "[PERSON_NAME]"
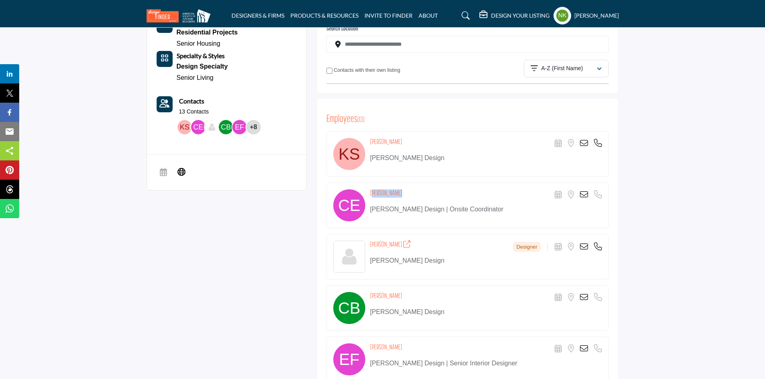
drag, startPoint x: 394, startPoint y: 192, endPoint x: 369, endPoint y: 190, distance: 24.9
click at [369, 190] on div "Cathie Evans Scheduler URL is currently unavailable for this contact. Location …" at bounding box center [468, 205] width 282 height 46
copy h4 "[PERSON_NAME]"
drag, startPoint x: 371, startPoint y: 242, endPoint x: 393, endPoint y: 240, distance: 22.1
click at [393, 240] on div "Cherie Young Designer Scheduler URL is currently unavailable for this contact. …" at bounding box center [468, 257] width 282 height 46
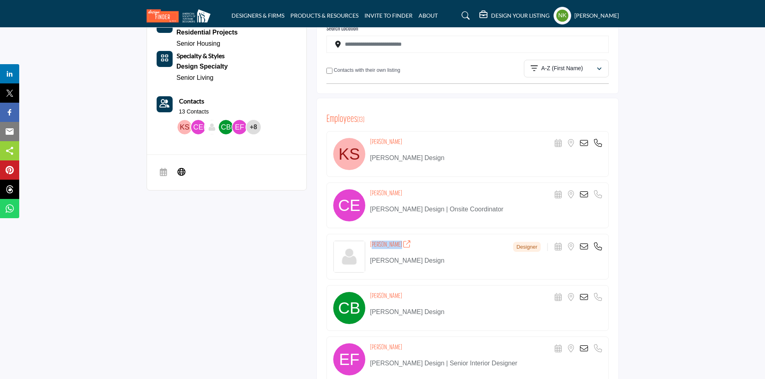
copy h4 "[PERSON_NAME]"
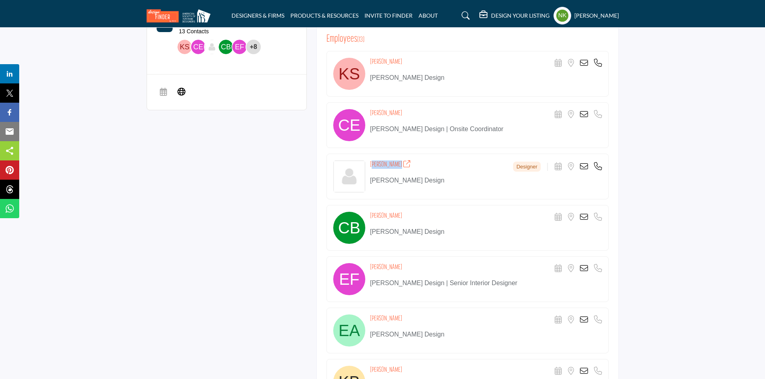
scroll to position [361, 0]
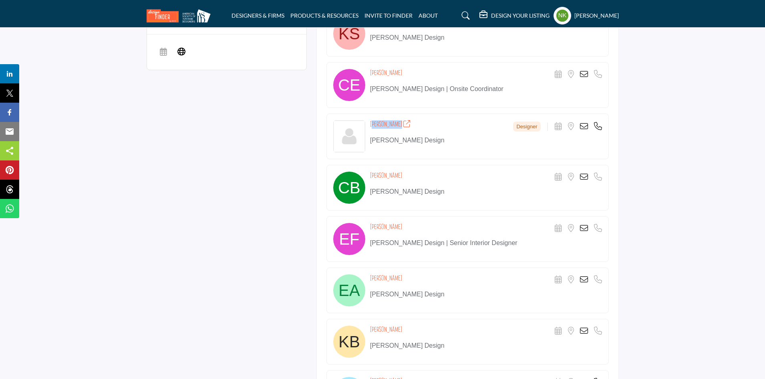
drag, startPoint x: 417, startPoint y: 173, endPoint x: 365, endPoint y: 176, distance: 52.6
click at [365, 176] on div "Christopher Breedlove Scheduler URL is currently unavailable for this contact. …" at bounding box center [468, 188] width 282 height 46
copy div "Christopher Breedlove"
drag, startPoint x: 402, startPoint y: 225, endPoint x: 372, endPoint y: 224, distance: 30.5
click at [372, 224] on h4 "Elizabeth Faestel" at bounding box center [386, 227] width 32 height 8
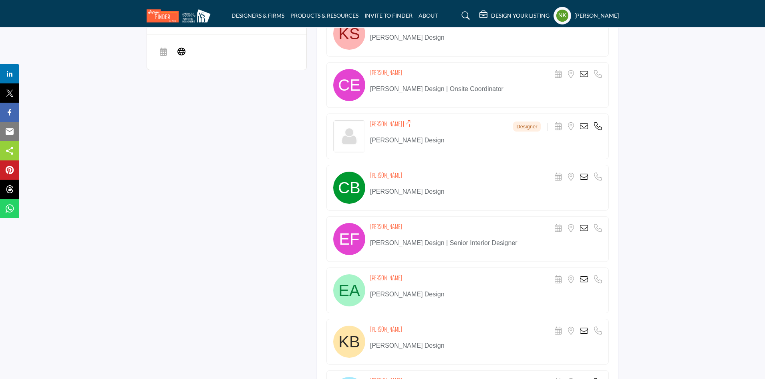
click at [407, 220] on div "Elizabeth Faestel Scheduler URL is currently unavailable for this contact. Loca…" at bounding box center [468, 239] width 282 height 46
drag, startPoint x: 403, startPoint y: 224, endPoint x: 371, endPoint y: 224, distance: 31.3
click at [371, 224] on h4 "Elizabeth Faestel" at bounding box center [386, 227] width 32 height 8
copy h4 "Elizabeth Faestel"
drag, startPoint x: 398, startPoint y: 277, endPoint x: 368, endPoint y: 278, distance: 30.1
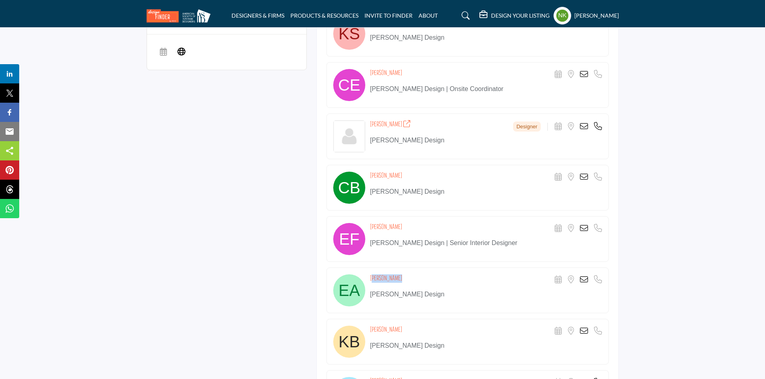
click at [368, 278] on div "Erin Aguilar Scheduler URL is currently unavailable for this contact. Location …" at bounding box center [468, 290] width 282 height 46
copy h4 "Erin Aguilar"
drag, startPoint x: 412, startPoint y: 324, endPoint x: 372, endPoint y: 325, distance: 39.7
click at [372, 325] on div "Katie Brunskill Scheduler URL is currently unavailable for this contact. Locati…" at bounding box center [468, 342] width 282 height 46
copy h4 "Katie Brunskill"
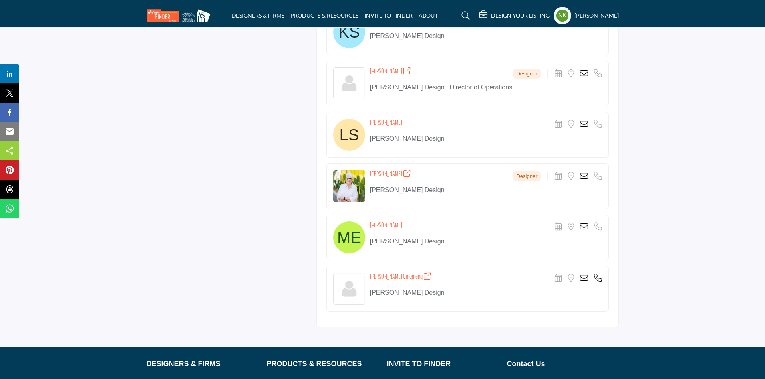
scroll to position [561, 0]
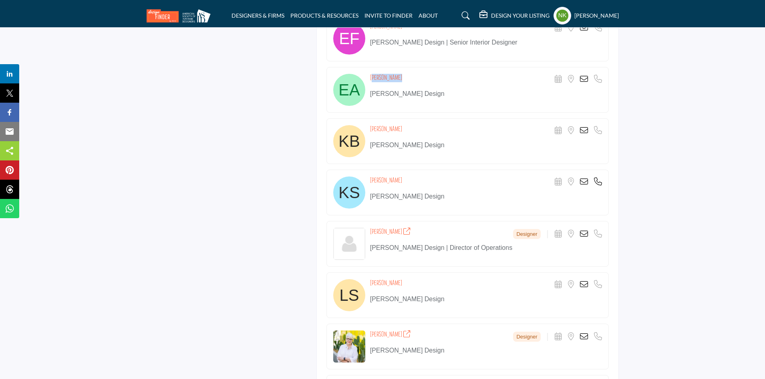
drag, startPoint x: 399, startPoint y: 178, endPoint x: 456, endPoint y: 187, distance: 57.6
click at [369, 180] on div "Keith Stanton Scheduler URL is currently unavailable for this contact. Location…" at bounding box center [468, 192] width 282 height 46
copy h4 "Keith Stanton"
drag, startPoint x: 373, startPoint y: 231, endPoint x: 389, endPoint y: 231, distance: 16.4
click at [389, 231] on h4 "Laura Pask" at bounding box center [390, 232] width 41 height 8
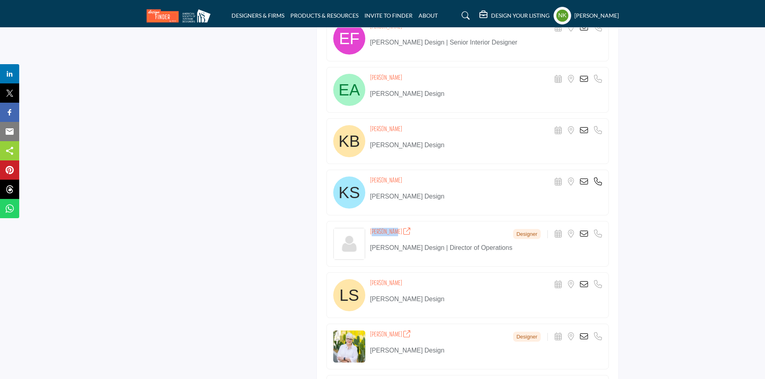
copy h4 "Laura Pask"
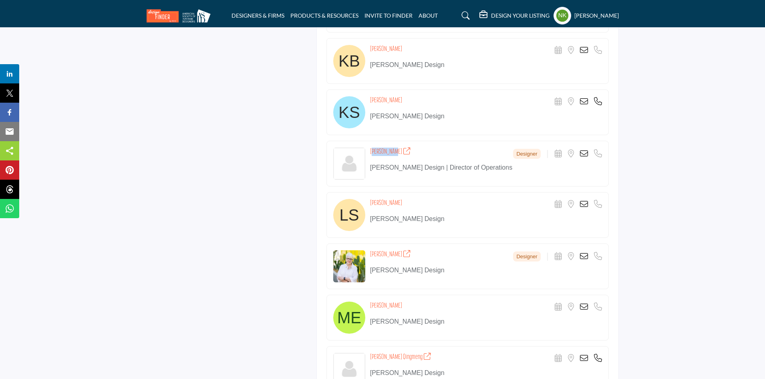
drag, startPoint x: 399, startPoint y: 201, endPoint x: 363, endPoint y: 204, distance: 35.8
click at [363, 204] on div "Leslie Snyder Scheduler URL is currently unavailable for this contact. Location…" at bounding box center [468, 215] width 282 height 46
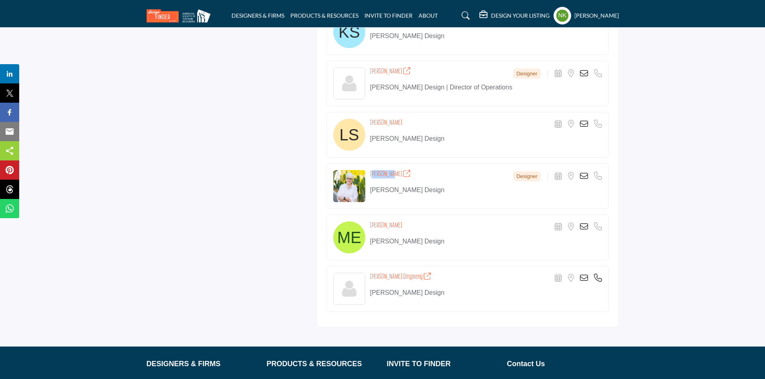
drag, startPoint x: 371, startPoint y: 172, endPoint x: 390, endPoint y: 173, distance: 19.3
click at [390, 173] on h4 "Luann Holec" at bounding box center [390, 174] width 41 height 8
drag, startPoint x: 410, startPoint y: 224, endPoint x: 369, endPoint y: 226, distance: 40.9
click at [369, 226] on div "Maricela Encisot Scheduler URL is currently unavailable for this contact. Locat…" at bounding box center [468, 237] width 282 height 46
drag, startPoint x: 371, startPoint y: 276, endPoint x: 379, endPoint y: 276, distance: 7.6
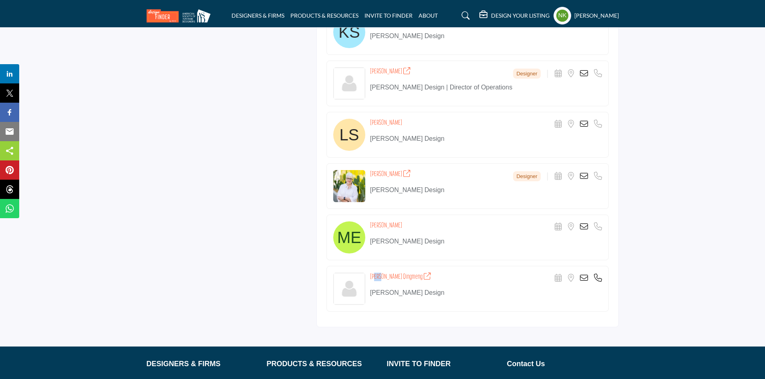
click at [379, 276] on h4 "Yao-Lamb Qingmeng" at bounding box center [400, 276] width 61 height 8
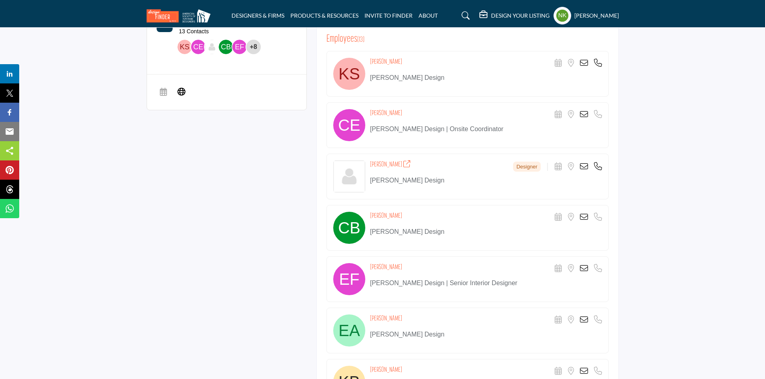
scroll to position [240, 0]
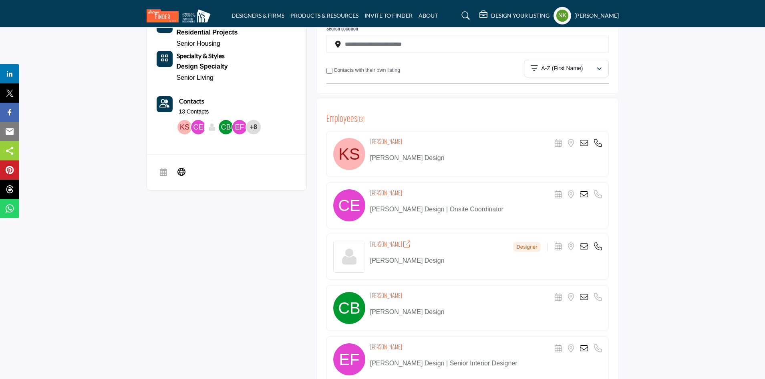
click at [584, 146] on icon at bounding box center [584, 143] width 8 height 8
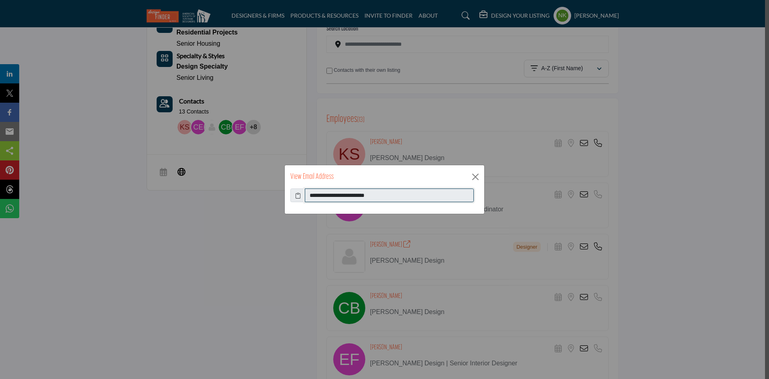
drag, startPoint x: 406, startPoint y: 194, endPoint x: 169, endPoint y: 188, distance: 236.4
click at [169, 188] on div "**********" at bounding box center [384, 189] width 769 height 379
click at [480, 172] on button "Close" at bounding box center [476, 177] width 12 height 12
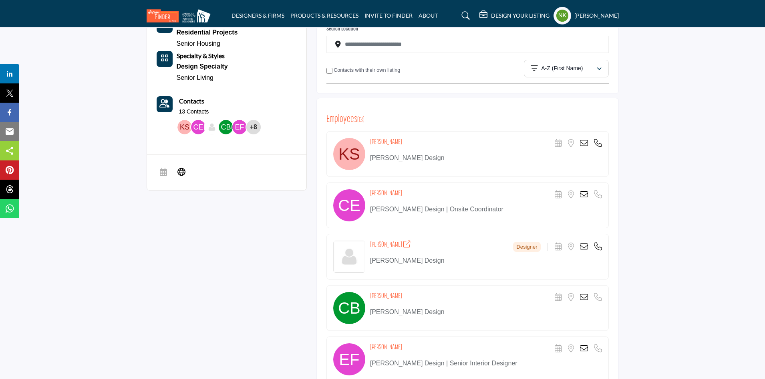
click at [583, 195] on icon at bounding box center [584, 194] width 8 height 8
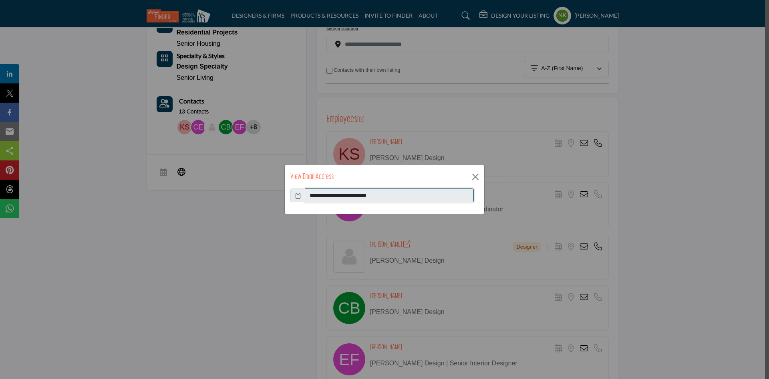
drag, startPoint x: 409, startPoint y: 196, endPoint x: 147, endPoint y: 177, distance: 263.1
click at [147, 177] on div "**********" at bounding box center [384, 189] width 769 height 379
click at [472, 175] on button "Close" at bounding box center [476, 177] width 12 height 12
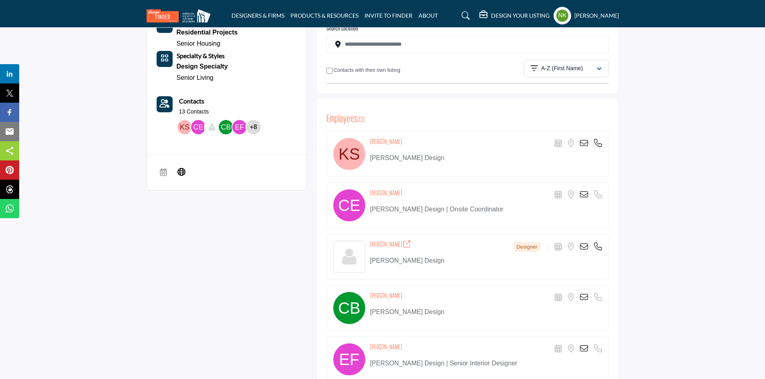
click at [584, 246] on icon at bounding box center [584, 246] width 8 height 8
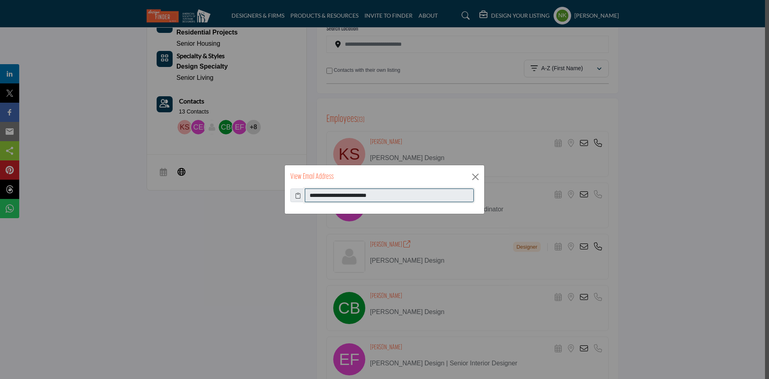
drag, startPoint x: 394, startPoint y: 196, endPoint x: 147, endPoint y: 201, distance: 246.5
click at [147, 201] on div "**********" at bounding box center [384, 189] width 769 height 379
click at [480, 176] on button "Close" at bounding box center [476, 177] width 12 height 12
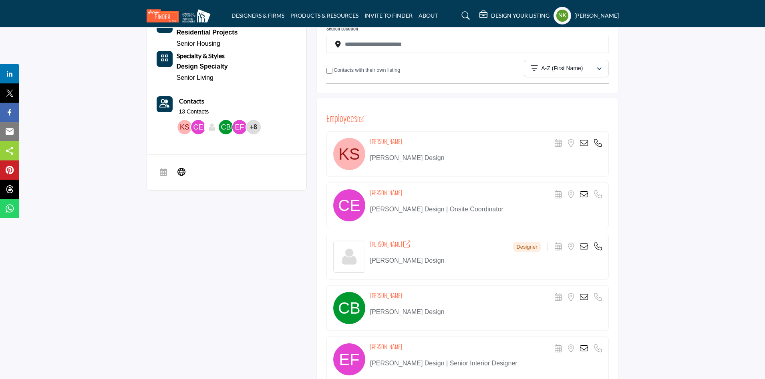
scroll to position [321, 0]
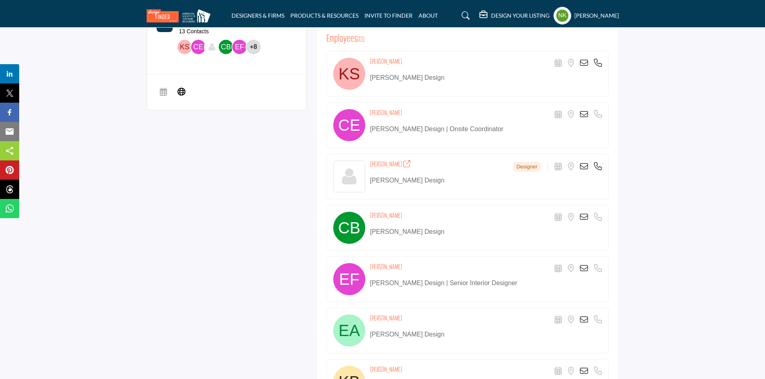
click at [582, 216] on icon at bounding box center [584, 217] width 8 height 8
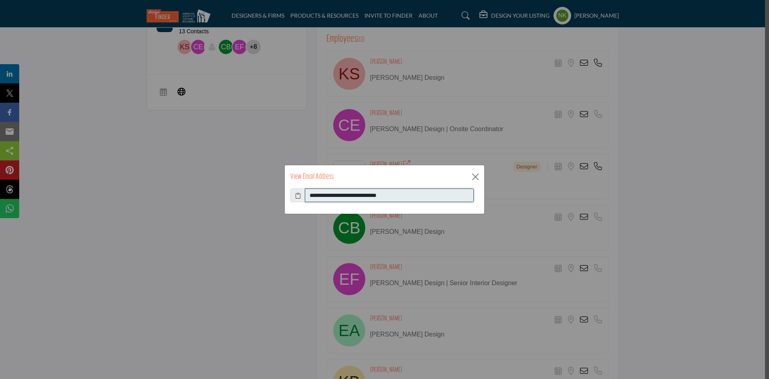
drag, startPoint x: 438, startPoint y: 196, endPoint x: 39, endPoint y: 192, distance: 399.1
click at [39, 192] on div "**********" at bounding box center [384, 189] width 769 height 379
click at [471, 176] on button "Close" at bounding box center [476, 177] width 12 height 12
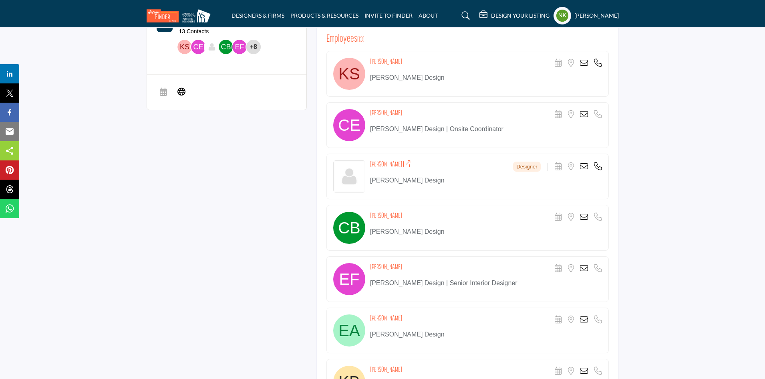
scroll to position [361, 0]
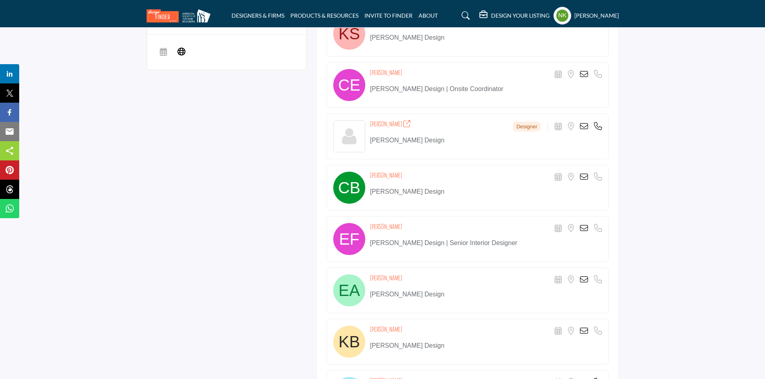
click at [581, 222] on div "Elizabeth Faestel Scheduler URL is currently unavailable for this contact. Loca…" at bounding box center [468, 239] width 282 height 46
click at [581, 227] on icon at bounding box center [584, 228] width 8 height 8
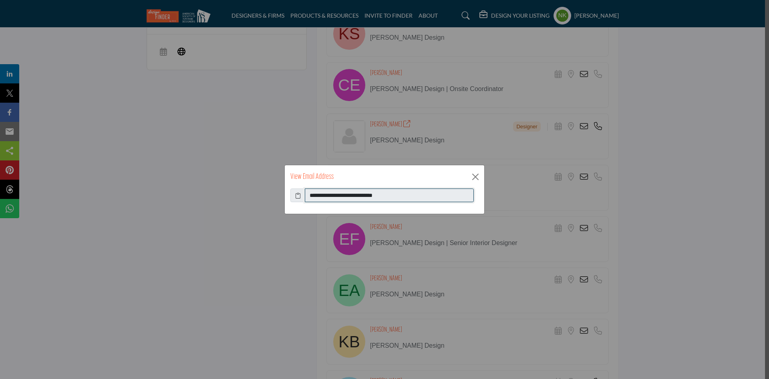
drag, startPoint x: 409, startPoint y: 192, endPoint x: 83, endPoint y: 212, distance: 326.8
click at [91, 224] on div "**********" at bounding box center [384, 189] width 769 height 379
click at [477, 178] on button "Close" at bounding box center [476, 177] width 12 height 12
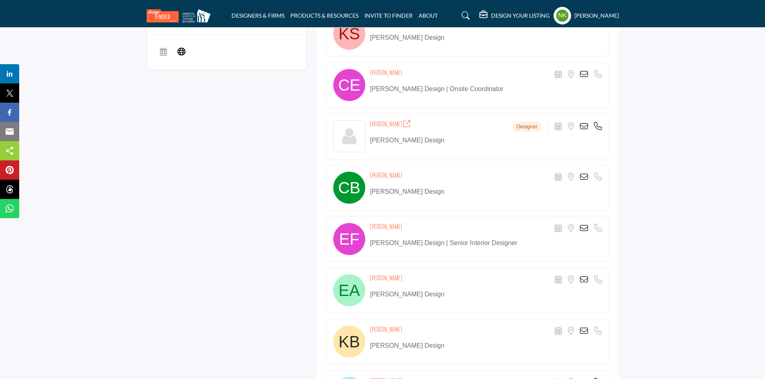
scroll to position [481, 0]
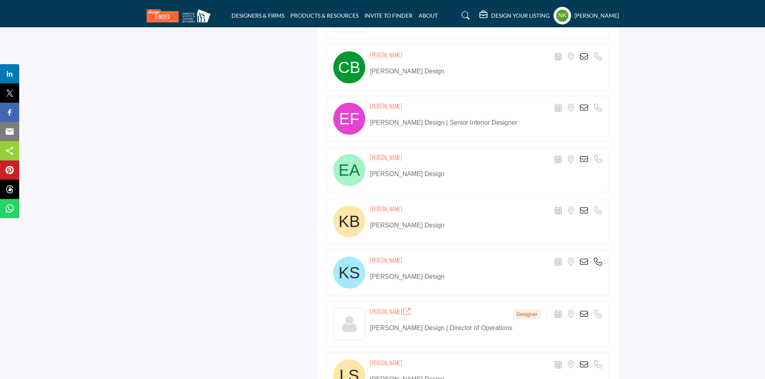
click at [584, 157] on icon at bounding box center [584, 159] width 8 height 8
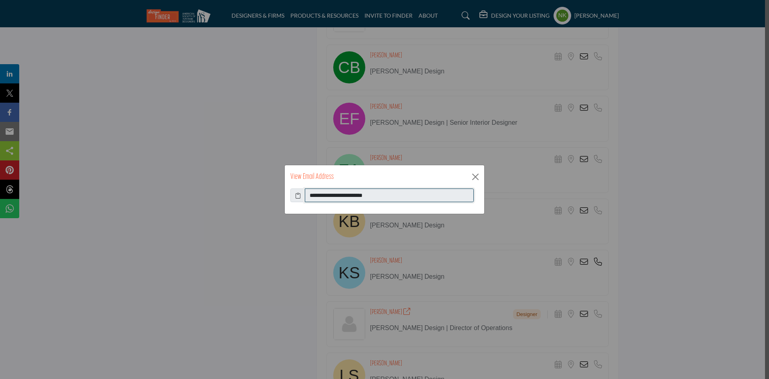
drag, startPoint x: 409, startPoint y: 189, endPoint x: 237, endPoint y: 207, distance: 173.6
click at [237, 207] on div "**********" at bounding box center [384, 189] width 769 height 379
click at [480, 180] on button "Close" at bounding box center [476, 177] width 12 height 12
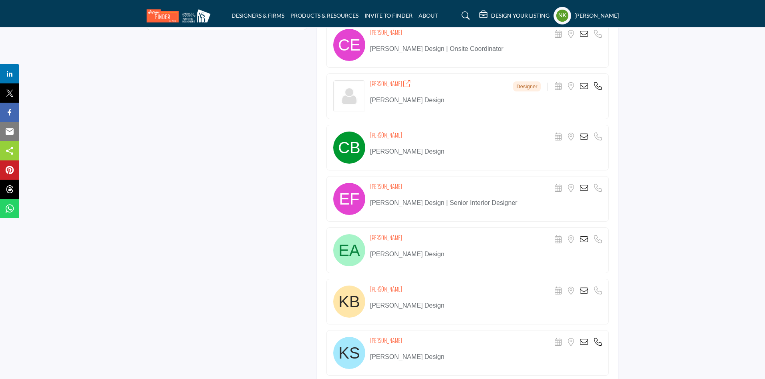
scroll to position [521, 0]
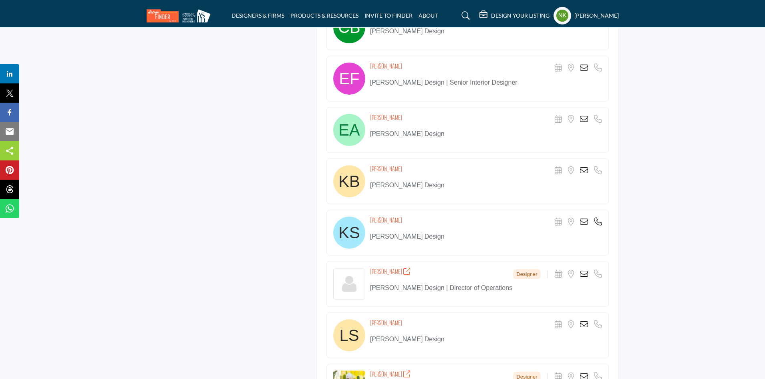
click at [584, 171] on icon at bounding box center [584, 170] width 8 height 8
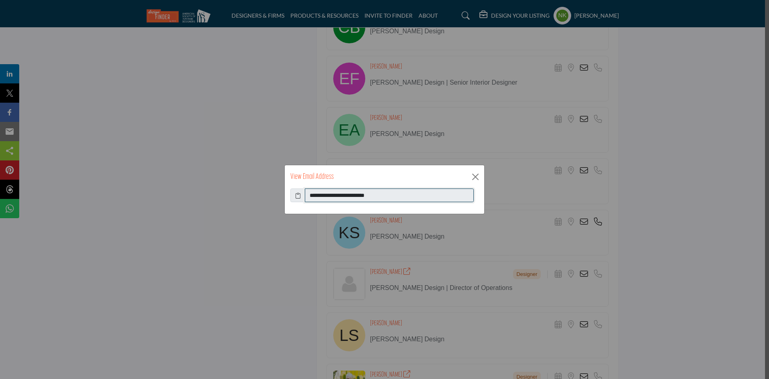
drag, startPoint x: 401, startPoint y: 190, endPoint x: 131, endPoint y: 190, distance: 270.4
click at [131, 190] on div "**********" at bounding box center [384, 189] width 769 height 379
click at [471, 174] on button "Close" at bounding box center [476, 177] width 12 height 12
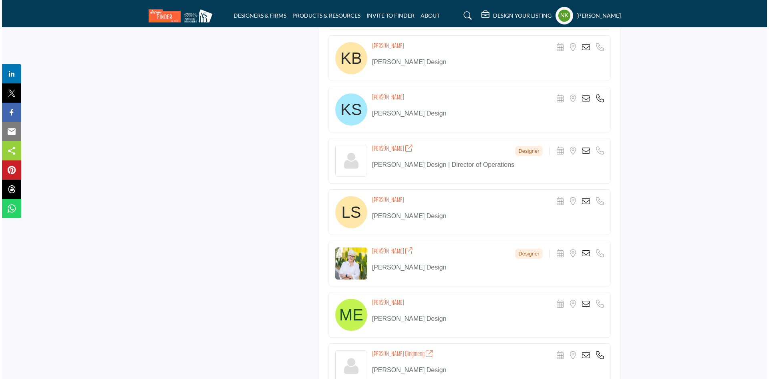
scroll to position [684, 0]
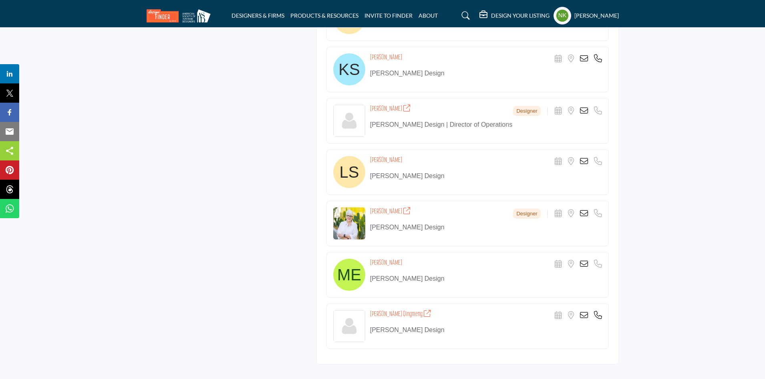
click at [581, 110] on icon at bounding box center [584, 111] width 8 height 8
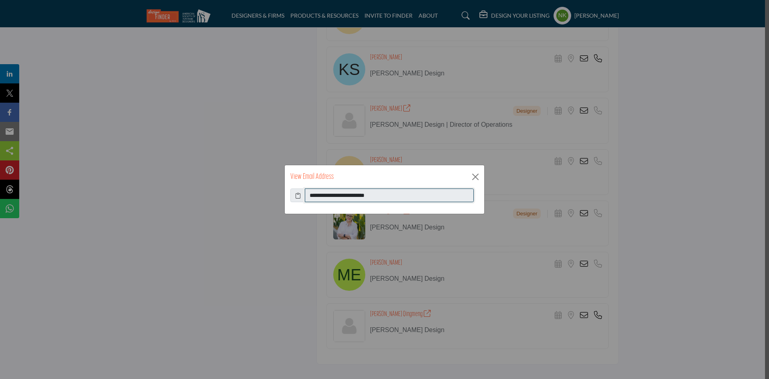
click at [200, 201] on div "**********" at bounding box center [384, 189] width 769 height 379
click at [480, 177] on button "Close" at bounding box center [476, 177] width 12 height 12
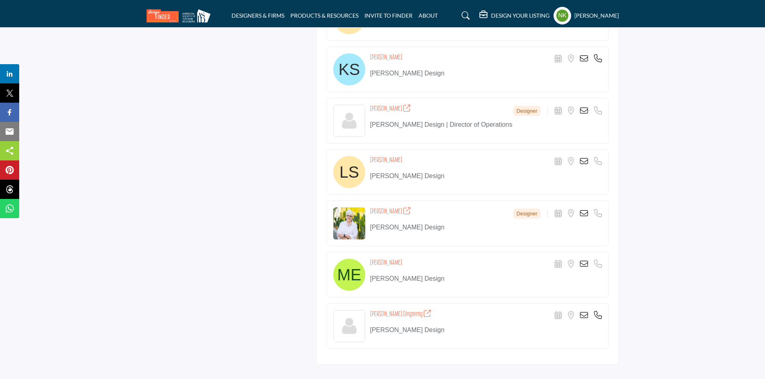
click at [586, 317] on icon at bounding box center [584, 315] width 8 height 8
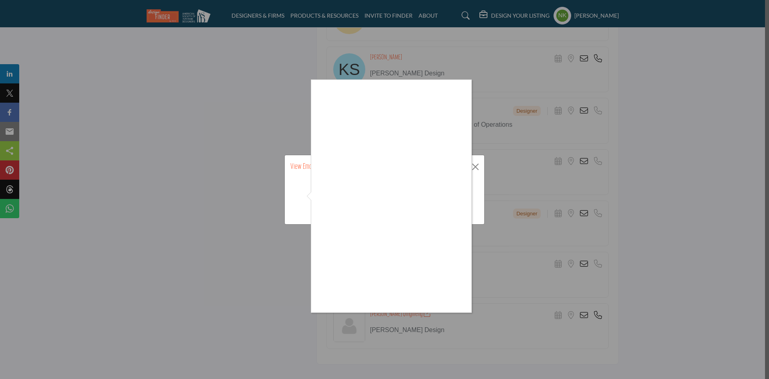
click at [478, 210] on div at bounding box center [384, 189] width 769 height 379
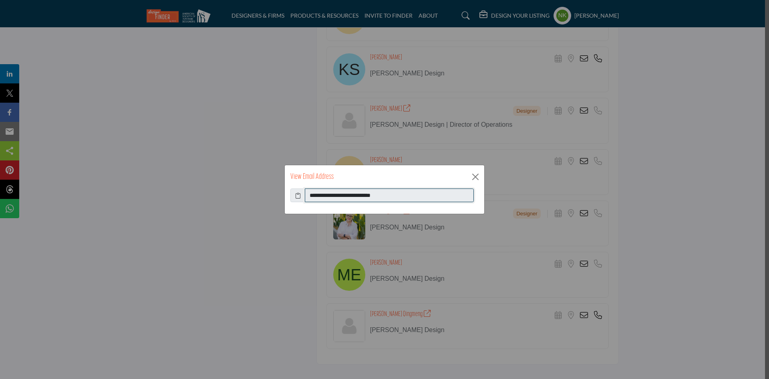
drag, startPoint x: 417, startPoint y: 191, endPoint x: 118, endPoint y: 186, distance: 299.3
click at [118, 186] on div "**********" at bounding box center [384, 189] width 769 height 379
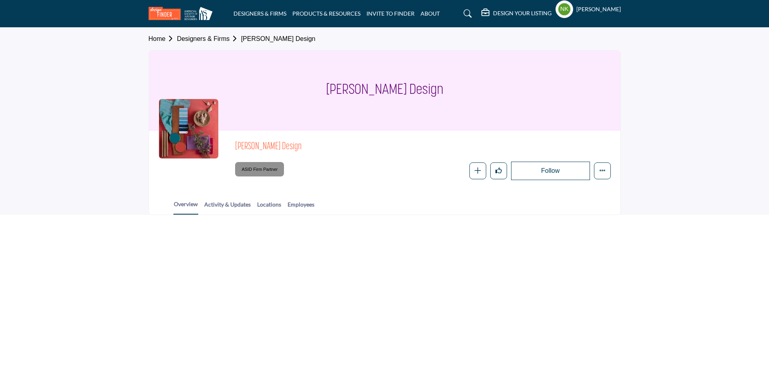
drag, startPoint x: 309, startPoint y: 149, endPoint x: 236, endPoint y: 146, distance: 73.4
click at [236, 146] on span "[PERSON_NAME] Design" at bounding box center [325, 146] width 181 height 13
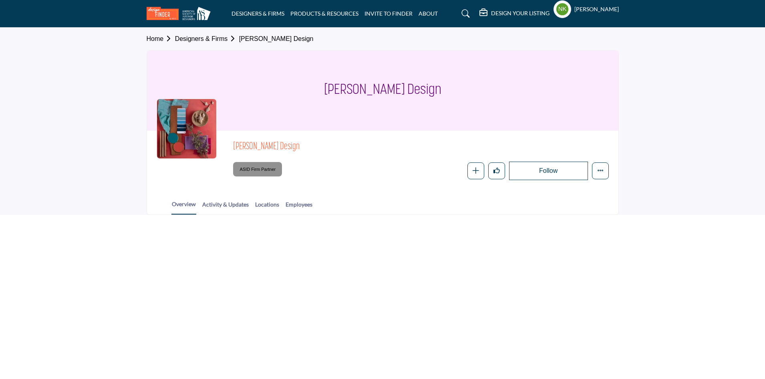
copy span "[PERSON_NAME] Design"
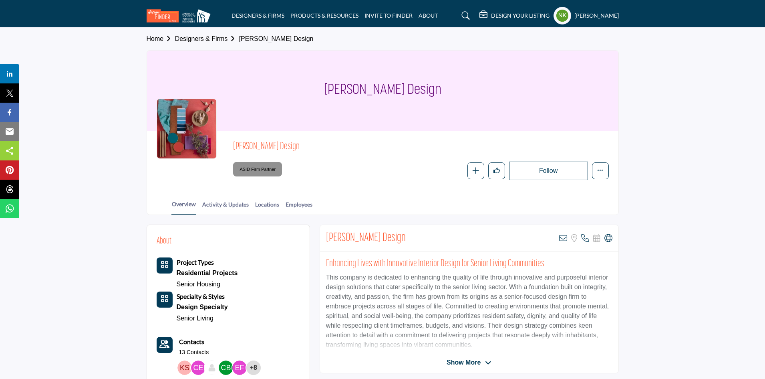
scroll to position [80, 0]
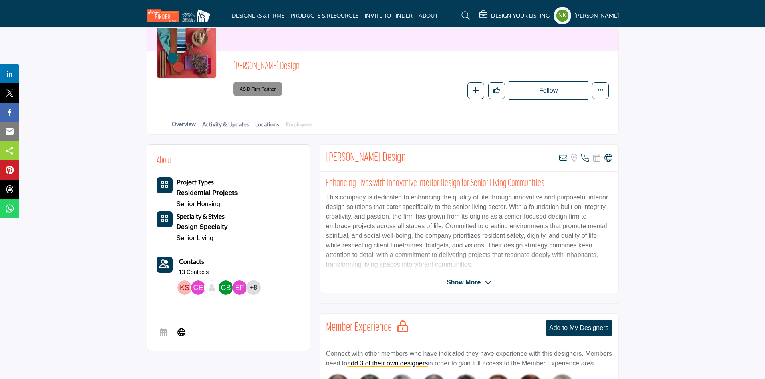
click at [301, 123] on link "Employees" at bounding box center [299, 127] width 28 height 14
click at [608, 159] on icon at bounding box center [609, 158] width 8 height 8
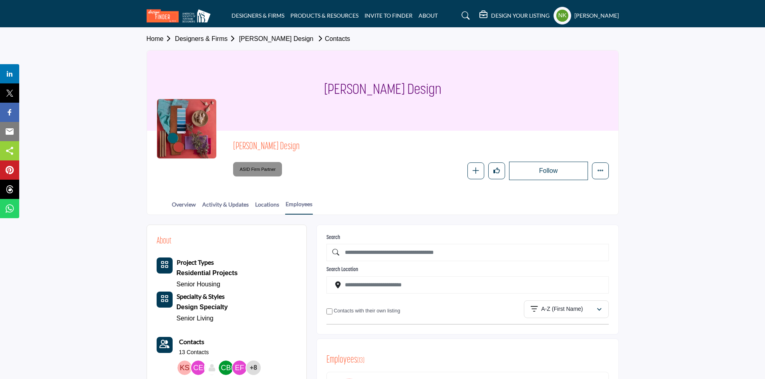
scroll to position [200, 0]
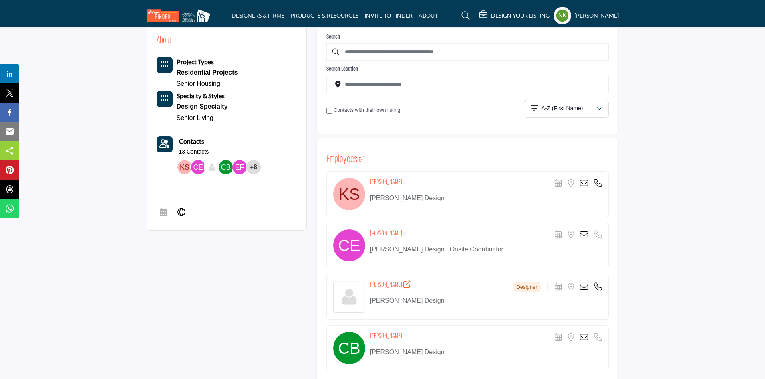
drag, startPoint x: 405, startPoint y: 182, endPoint x: 380, endPoint y: 188, distance: 25.9
click at [373, 182] on div "Keith Stanton Scheduler URL is currently unavailable for this contact. Location…" at bounding box center [486, 183] width 232 height 11
copy h4 "Keith Stanton"
click at [585, 183] on icon at bounding box center [584, 183] width 8 height 8
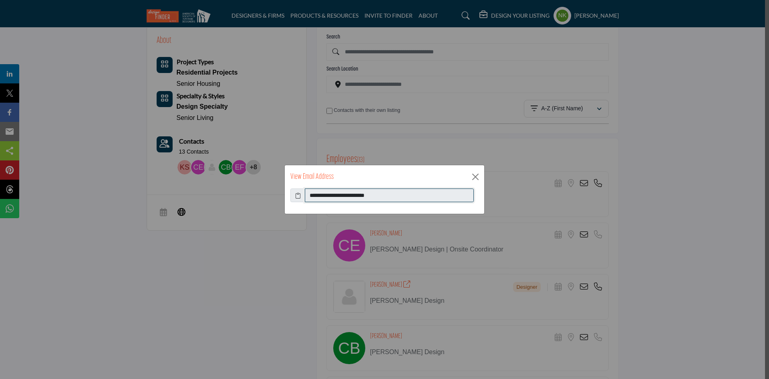
drag, startPoint x: 407, startPoint y: 198, endPoint x: 198, endPoint y: 201, distance: 209.2
click at [201, 200] on div "**********" at bounding box center [384, 189] width 769 height 379
click at [484, 177] on div "View Email Address" at bounding box center [385, 176] width 200 height 23
click at [480, 178] on button "Close" at bounding box center [476, 177] width 12 height 12
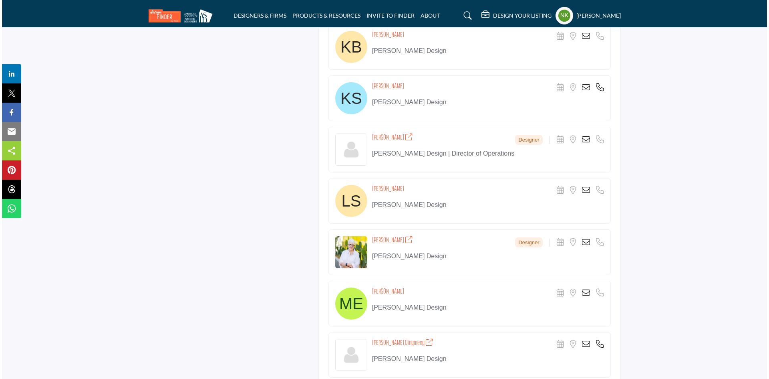
scroll to position [775, 0]
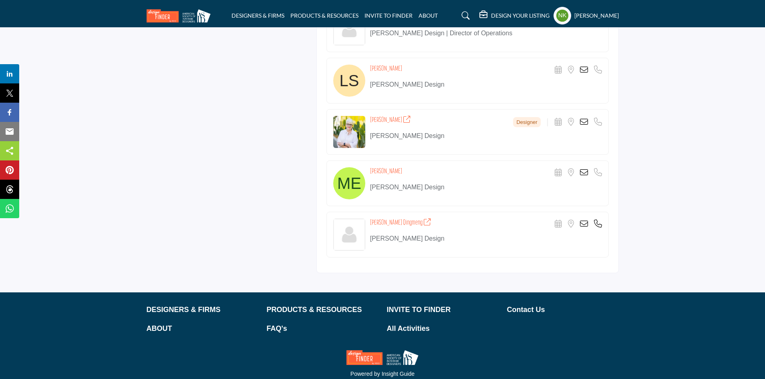
click at [583, 69] on icon at bounding box center [584, 70] width 8 height 8
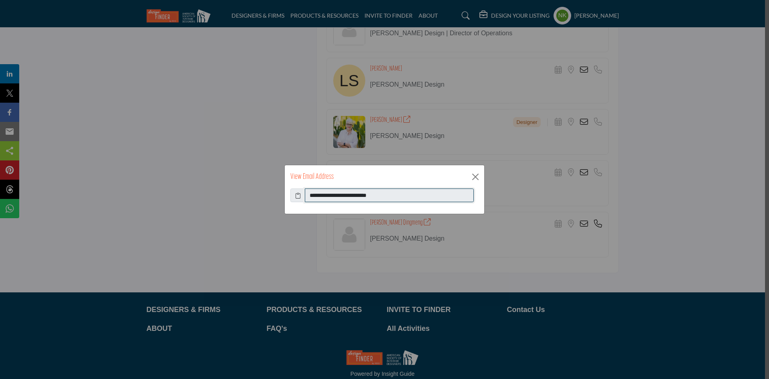
drag, startPoint x: 397, startPoint y: 193, endPoint x: 169, endPoint y: 210, distance: 228.2
click at [171, 210] on div "**********" at bounding box center [384, 189] width 769 height 379
click at [477, 177] on button "Close" at bounding box center [476, 177] width 12 height 12
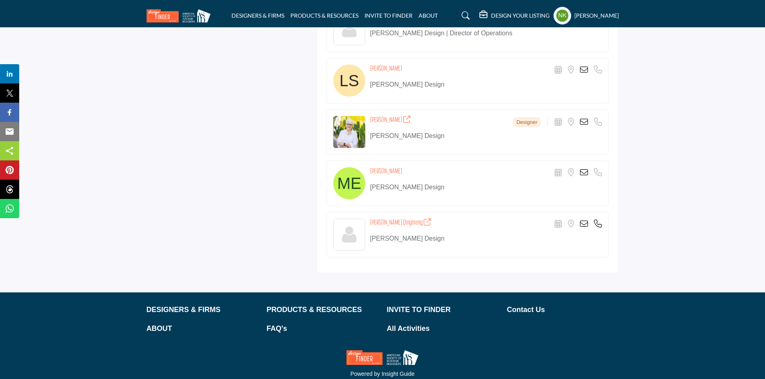
click at [584, 171] on icon at bounding box center [584, 172] width 8 height 8
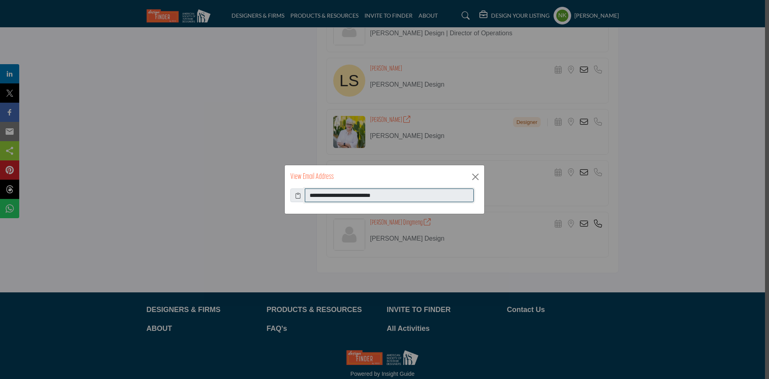
drag, startPoint x: 417, startPoint y: 195, endPoint x: 112, endPoint y: 209, distance: 305.6
click at [112, 209] on div "**********" at bounding box center [384, 189] width 769 height 379
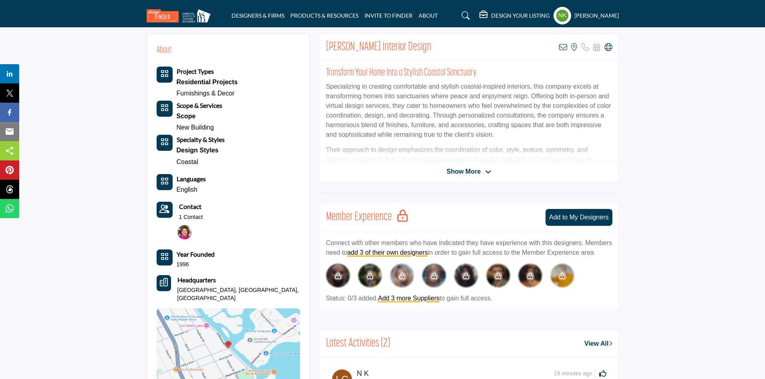
scroll to position [40, 0]
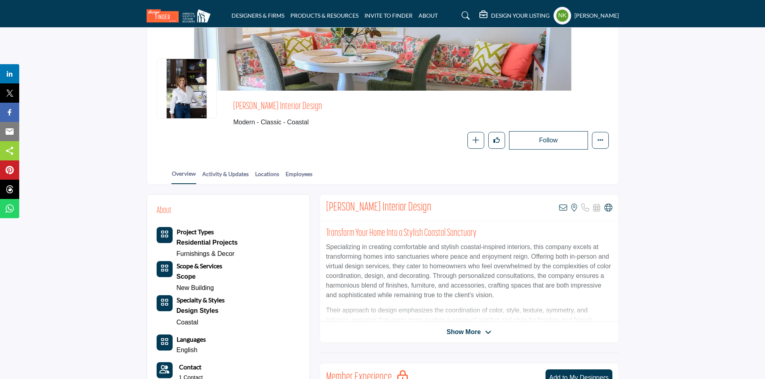
drag, startPoint x: 227, startPoint y: 103, endPoint x: 319, endPoint y: 101, distance: 91.8
click at [319, 101] on div "[PERSON_NAME] Interior Design Modern - Classic - Coastal Follow Following Messa…" at bounding box center [383, 124] width 452 height 49
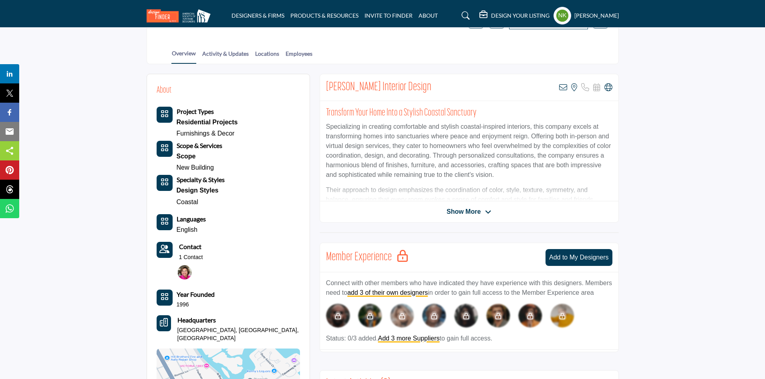
click at [188, 266] on img at bounding box center [184, 272] width 14 height 14
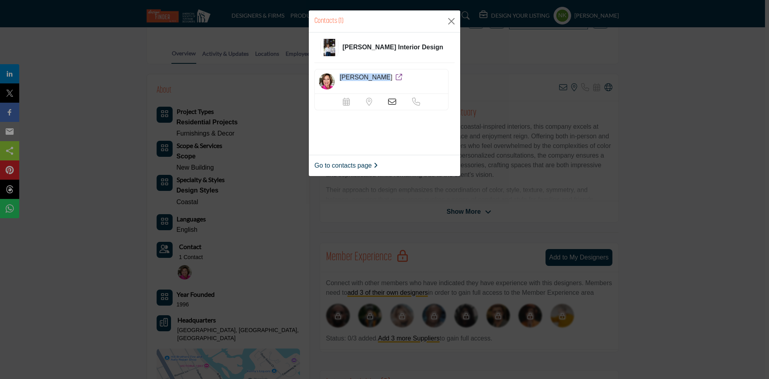
drag, startPoint x: 340, startPoint y: 75, endPoint x: 379, endPoint y: 78, distance: 38.9
click at [379, 78] on span "[PERSON_NAME]" at bounding box center [366, 77] width 53 height 7
copy span "[PERSON_NAME]"
click at [458, 15] on div "Contacts (1)" at bounding box center [384, 21] width 151 height 22
drag, startPoint x: 451, startPoint y: 21, endPoint x: 444, endPoint y: 26, distance: 8.6
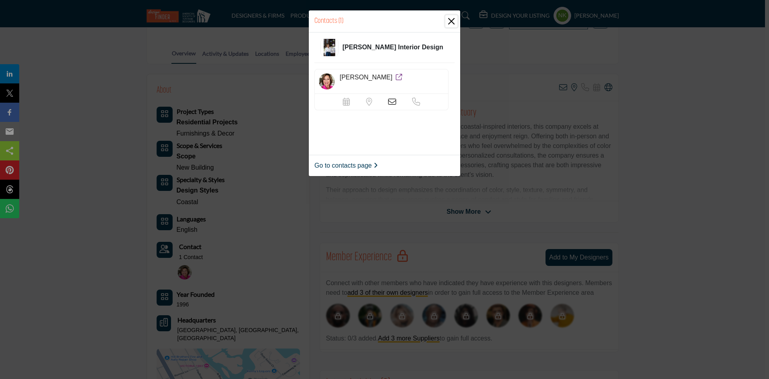
click at [451, 22] on button "Close" at bounding box center [452, 21] width 12 height 12
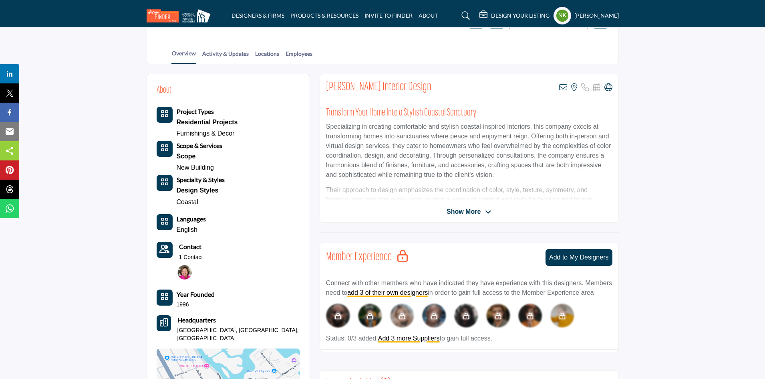
scroll to position [0, 0]
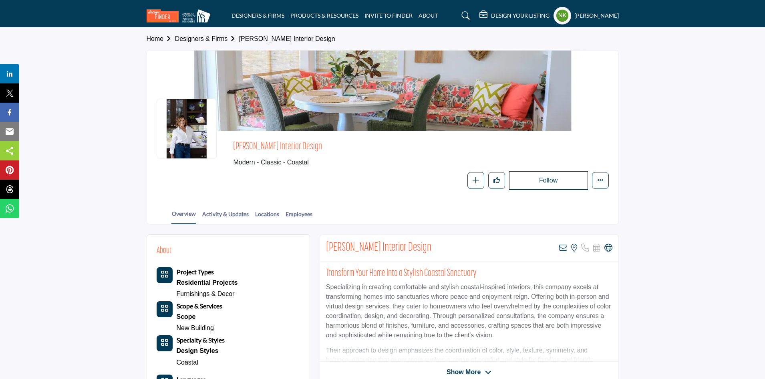
drag, startPoint x: 318, startPoint y: 141, endPoint x: 232, endPoint y: 143, distance: 85.8
click at [232, 143] on div "Betsy Suposs Interior Design Modern - Classic - Coastal Follow Following Messag…" at bounding box center [383, 164] width 452 height 49
copy span "Betsy Suposs Interior Design"
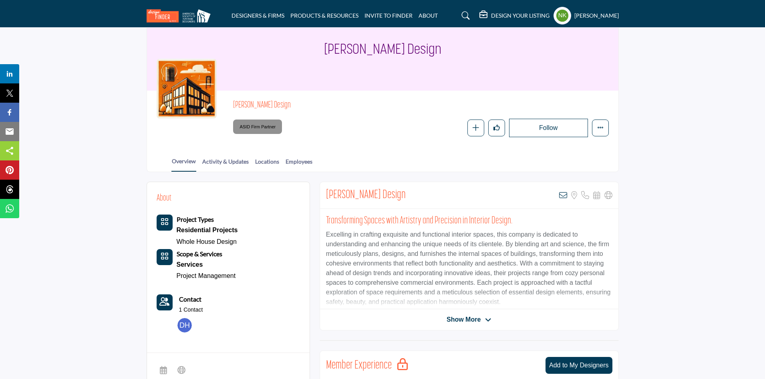
scroll to position [160, 0]
